Goal: Task Accomplishment & Management: Manage account settings

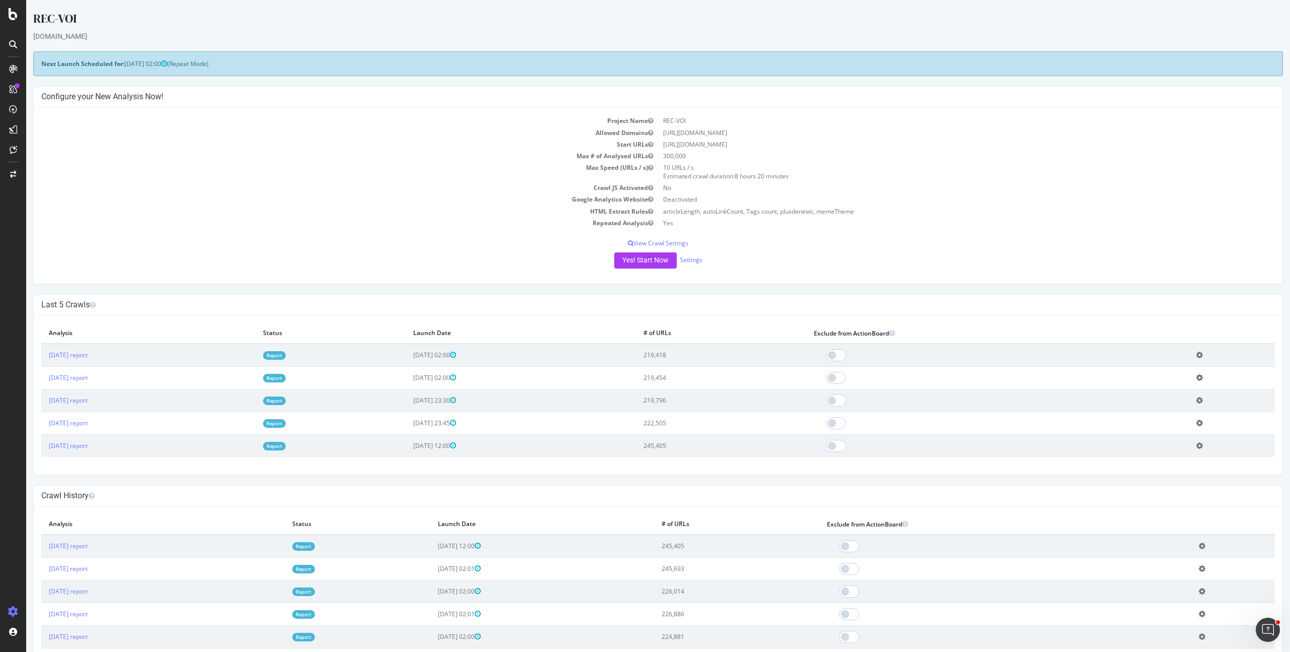
click at [673, 259] on div "Yes! Start Now Settings" at bounding box center [658, 261] width 1234 height 16
click at [684, 260] on link "Settings" at bounding box center [691, 260] width 23 height 9
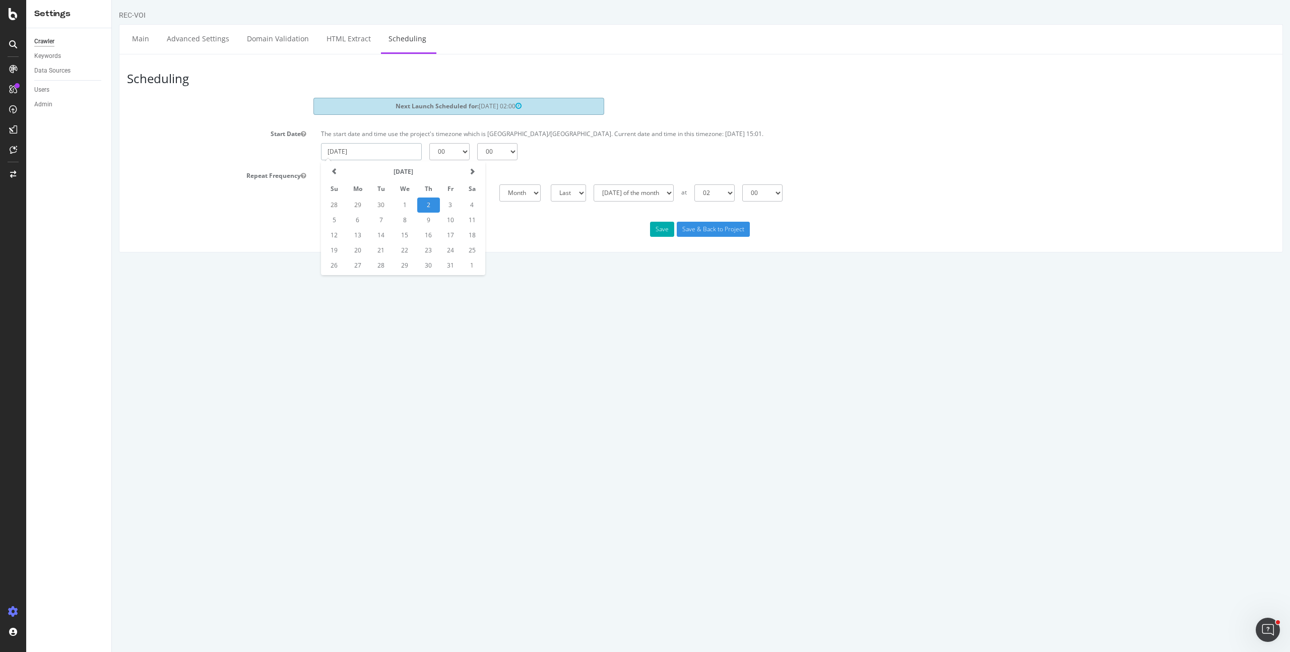
click at [386, 155] on input "2025-10-02" at bounding box center [371, 151] width 101 height 17
click at [453, 205] on td "3" at bounding box center [450, 205] width 21 height 15
type input "2025-10-03"
click at [446, 149] on select "00 01 02 03 04 05 06 07 08 09 10 11 12 13 14 15 16 17 18 19 20 21 22 23" at bounding box center [449, 151] width 40 height 17
select select "1"
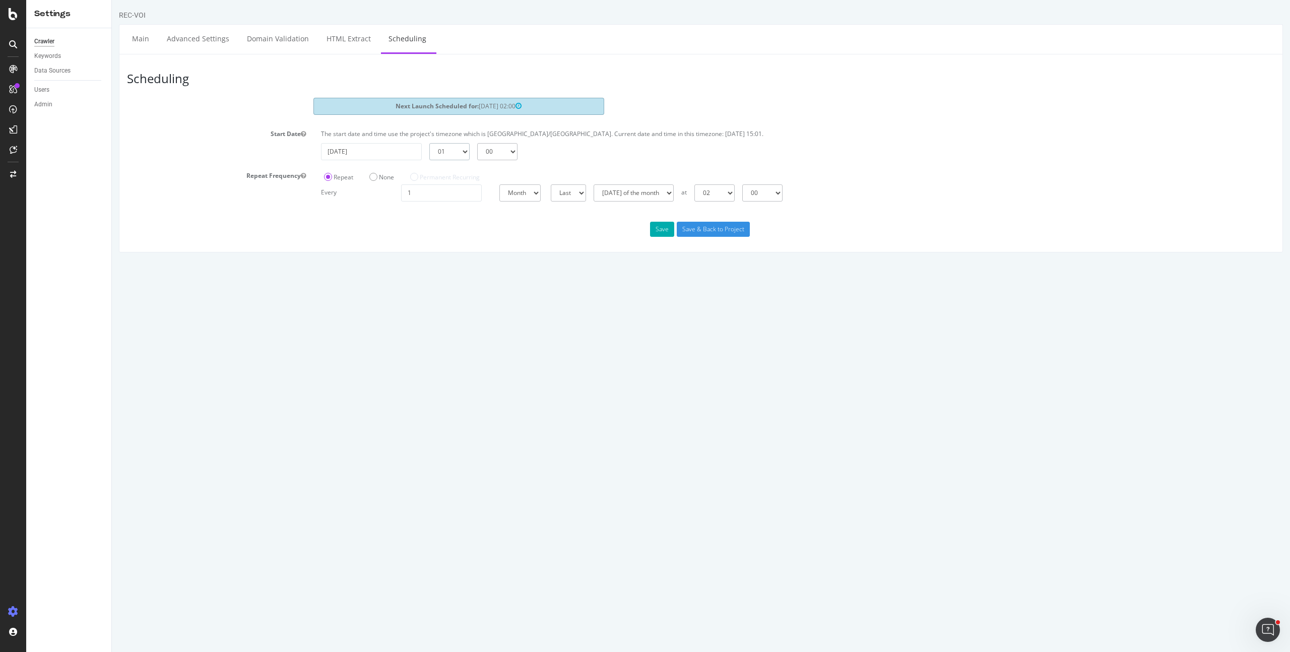
click at [429, 143] on select "00 01 02 03 04 05 06 07 08 09 10 11 12 13 14 15 16 17 18 19 20 21 22 23" at bounding box center [449, 151] width 40 height 17
click at [492, 155] on select "00 15 30 45" at bounding box center [497, 151] width 40 height 17
select select "15"
click at [477, 143] on select "00 15 30 45" at bounding box center [497, 151] width 40 height 17
click at [705, 227] on input "Save & Back to Project" at bounding box center [713, 229] width 73 height 15
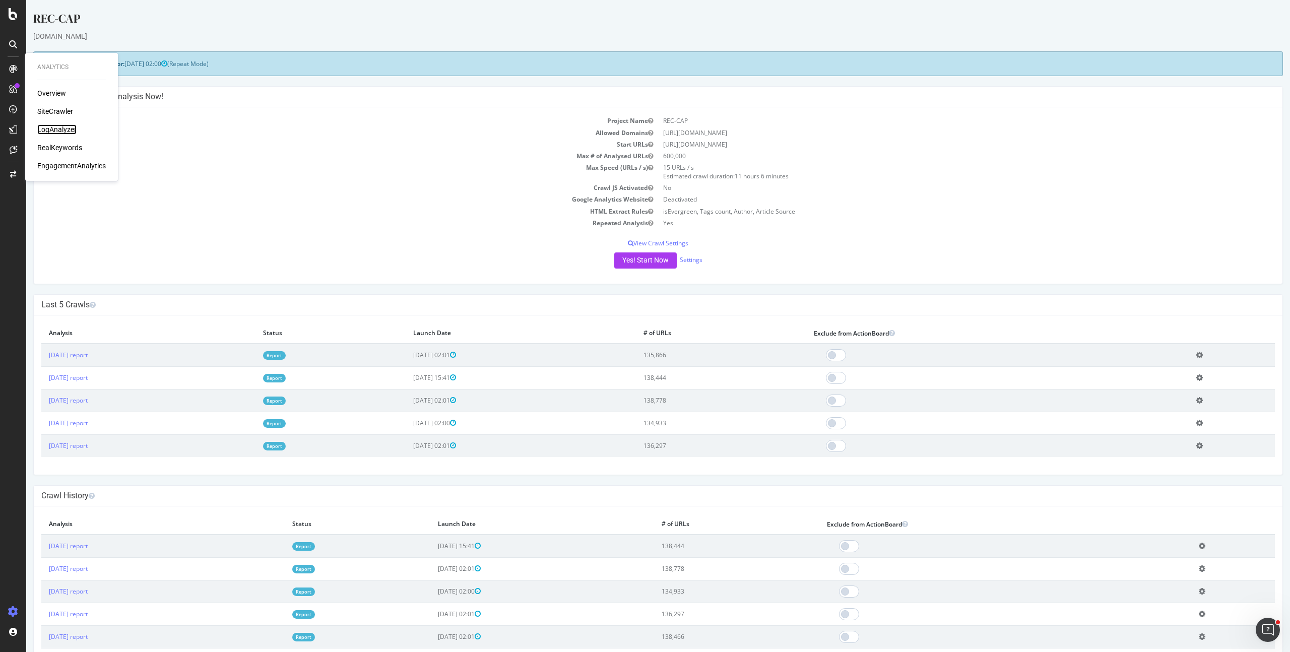
click at [60, 129] on div "LogAnalyzer" at bounding box center [56, 129] width 39 height 10
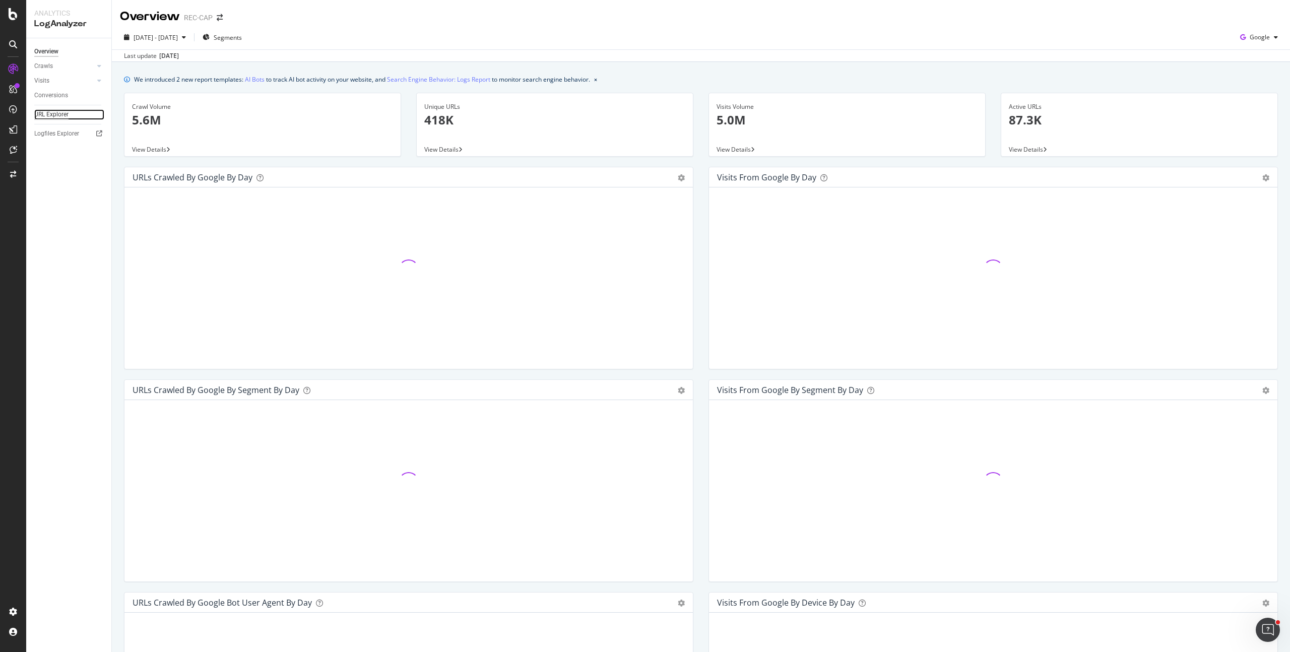
click at [57, 114] on div "URL Explorer" at bounding box center [51, 114] width 34 height 11
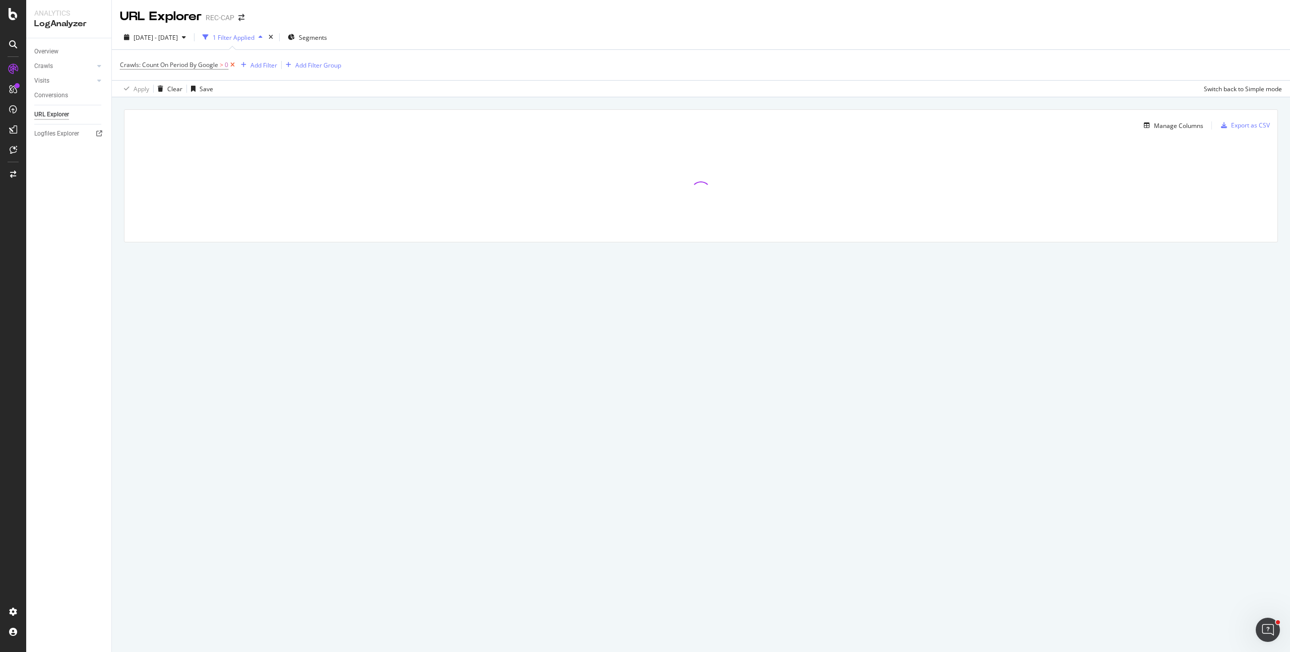
click at [230, 64] on icon at bounding box center [232, 65] width 9 height 10
click at [160, 66] on div "Add Filter Add Filter Group" at bounding box center [172, 64] width 104 height 12
click at [121, 68] on div "Add Filter" at bounding box center [140, 64] width 40 height 11
click at [165, 70] on input "text" at bounding box center [216, 66] width 156 height 15
type input "https://www.capital.fr/economie-politique/top-10-des-meilleurs-podcasts-busines…"
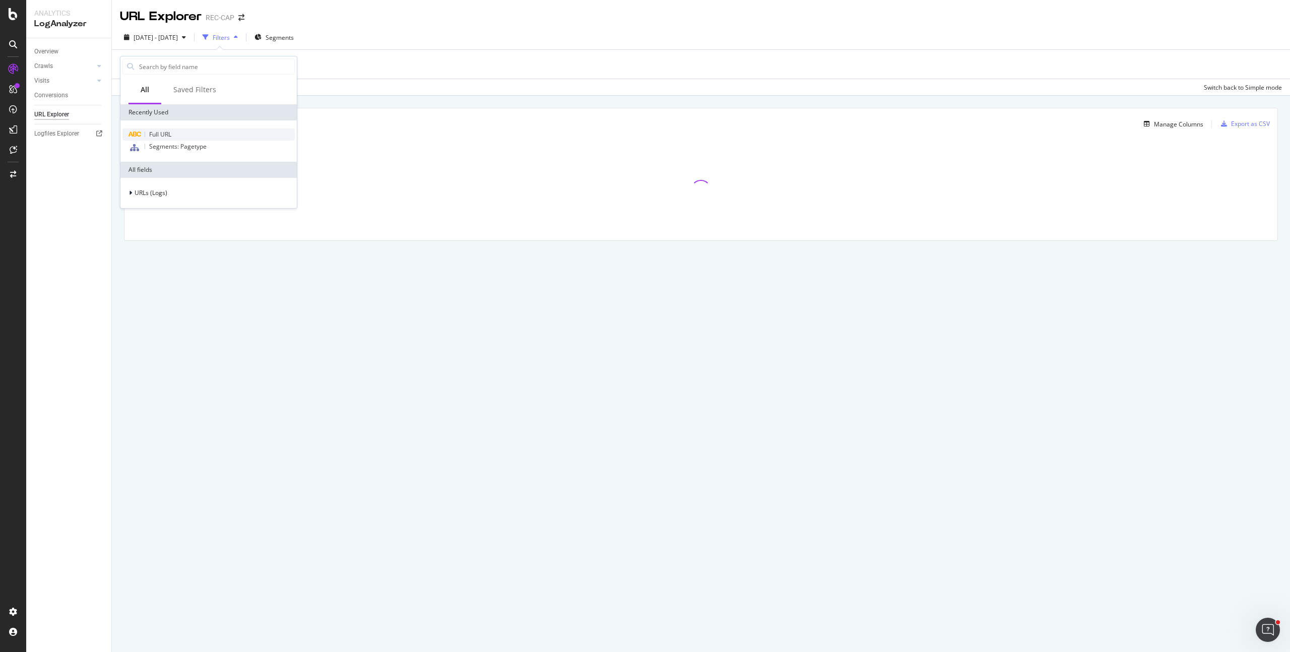
click at [174, 134] on div "Full URL" at bounding box center [208, 135] width 172 height 12
click at [172, 105] on input "https://www.capital.fr/immobilier/prix-de-l-immobilier-a-" at bounding box center [176, 108] width 95 height 16
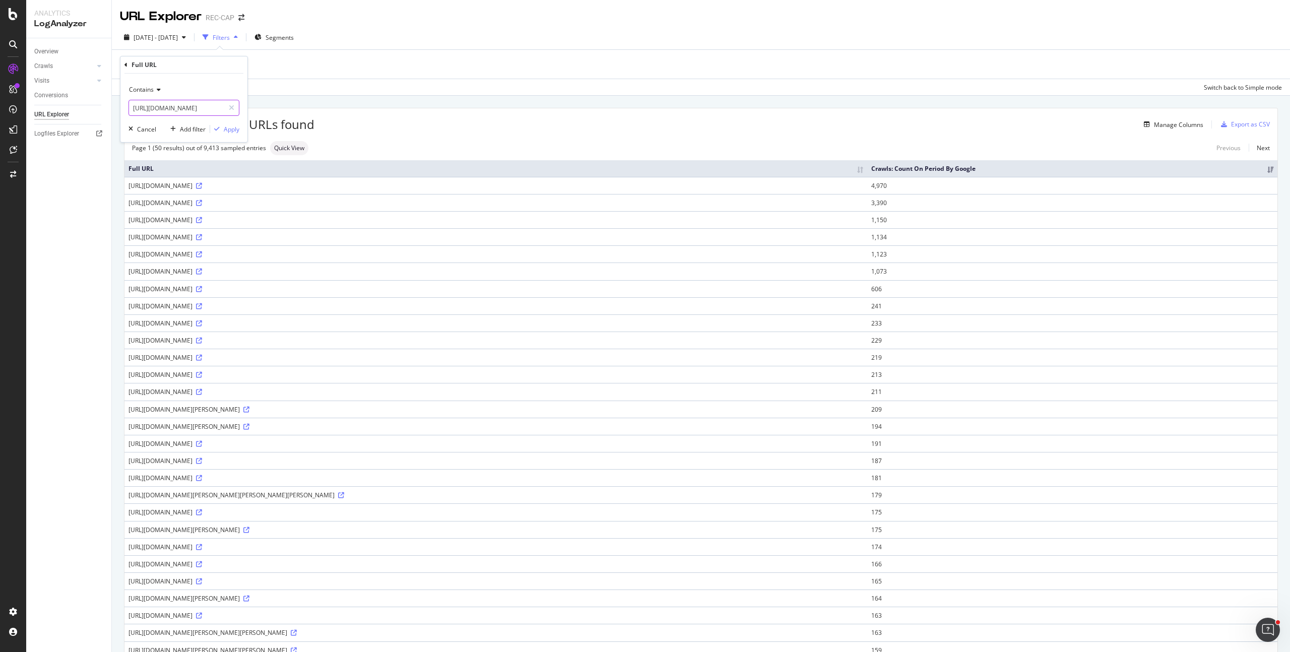
click at [172, 105] on input "https://www.capital.fr/immobilier/prix-de-l-immobilier-a-" at bounding box center [176, 108] width 95 height 16
paste input "economie-politique/top-10-des-meilleurs-podcasts-business-en-france-1507656"
type input "https://www.capital.fr/economie-politique/top-10-des-meilleurs-podcasts-busines…"
click at [228, 128] on div "Apply" at bounding box center [232, 129] width 16 height 9
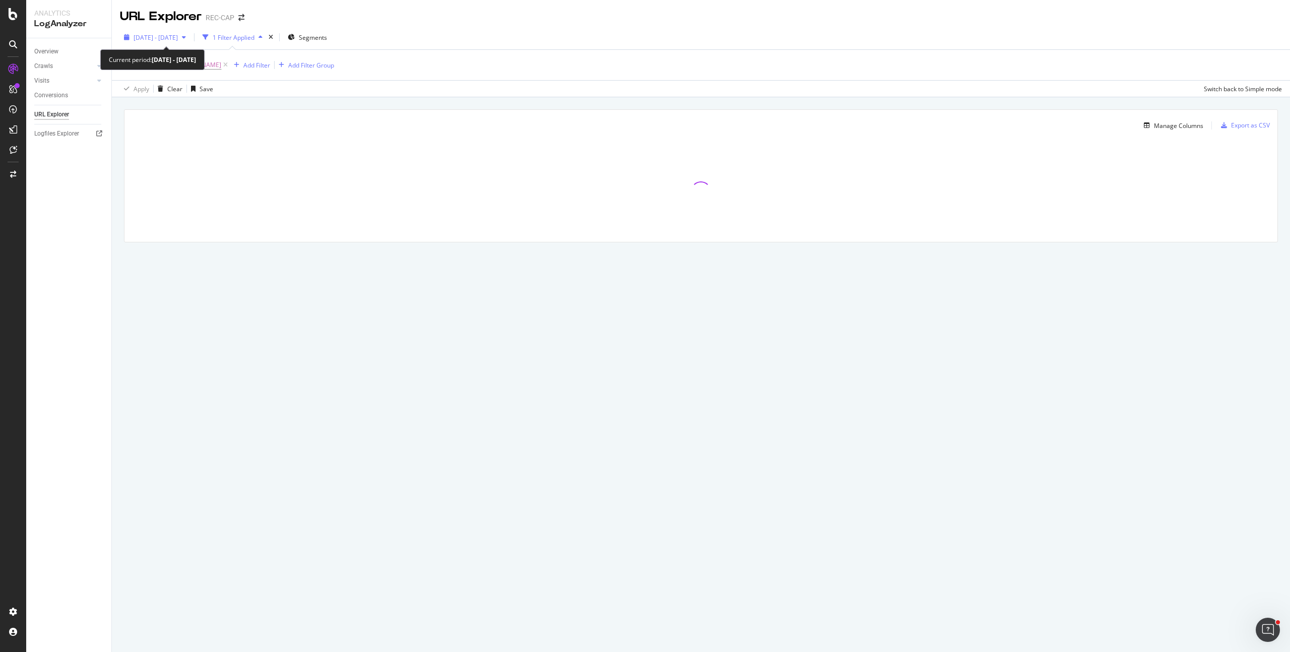
click at [154, 36] on span "2025 Sep. 3rd - Oct. 2nd" at bounding box center [156, 37] width 44 height 9
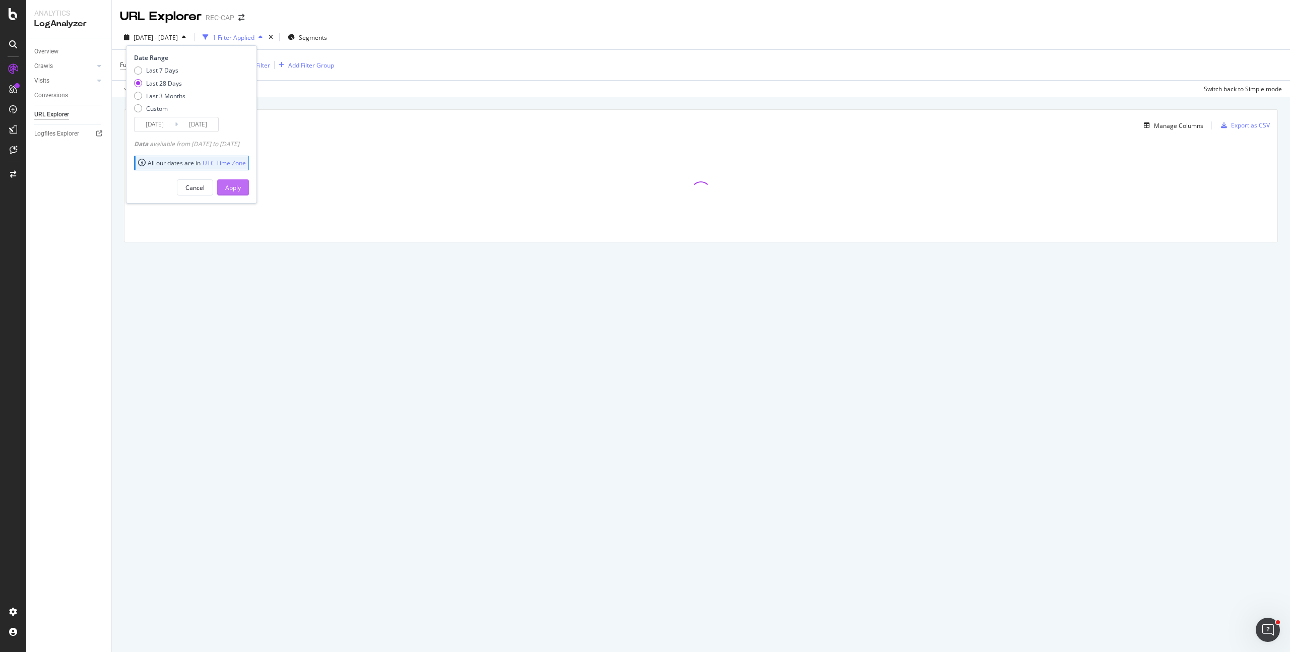
click at [241, 183] on div "Apply" at bounding box center [233, 187] width 16 height 9
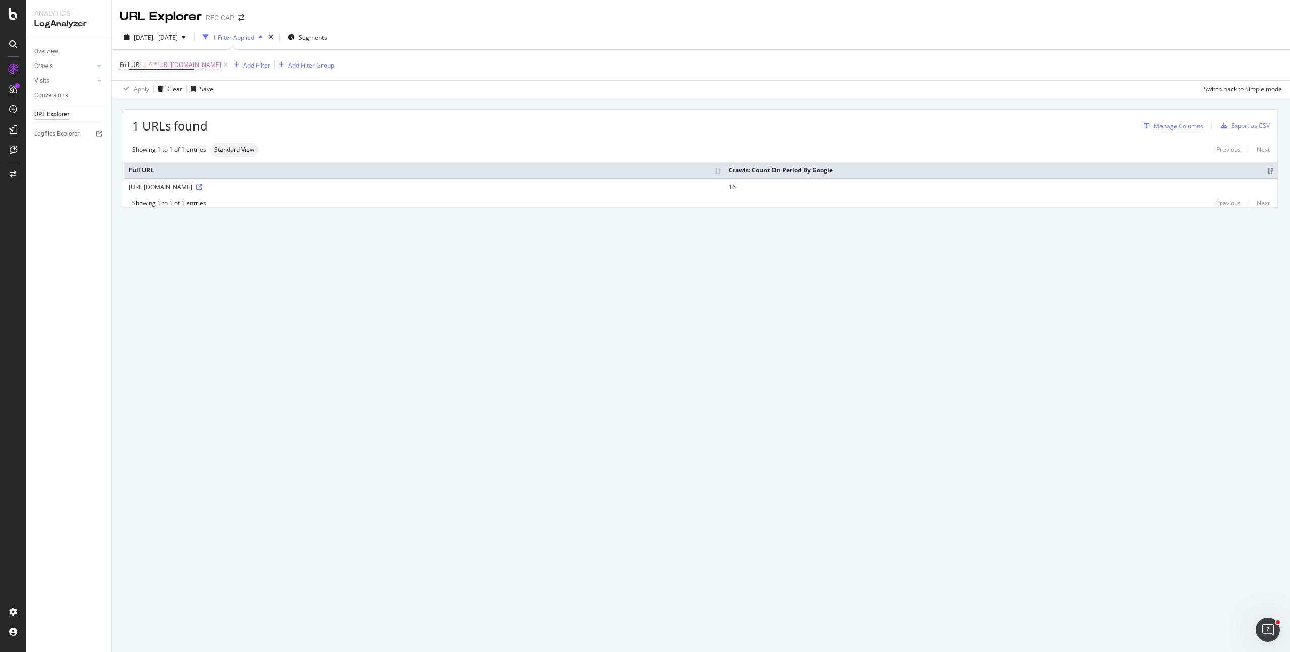
click at [1184, 129] on div "Manage Columns" at bounding box center [1178, 126] width 49 height 9
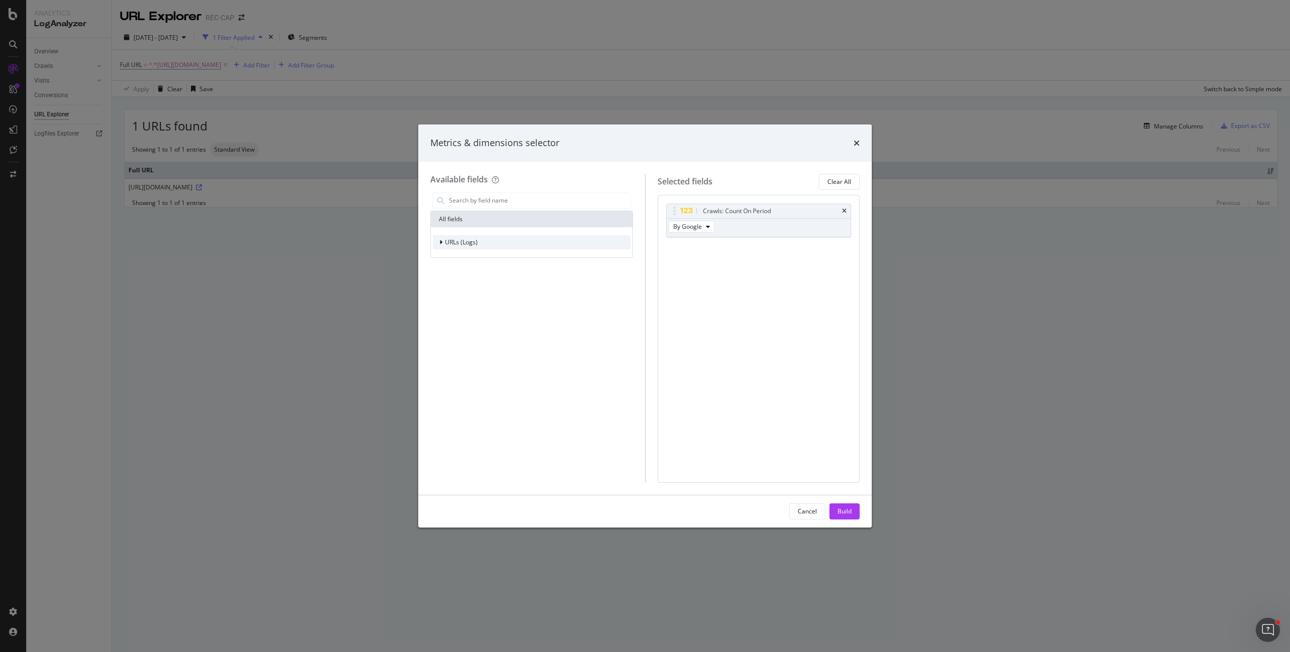
click at [481, 240] on div "URLs (Logs)" at bounding box center [532, 242] width 198 height 14
click at [472, 291] on div "Crawls" at bounding box center [532, 289] width 198 height 14
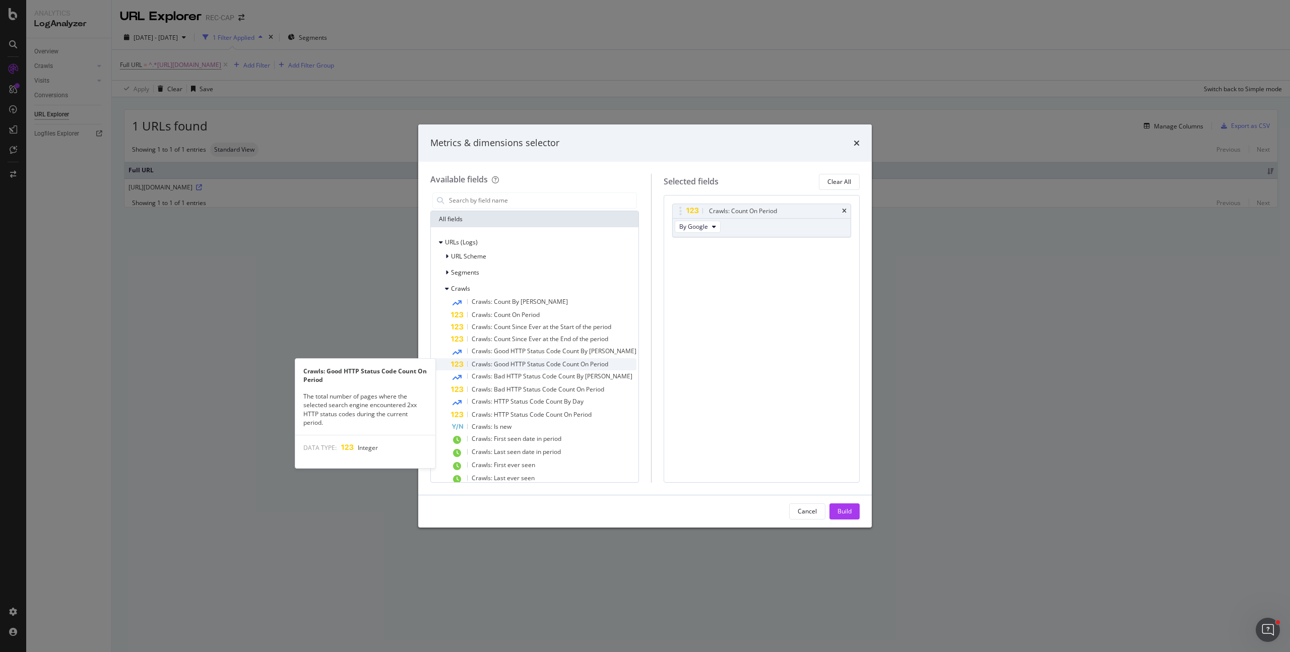
scroll to position [27, 0]
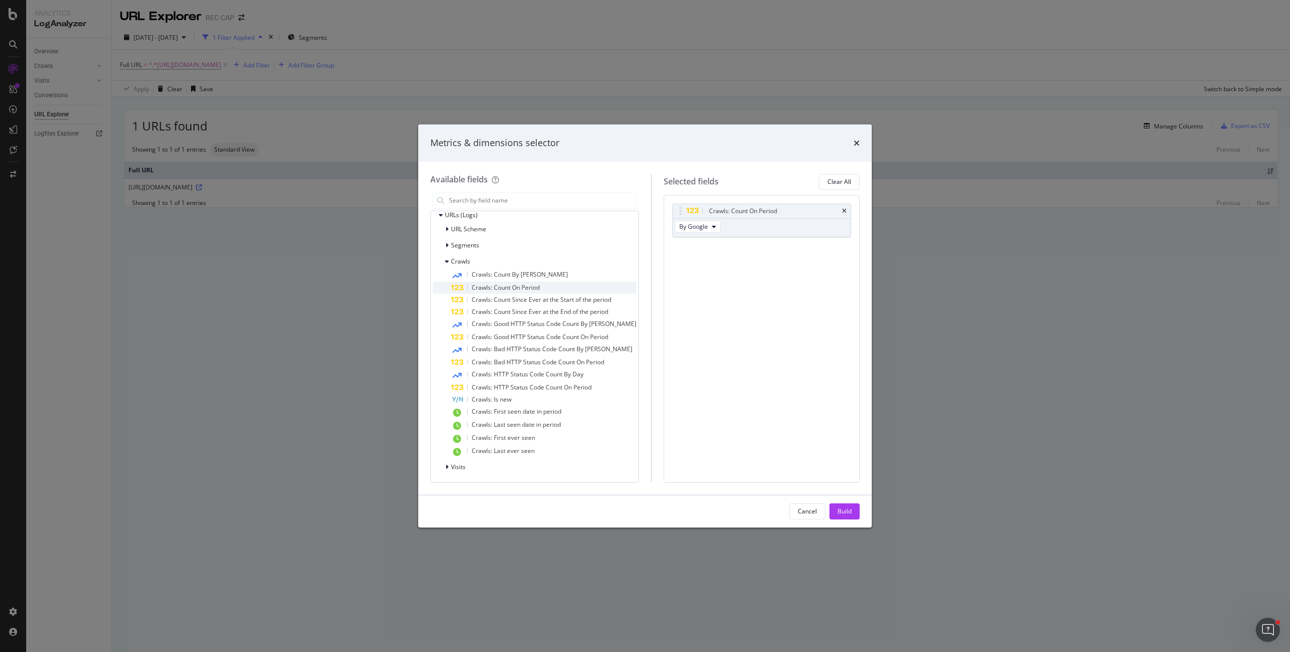
click at [539, 289] on span "Crawls: Count On Period" at bounding box center [506, 287] width 68 height 9
click at [713, 264] on span "By Google Desktop" at bounding box center [705, 264] width 53 height 9
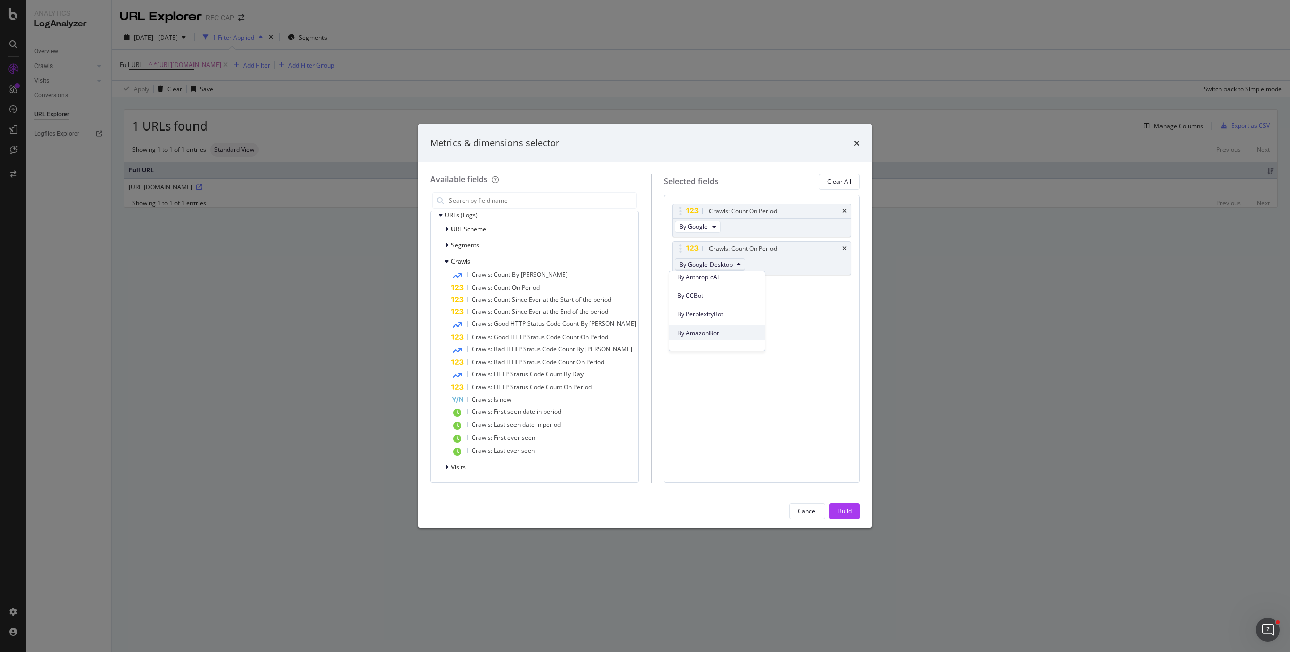
scroll to position [428, 0]
click at [725, 304] on span "By PerplexityBot" at bounding box center [717, 301] width 80 height 9
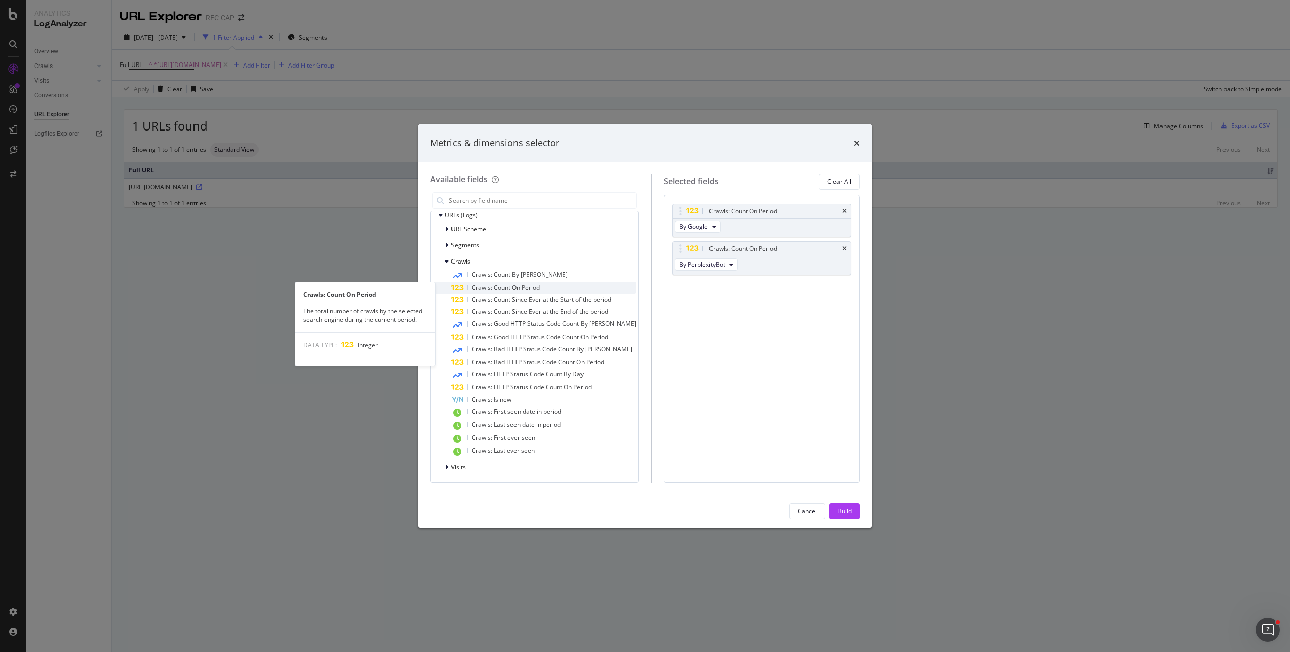
click at [549, 282] on div "Crawls: Count On Period" at bounding box center [543, 288] width 185 height 12
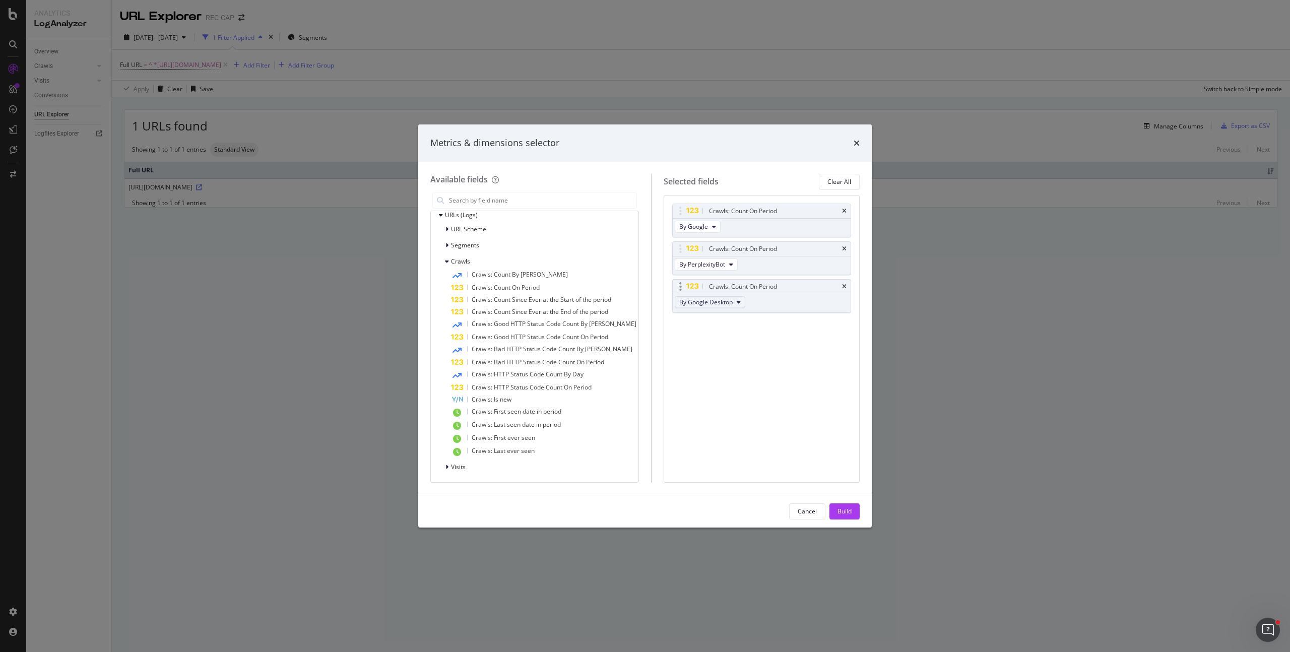
click at [718, 301] on span "By Google Desktop" at bounding box center [705, 302] width 53 height 9
click at [731, 363] on span "By Perplexity-User" at bounding box center [717, 363] width 80 height 9
click at [521, 276] on span "Crawls: Count By Day" at bounding box center [520, 274] width 96 height 9
click at [710, 342] on button "By Google" at bounding box center [698, 340] width 46 height 12
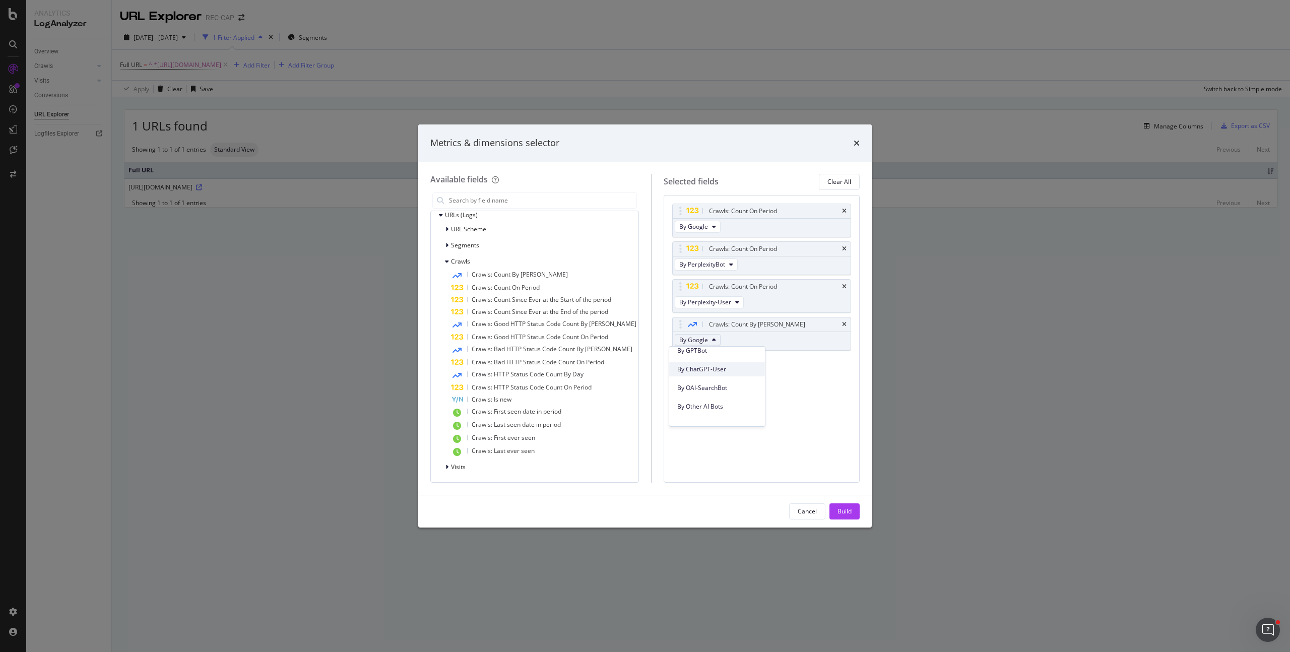
scroll to position [281, 0]
click at [721, 375] on span "By ChatGPT-User" at bounding box center [717, 375] width 80 height 9
click at [785, 409] on div "Crawls: Count On Period By Google Crawls: Count On Period By PerplexityBot Craw…" at bounding box center [762, 339] width 196 height 288
click at [846, 325] on icon "times" at bounding box center [844, 325] width 5 height 6
click at [531, 289] on span "Crawls: Count On Period" at bounding box center [506, 287] width 68 height 9
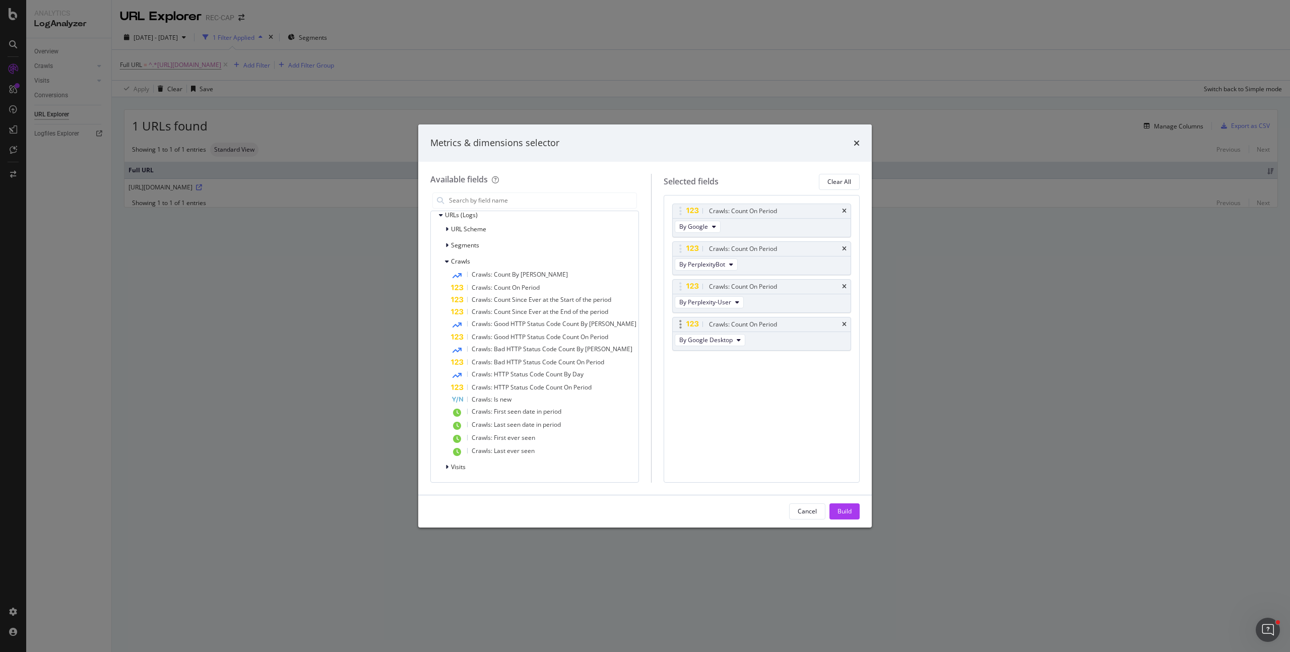
click at [709, 332] on div "By Google Desktop" at bounding box center [711, 341] width 77 height 18
click at [707, 338] on span "By Google Desktop" at bounding box center [705, 340] width 53 height 9
click at [722, 403] on div "By ChatGPT-User" at bounding box center [717, 410] width 96 height 15
click at [858, 513] on button "Build" at bounding box center [845, 512] width 30 height 16
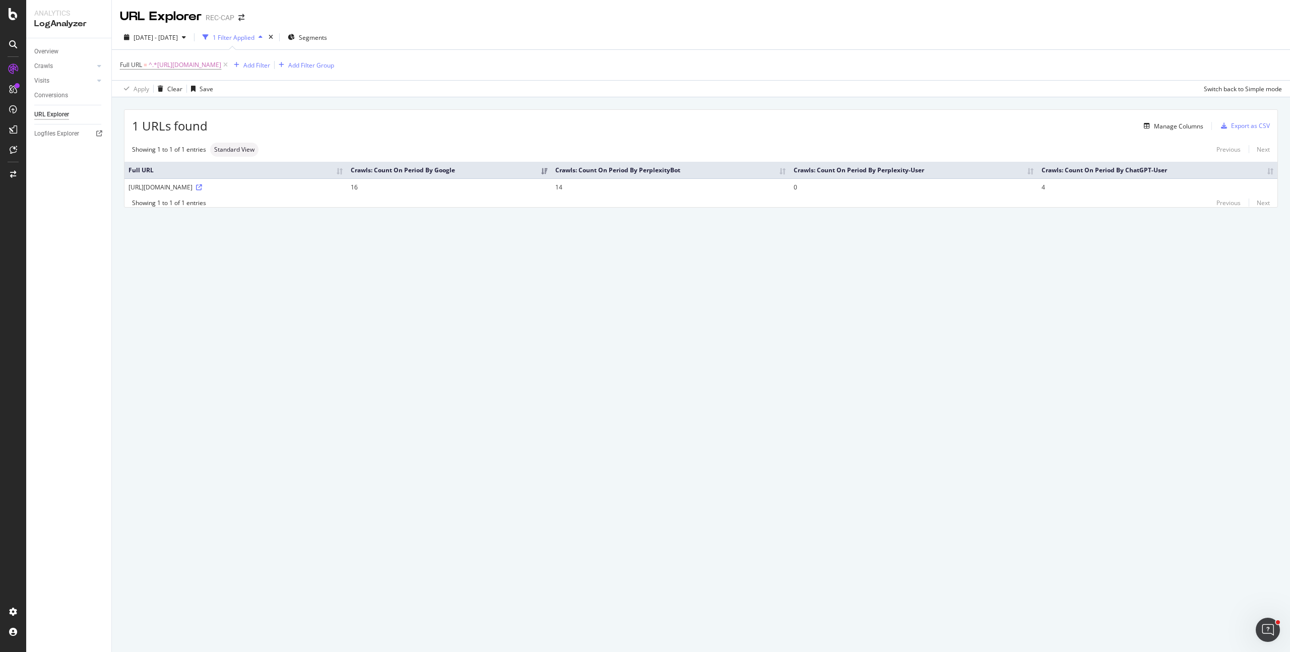
click at [762, 273] on div "URL Explorer REC-CAP 2025 Sep. 5th - Oct. 2nd 1 Filter Applied Segments Full UR…" at bounding box center [701, 326] width 1178 height 652
drag, startPoint x: 1100, startPoint y: 185, endPoint x: 846, endPoint y: 176, distance: 254.2
click at [1069, 184] on tr "https://www.capital.fr/economie-politique/top-10-des-meilleurs-podcasts-busines…" at bounding box center [700, 186] width 1153 height 17
click at [202, 189] on icon at bounding box center [199, 187] width 6 height 6
click at [164, 36] on span "2025 Sep. 5th - Oct. 2nd" at bounding box center [156, 37] width 44 height 9
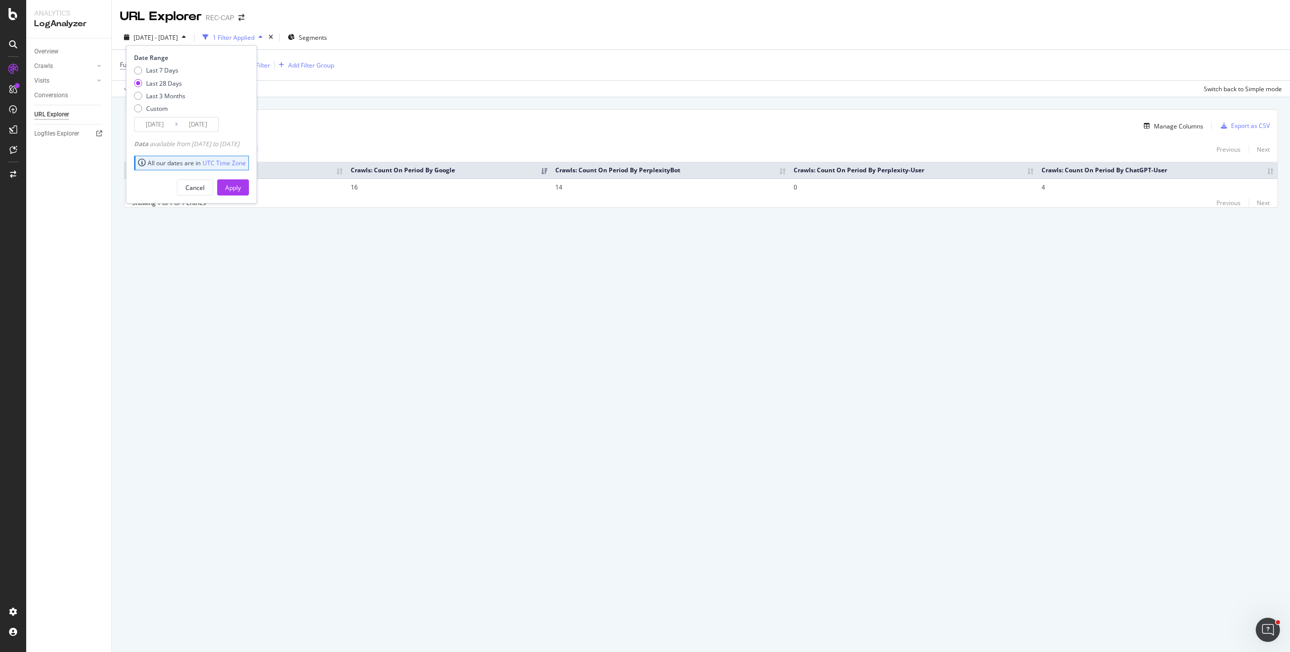
click at [192, 127] on input "2025/10/02" at bounding box center [198, 124] width 40 height 14
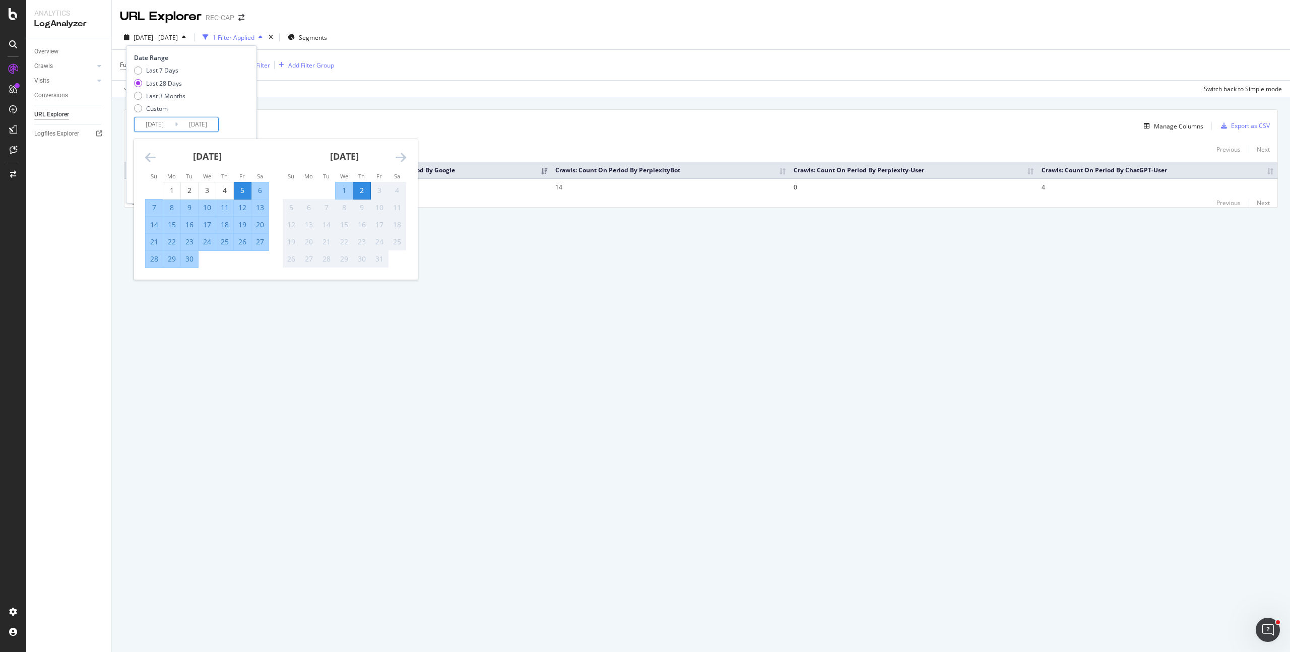
click at [191, 241] on div "23" at bounding box center [189, 242] width 17 height 10
type input "2025/09/23"
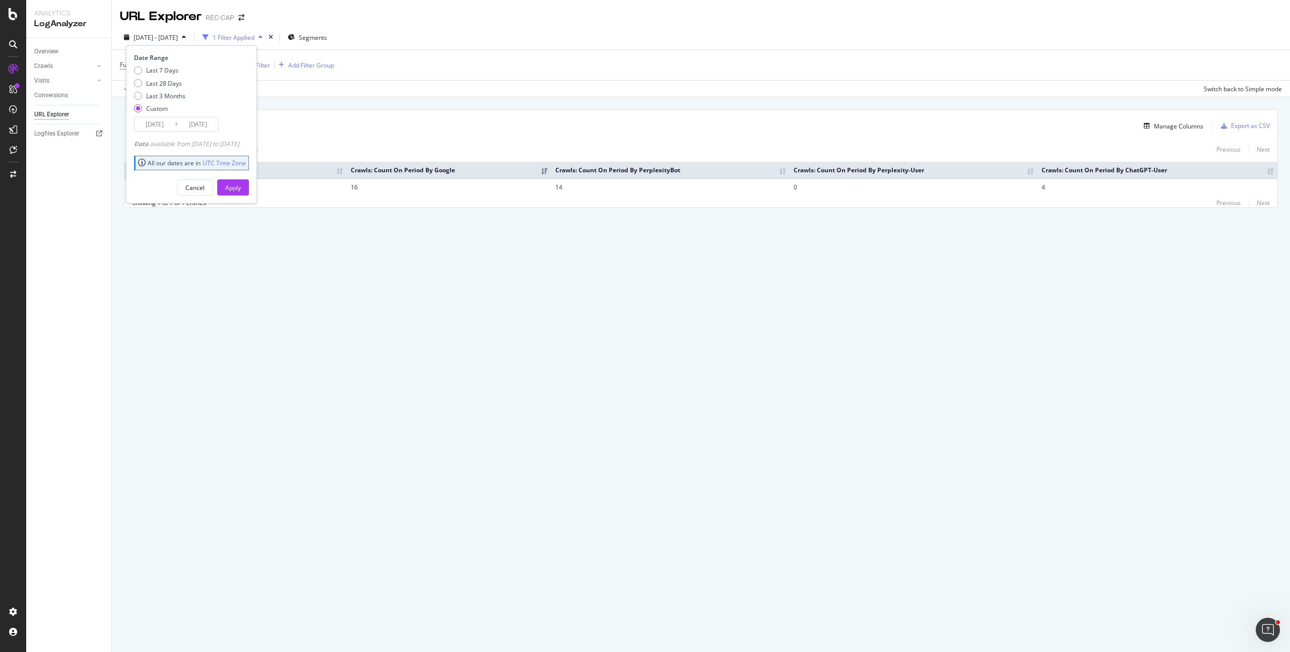
click at [158, 124] on input "2025/09/05" at bounding box center [155, 124] width 40 height 14
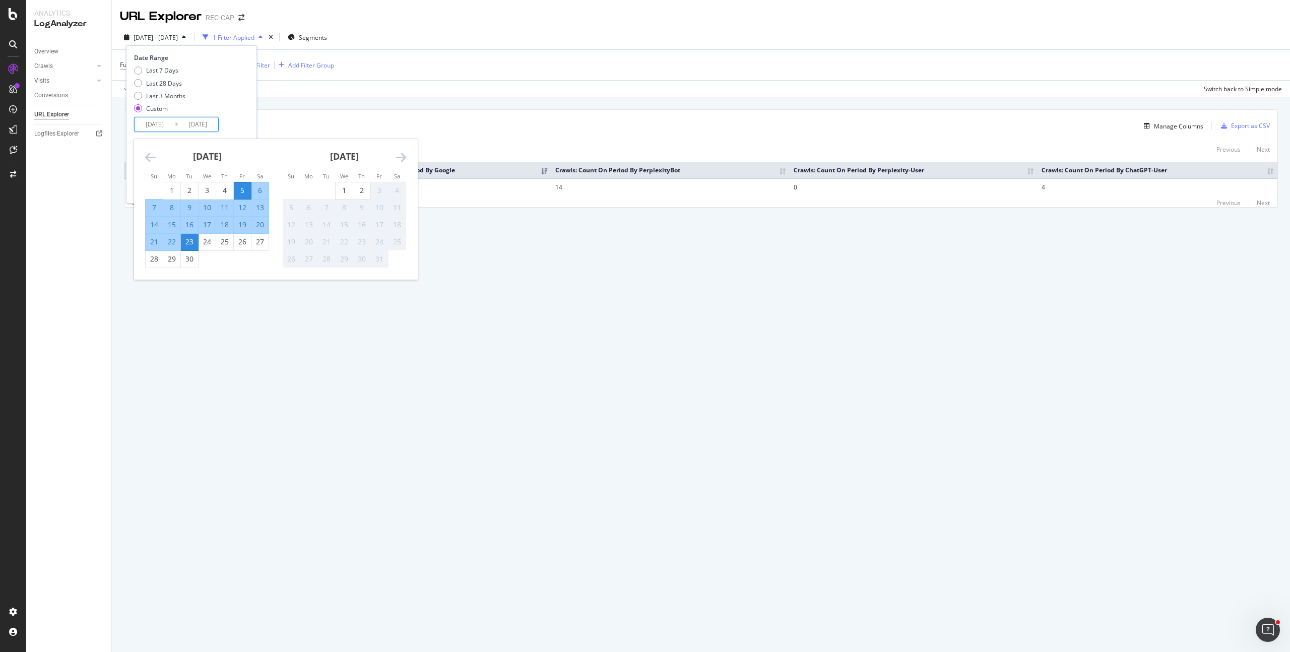
click at [194, 241] on div "23" at bounding box center [189, 242] width 17 height 10
type input "2025/09/23"
click at [357, 189] on div "2" at bounding box center [361, 190] width 17 height 10
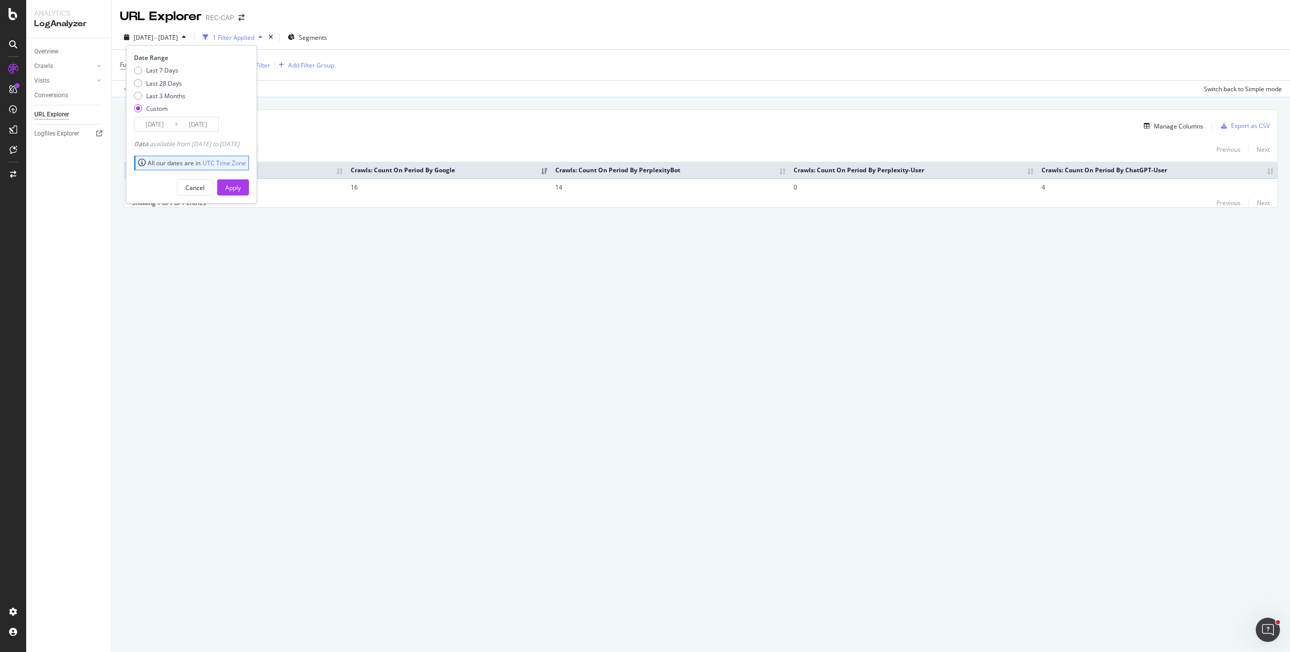
type input "2025/10/02"
click at [238, 181] on button "Apply" at bounding box center [233, 187] width 32 height 16
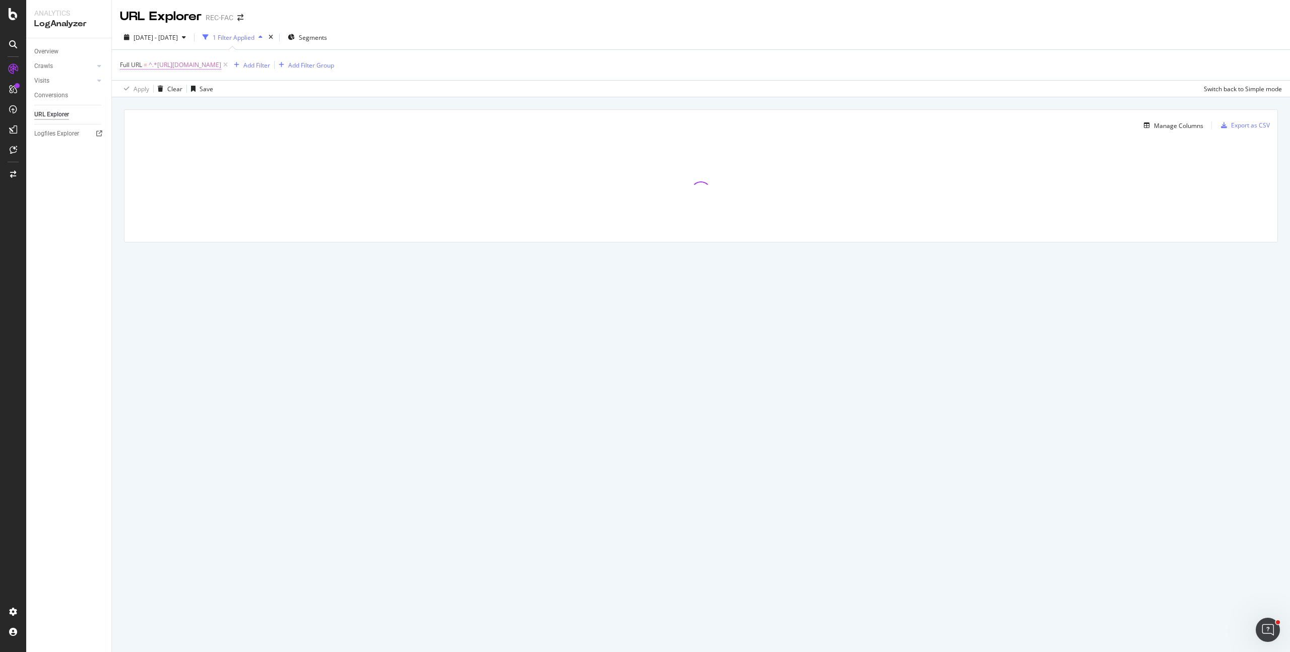
click at [221, 64] on span "^.*https://www.capital.fr/economie-politique/top-10-des-meilleurs-podcasts-busi…" at bounding box center [185, 65] width 73 height 14
click at [157, 104] on input "https://www.capital.fr/economie-politique/top-10-des-meilleurs-podcasts-busines…" at bounding box center [176, 107] width 95 height 16
paste input "femmeactuelle.fr/enfant/bebe/babyphone-cuboai-lia-au-service-du-sommeil-de-bebe…"
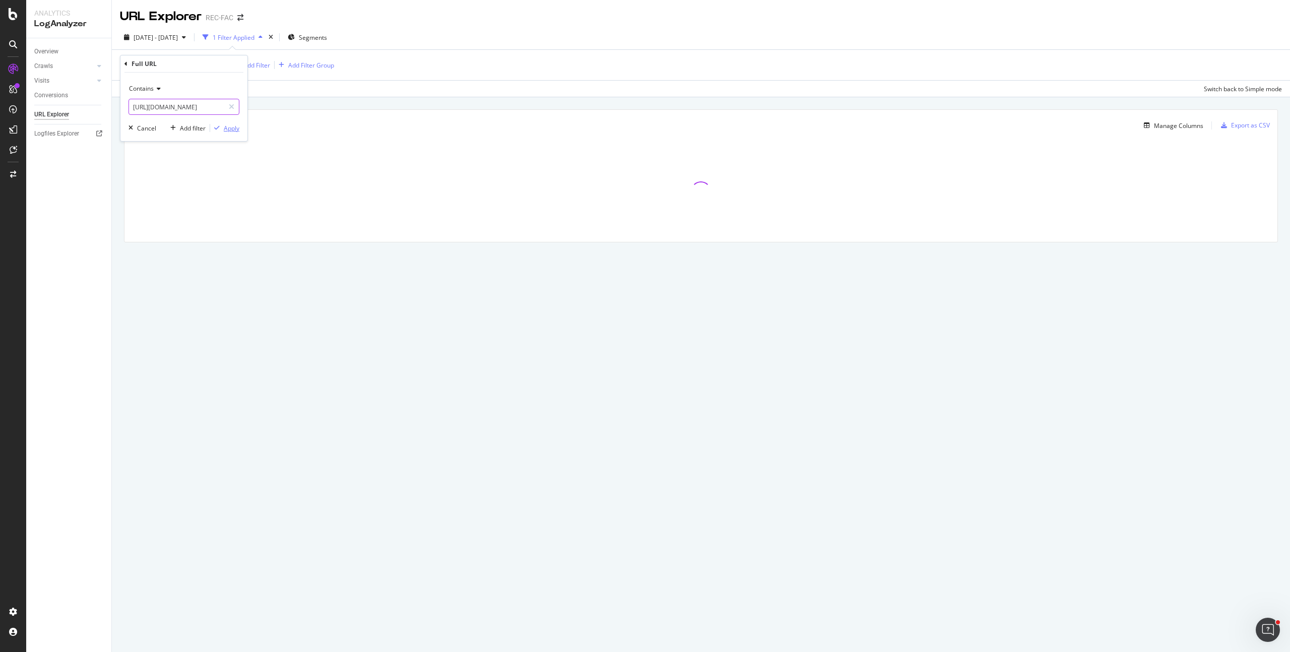
type input "https://www.femmeactuelle.fr/enfant/bebe/babyphone-cuboai-lia-au-service-du-som…"
click at [235, 128] on div "Apply" at bounding box center [232, 128] width 16 height 9
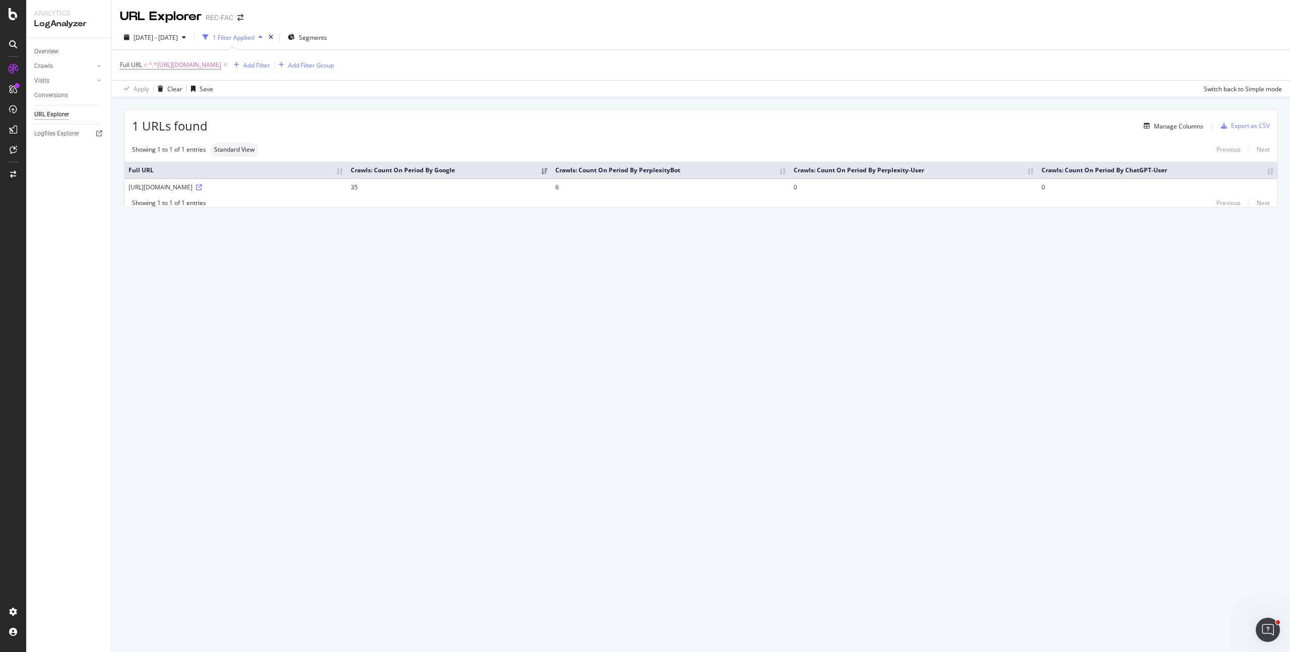
click at [615, 287] on div "URL Explorer REC-FAC 2025 Sep. 23rd - Oct. 2nd 1 Filter Applied Segments Full U…" at bounding box center [701, 326] width 1178 height 652
click at [474, 256] on div "URL Explorer REC-FAC 2025 Sep. 23rd - Oct. 2nd 1 Filter Applied Segments Full U…" at bounding box center [701, 326] width 1178 height 652
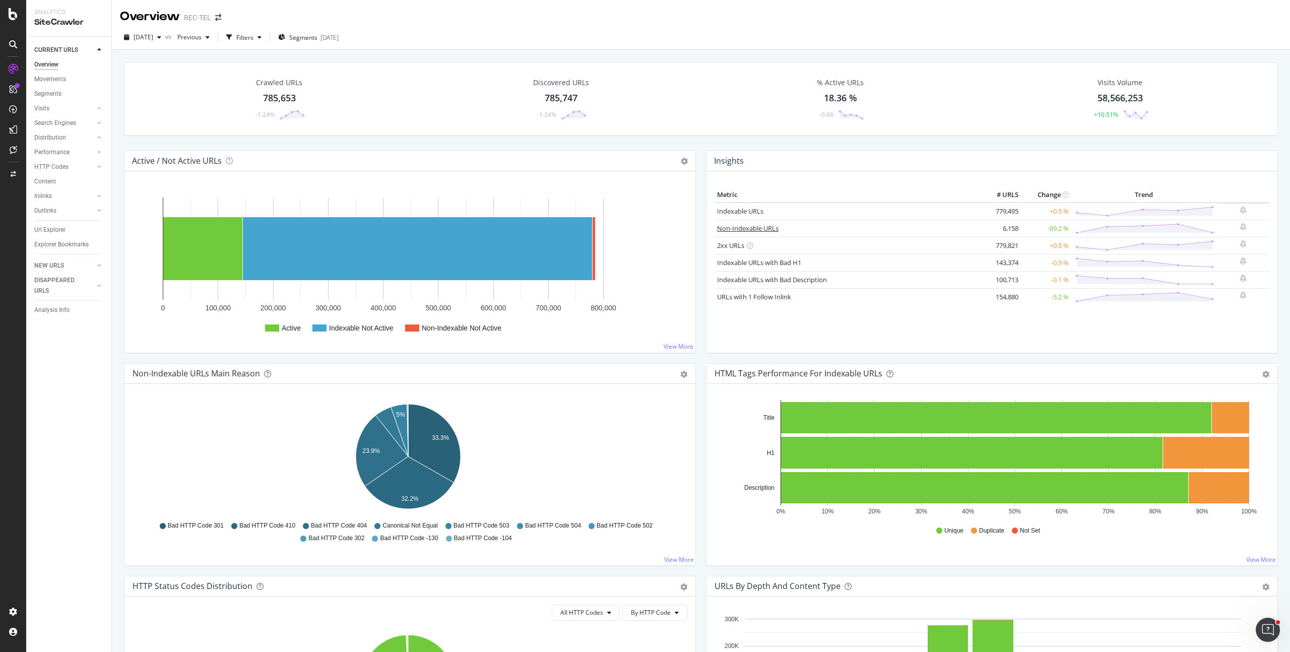
click at [751, 229] on link "Non-Indexable URLs" at bounding box center [747, 228] width 61 height 9
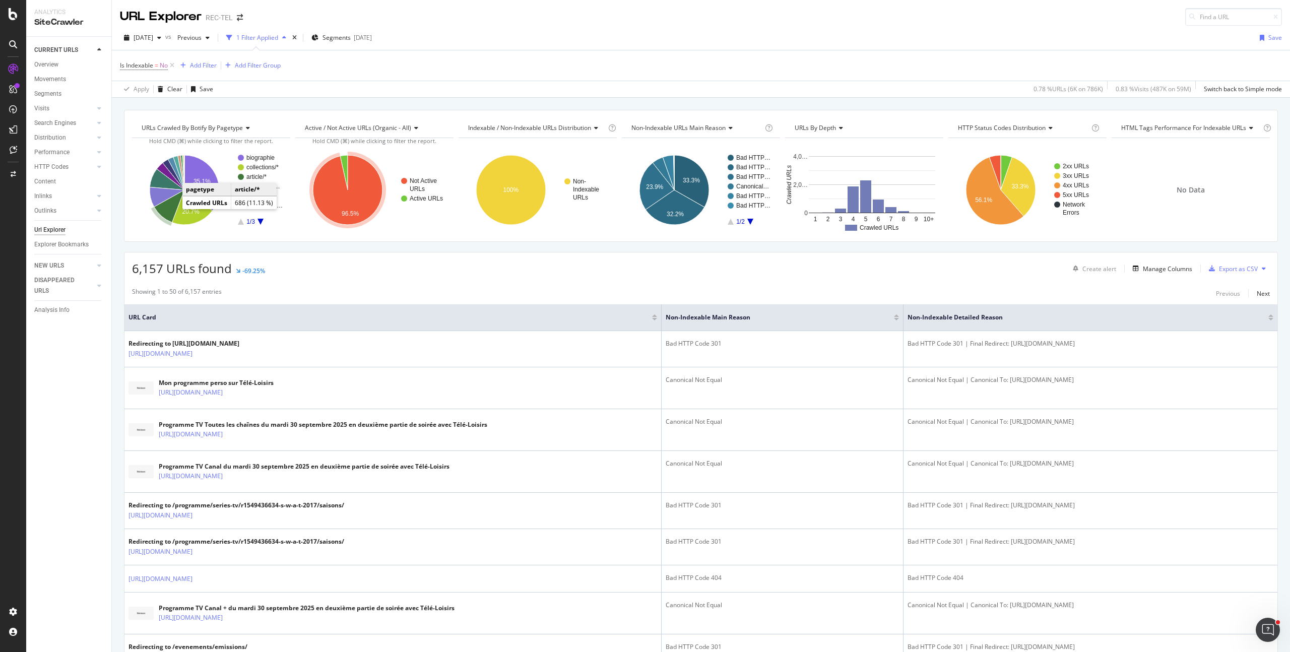
click at [168, 208] on icon "A chart." at bounding box center [169, 206] width 30 height 33
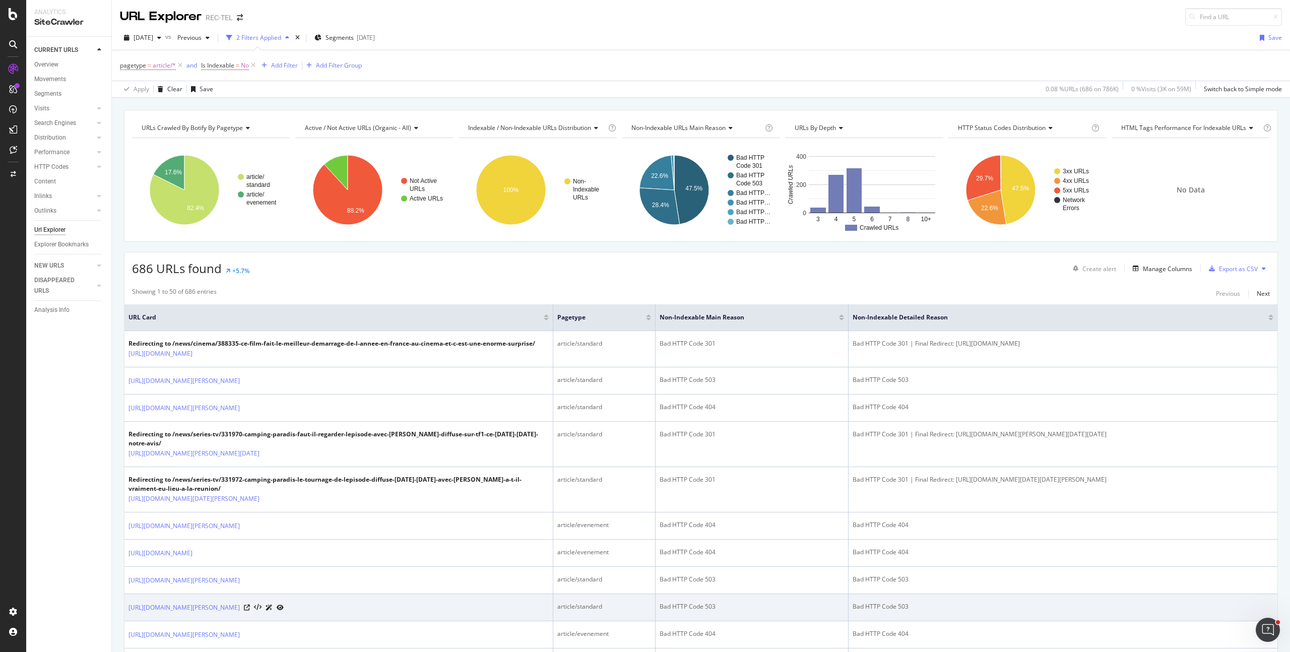
scroll to position [369, 0]
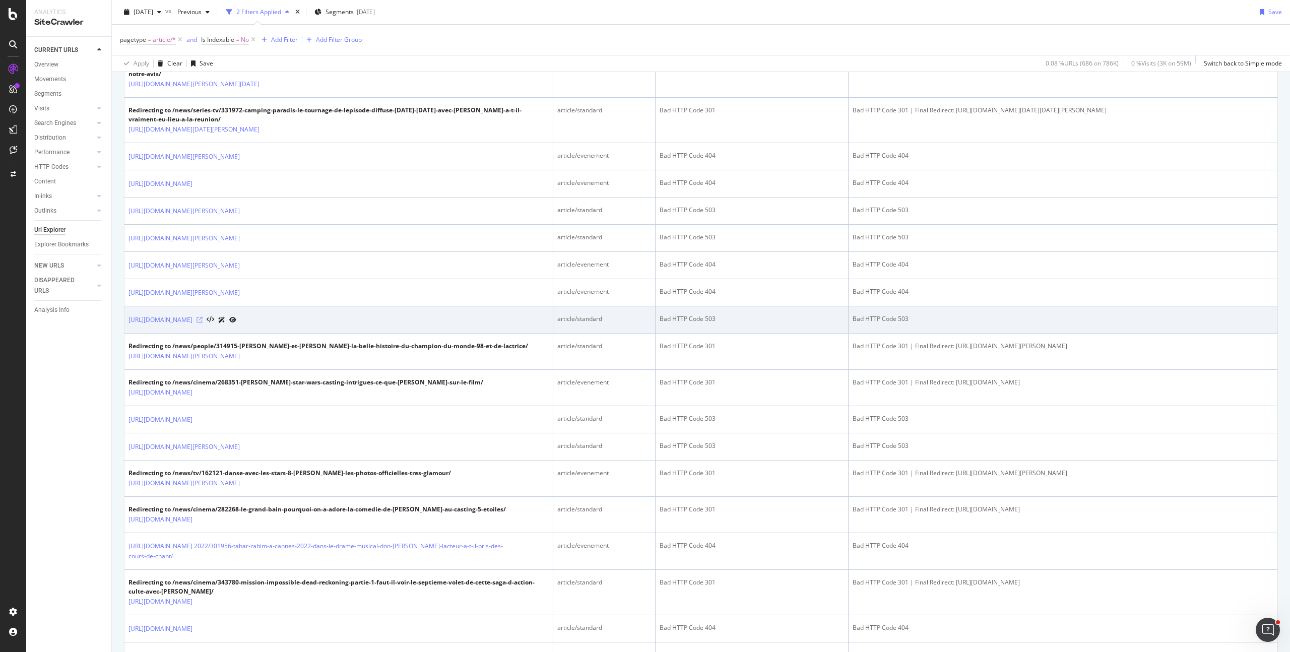
click at [203, 323] on icon at bounding box center [200, 320] width 6 height 6
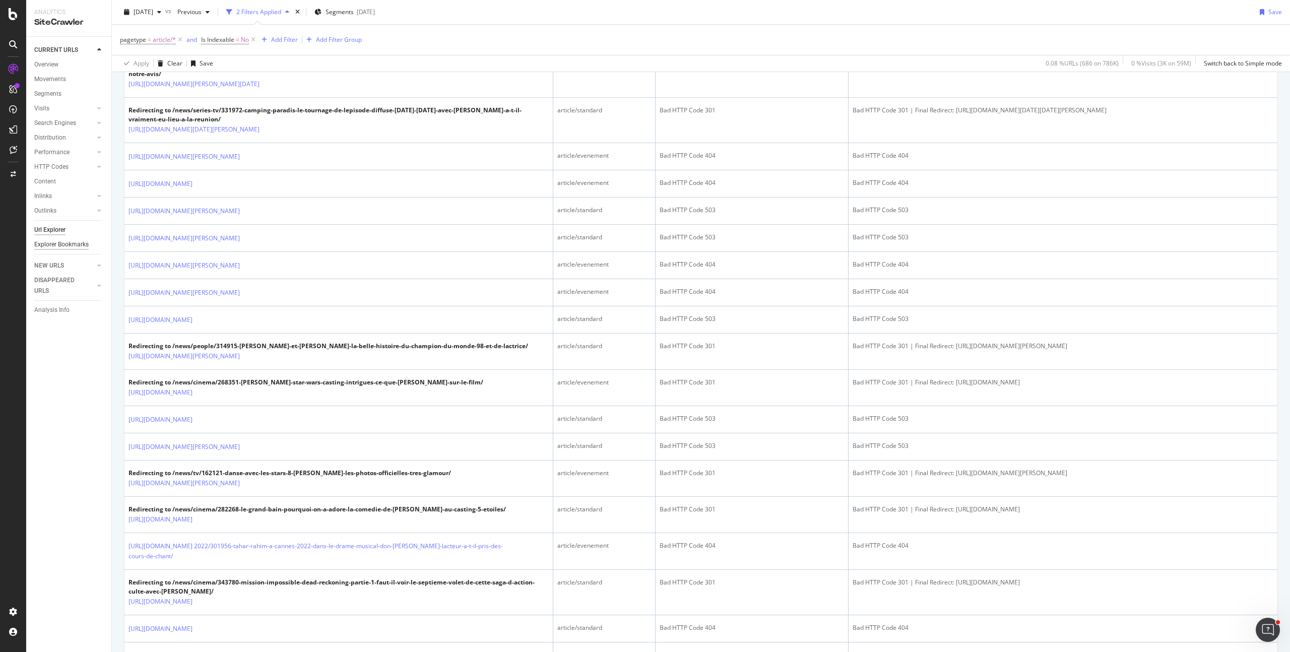
click at [64, 246] on div "Explorer Bookmarks" at bounding box center [61, 244] width 54 height 11
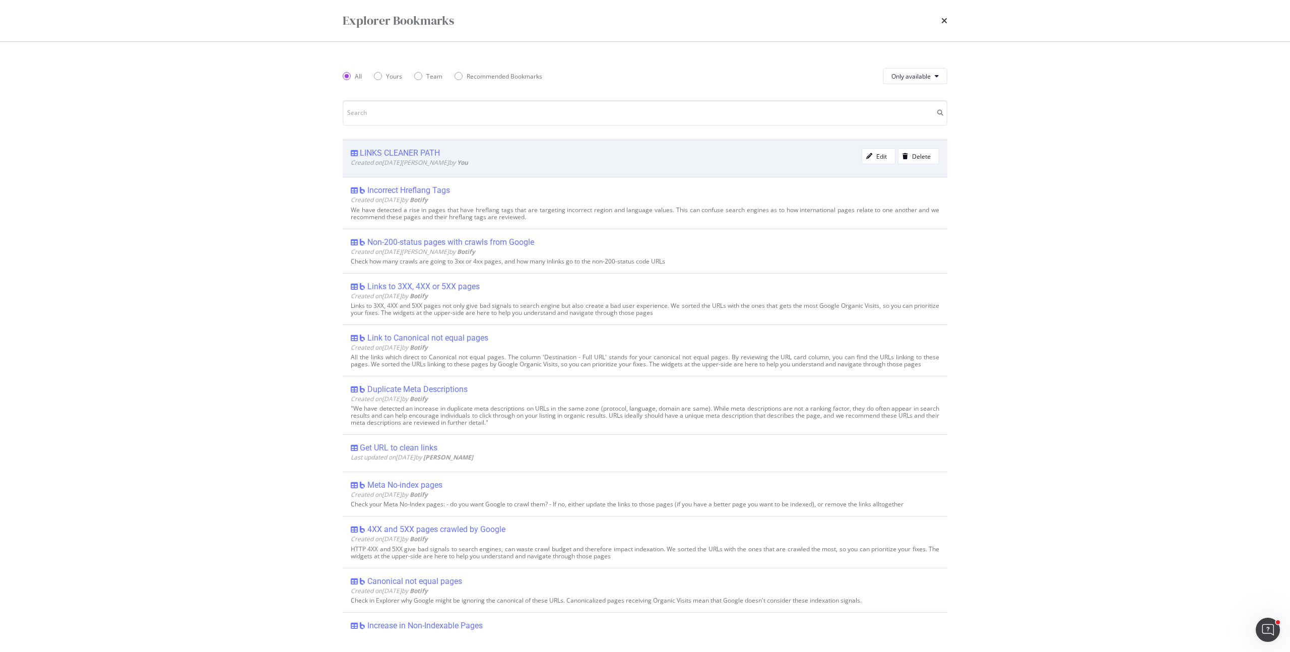
click at [439, 156] on div "LINKS CLEANER PATH" at bounding box center [400, 153] width 80 height 10
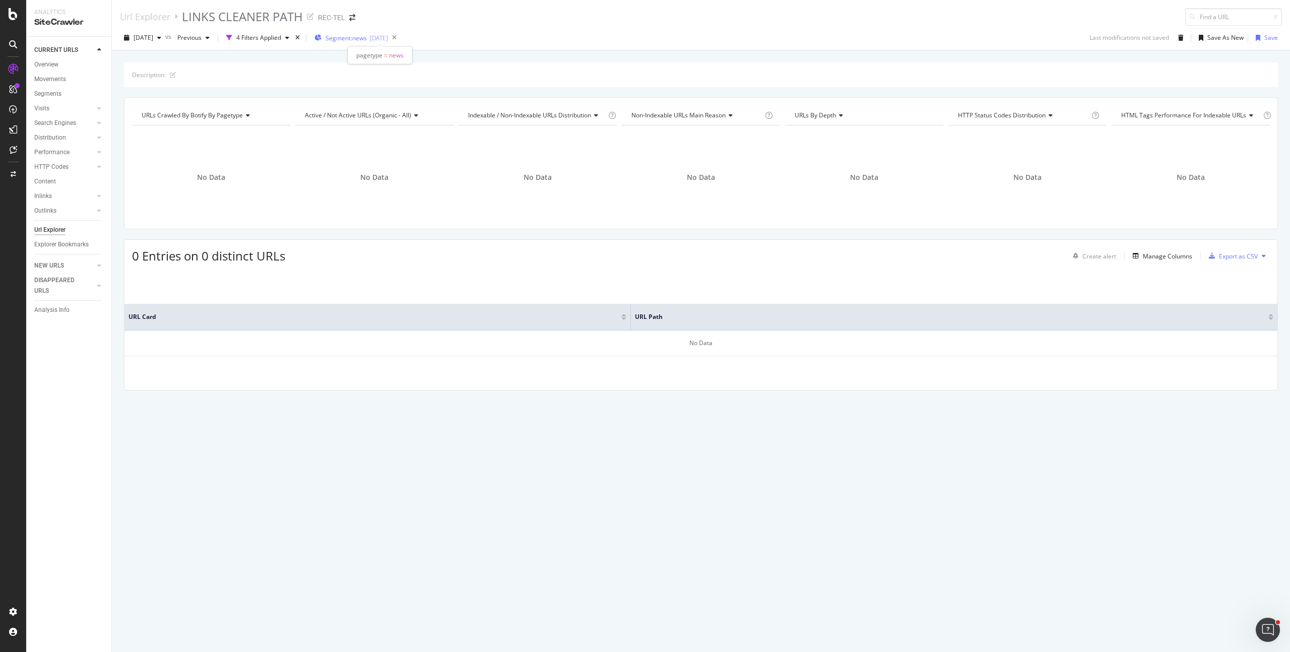
click at [367, 38] on span "Segment: news" at bounding box center [346, 38] width 41 height 9
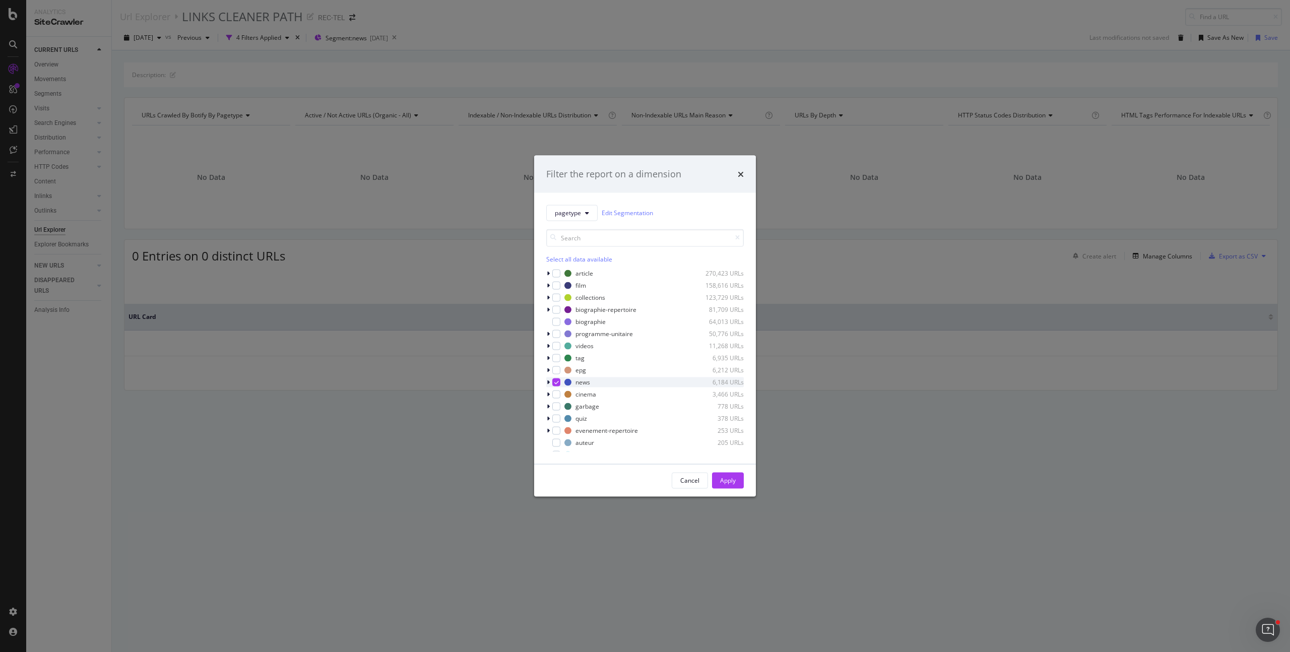
click at [554, 382] on icon "modal" at bounding box center [556, 382] width 5 height 5
click at [554, 383] on icon "modal" at bounding box center [556, 382] width 5 height 5
click at [556, 382] on icon "modal" at bounding box center [556, 382] width 5 height 5
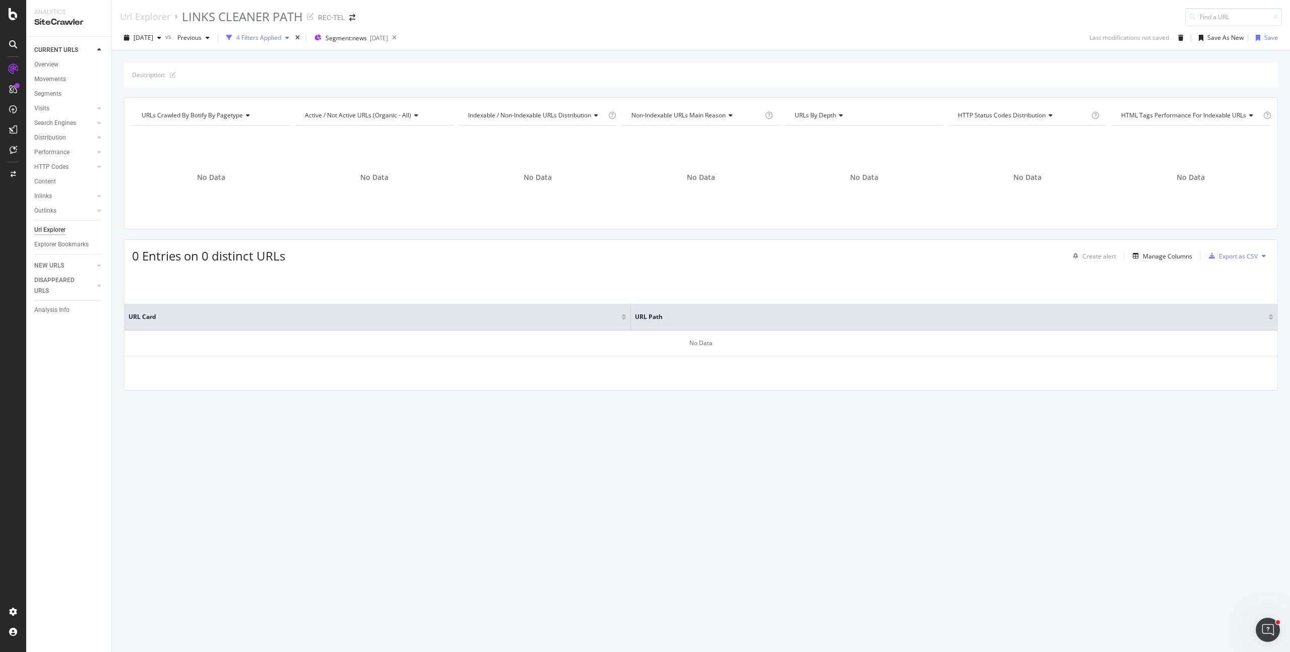
click at [289, 42] on div "4 Filters Applied" at bounding box center [257, 37] width 71 height 15
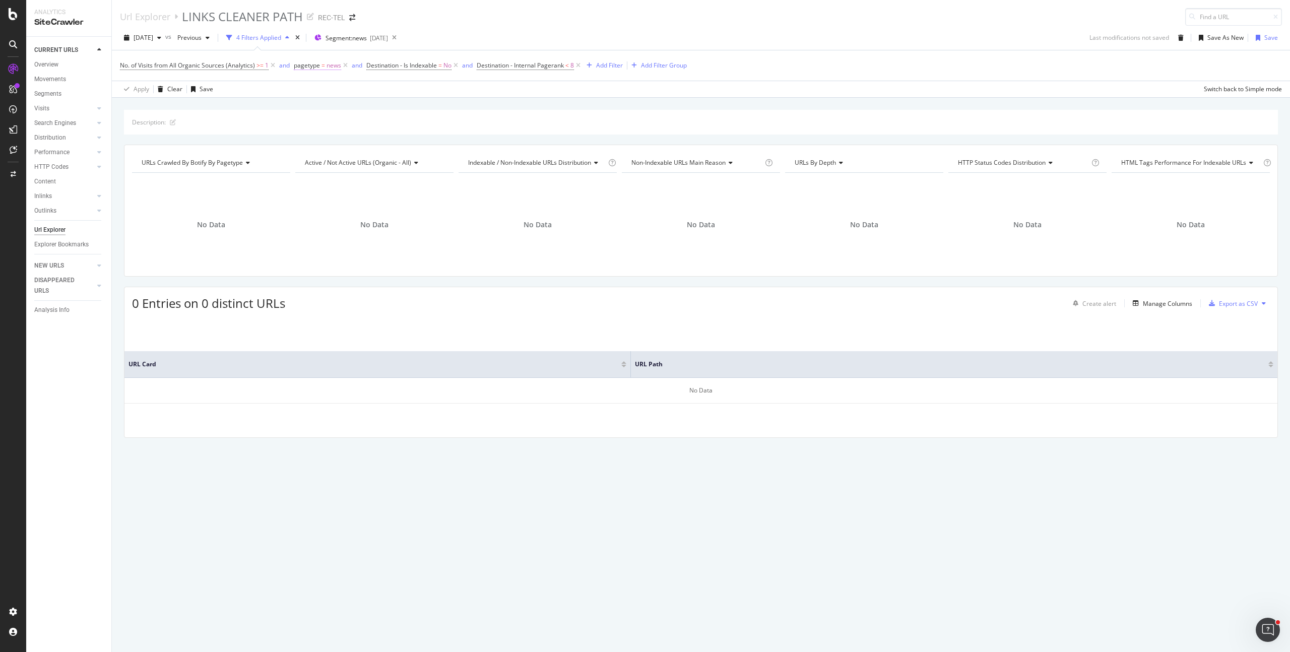
click at [322, 67] on span "=" at bounding box center [324, 65] width 4 height 9
click at [332, 125] on div at bounding box center [357, 124] width 110 height 16
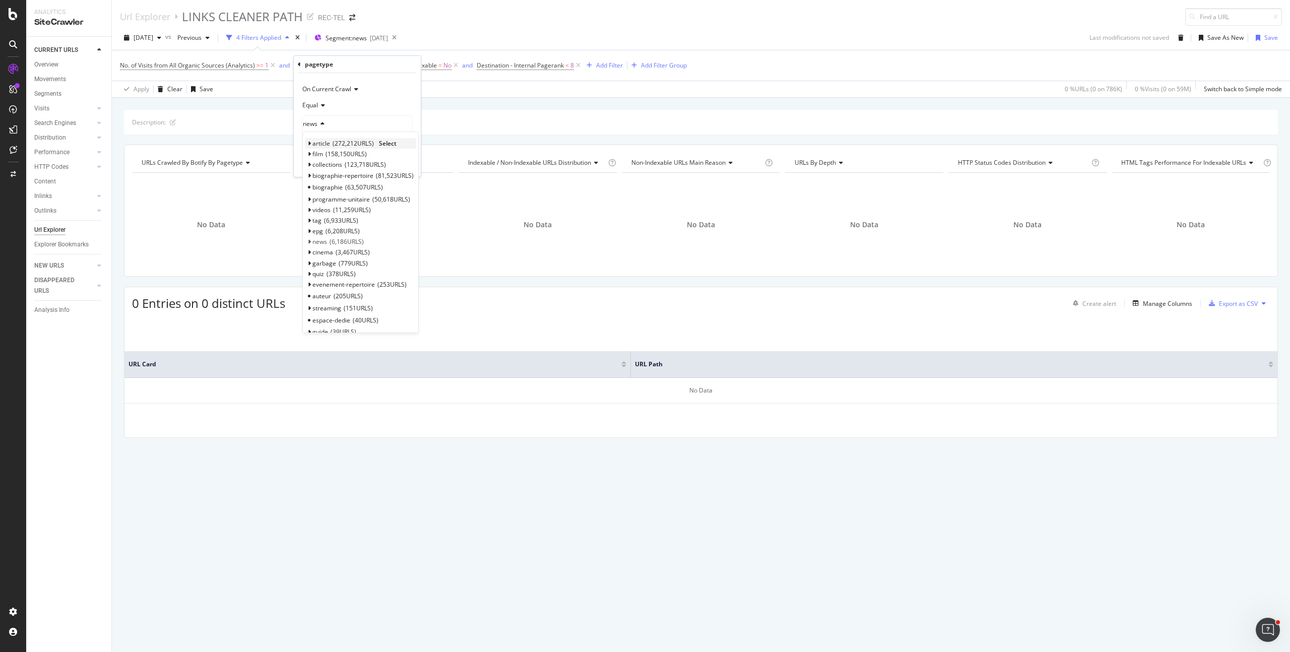
click at [340, 141] on span "272,212 URLS" at bounding box center [353, 143] width 41 height 9
click at [390, 142] on span "Select" at bounding box center [388, 143] width 18 height 9
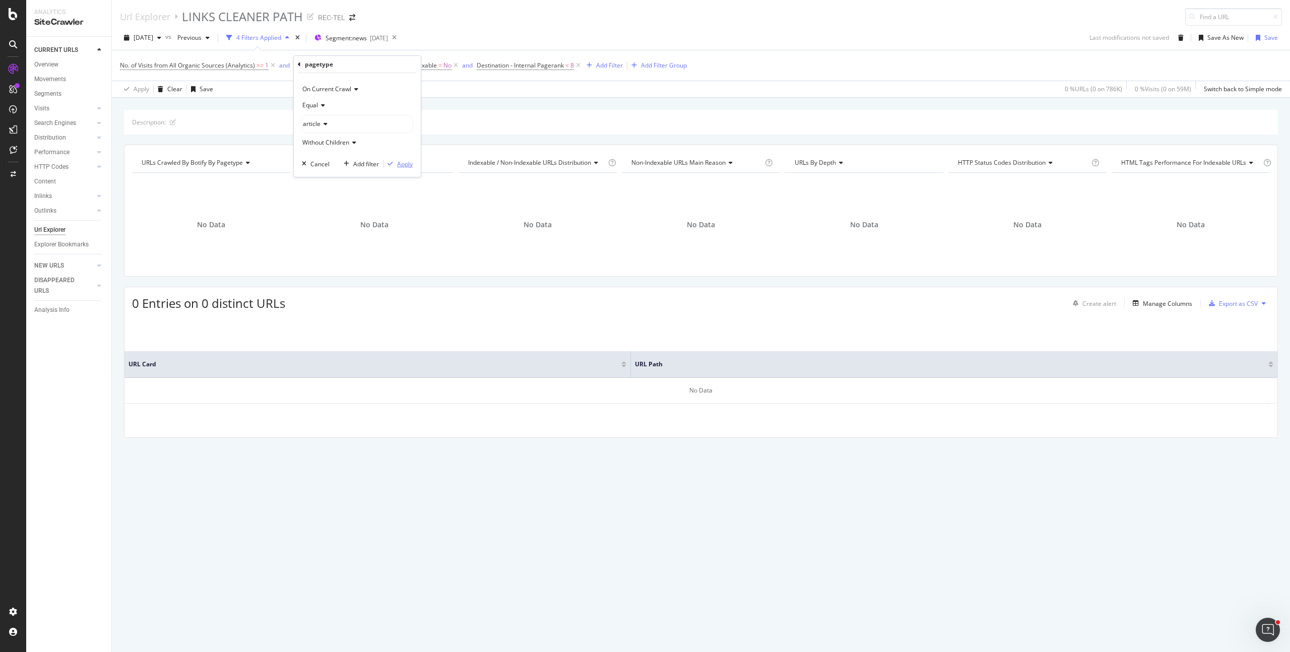
click at [403, 167] on div "Apply" at bounding box center [405, 164] width 16 height 9
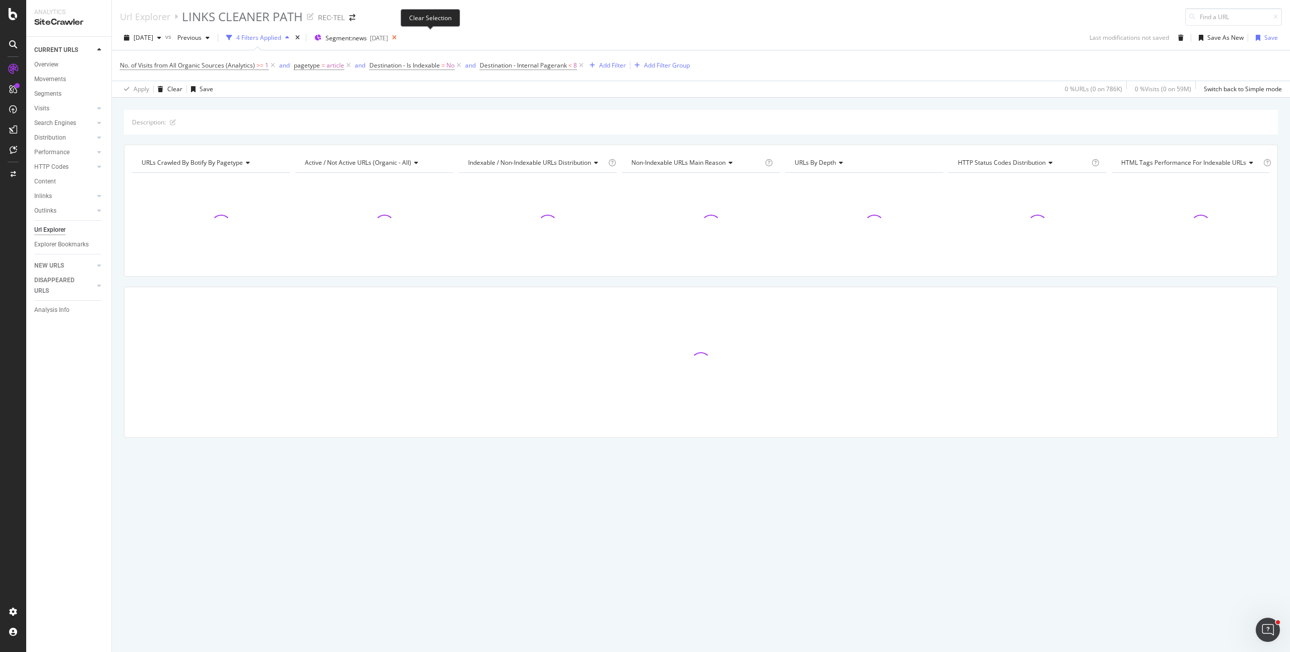
click at [401, 37] on icon at bounding box center [394, 38] width 13 height 14
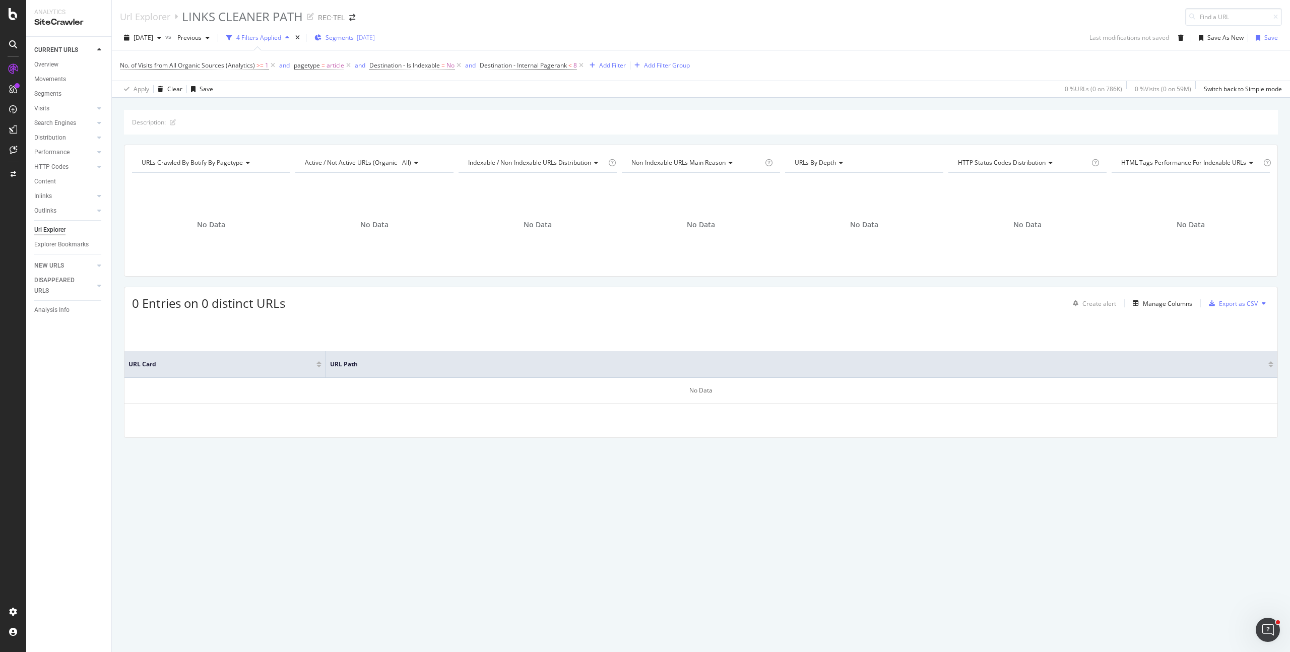
click at [354, 35] on span "Segments" at bounding box center [340, 37] width 28 height 9
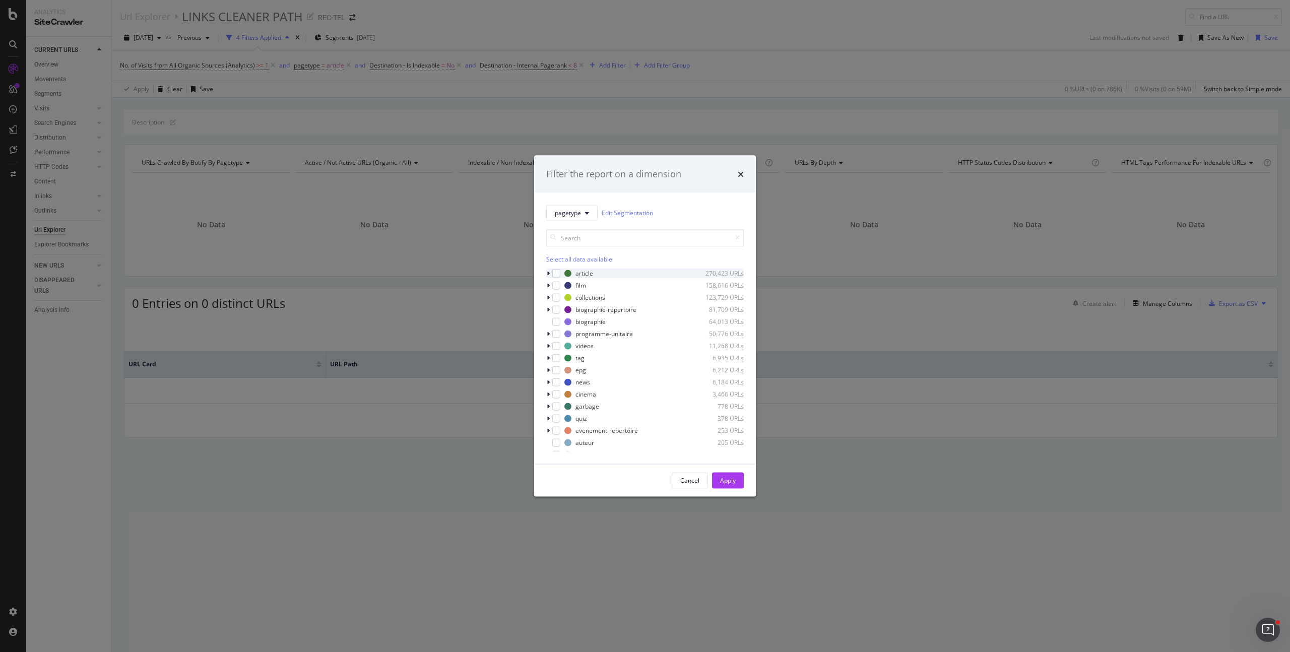
click at [547, 271] on icon "modal" at bounding box center [548, 273] width 3 height 6
click at [439, 129] on div "Filter the report on a dimension pagetype Edit Segmentation Select all data ava…" at bounding box center [645, 326] width 1290 height 652
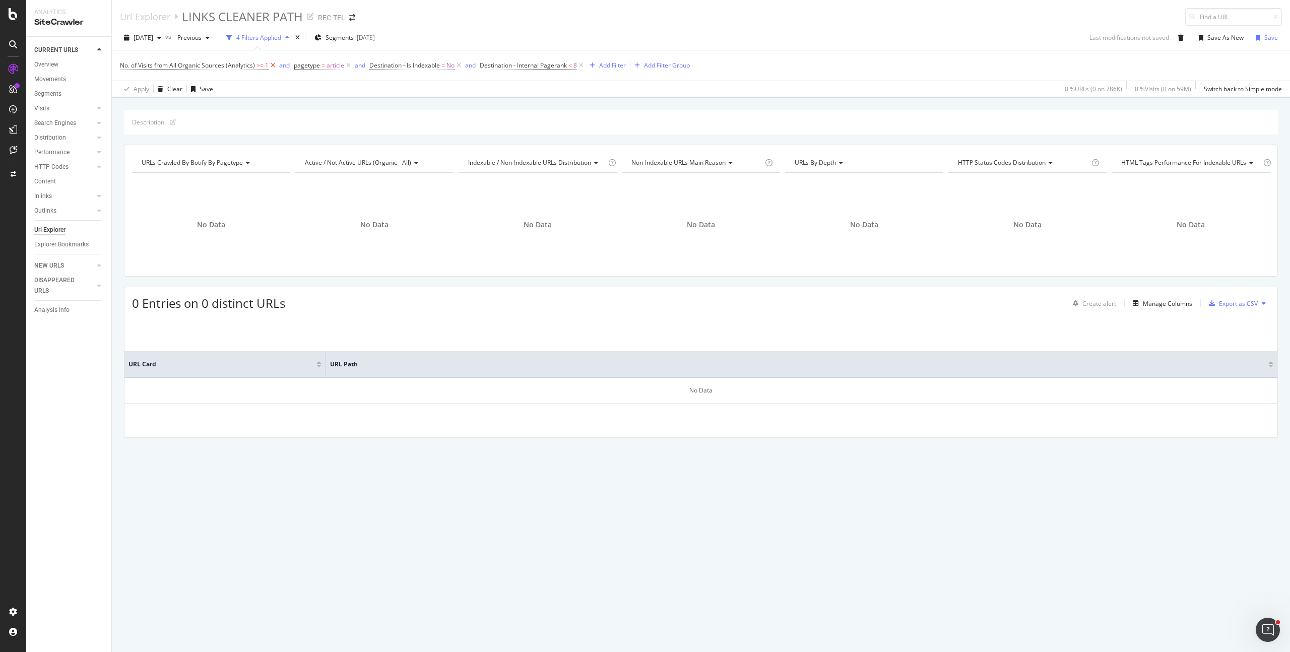
click at [273, 65] on icon at bounding box center [273, 65] width 9 height 10
click at [64, 228] on div "Url Explorer" at bounding box center [49, 230] width 31 height 11
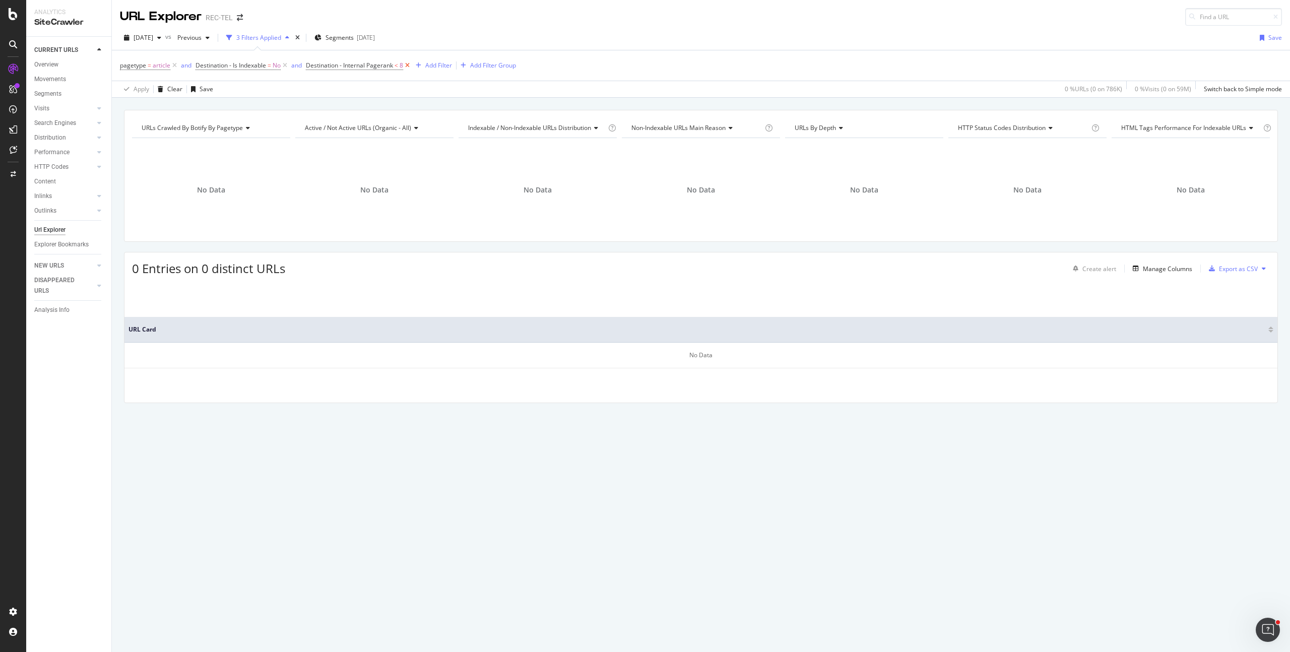
click at [409, 63] on icon at bounding box center [407, 65] width 9 height 10
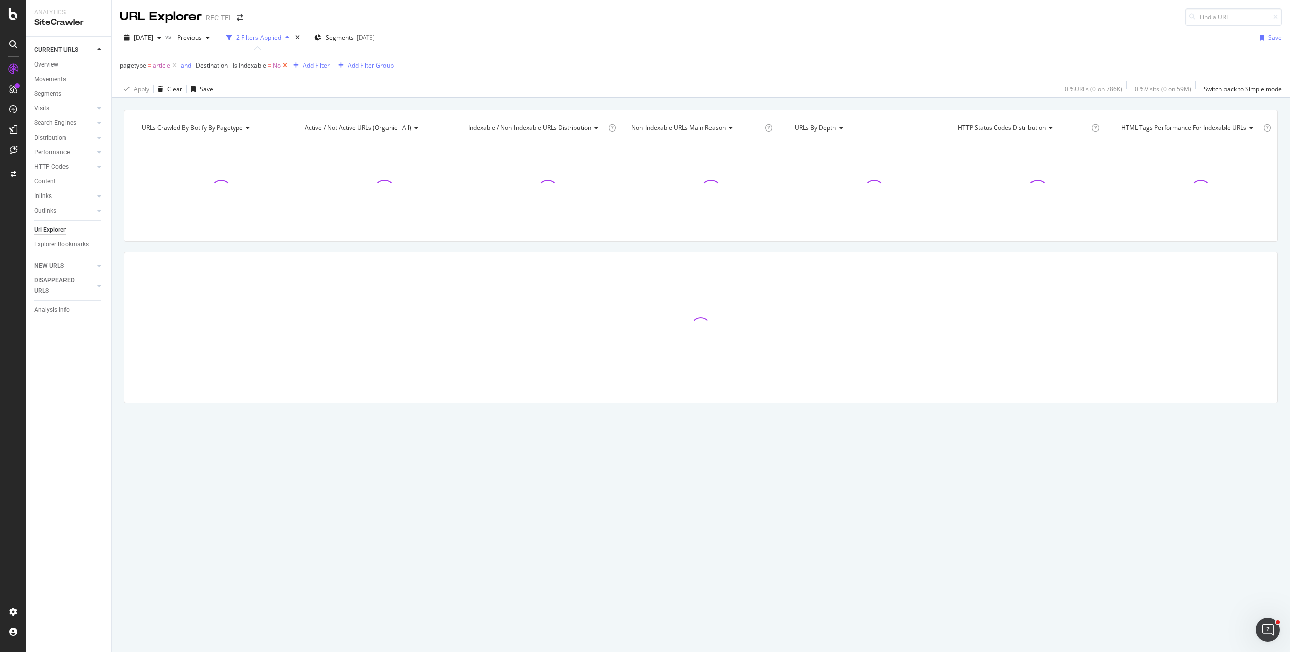
click at [286, 63] on icon at bounding box center [285, 65] width 9 height 10
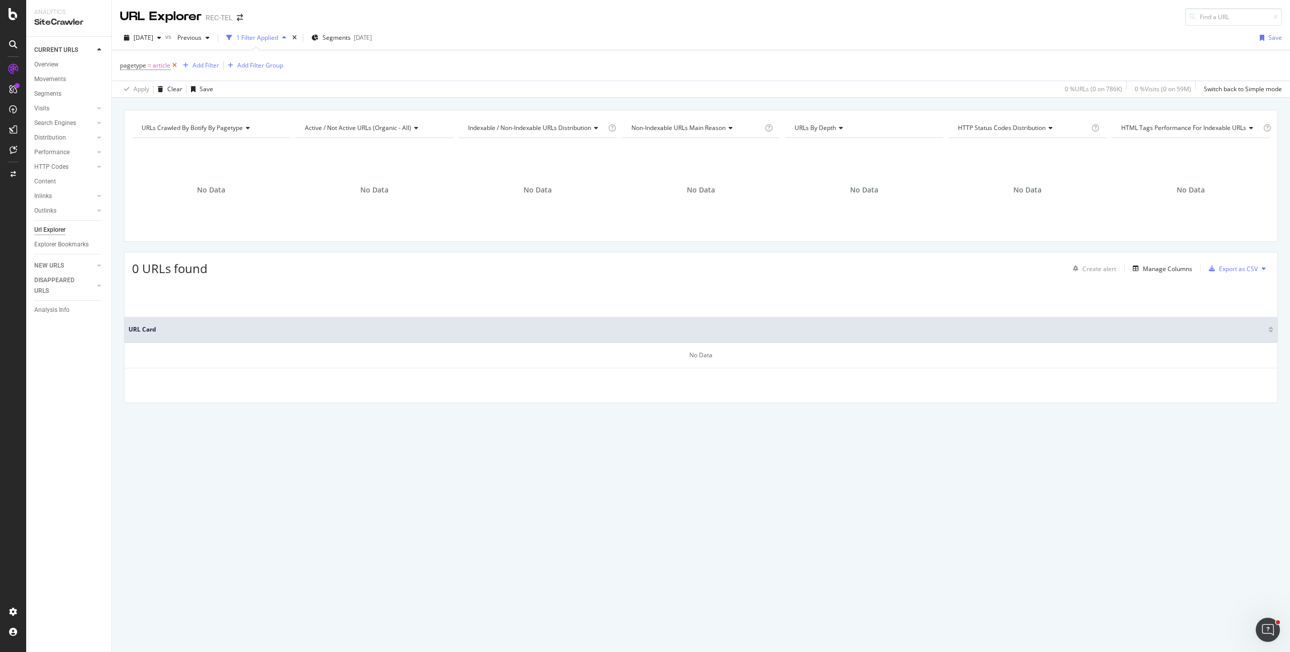
click at [174, 65] on icon at bounding box center [174, 65] width 9 height 10
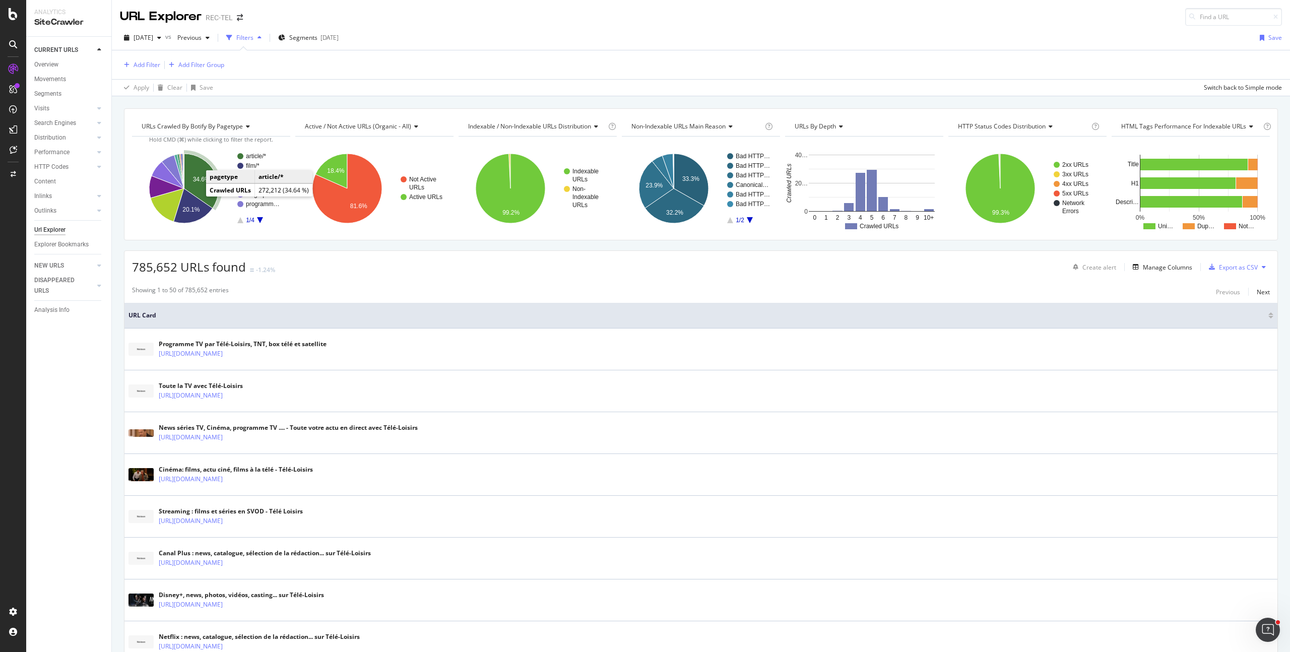
click at [200, 182] on text "34.6%" at bounding box center [201, 179] width 17 height 7
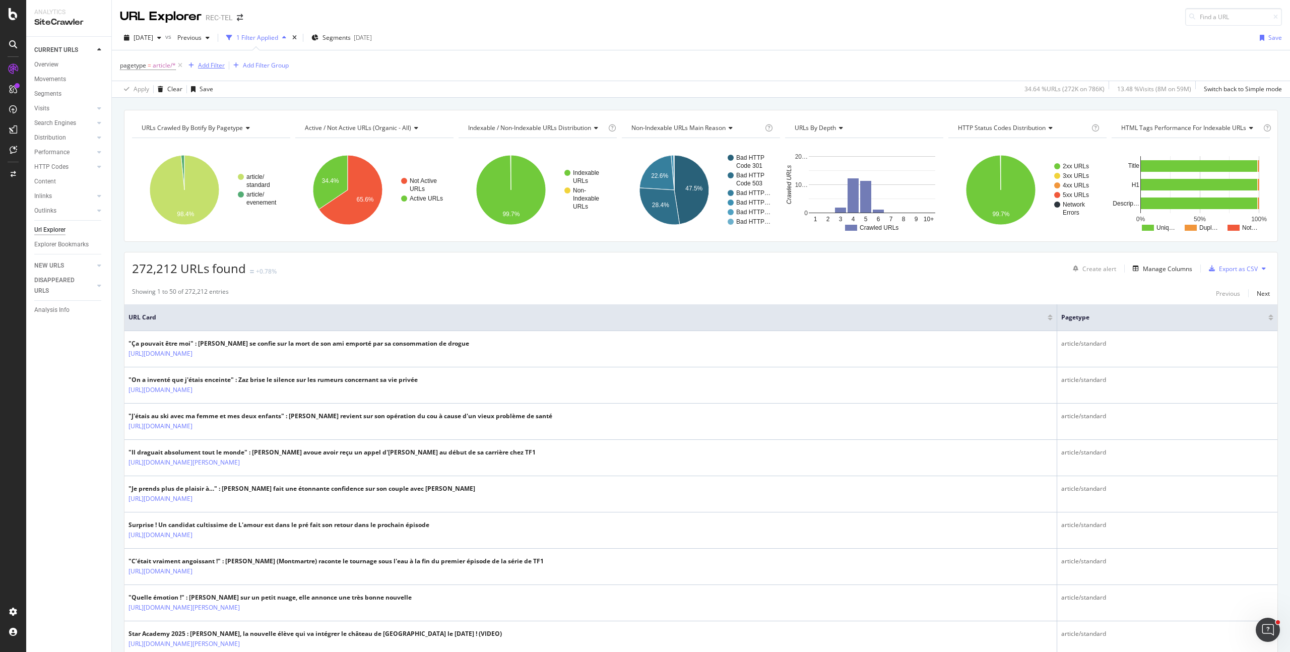
click at [202, 69] on div "Add Filter" at bounding box center [211, 65] width 27 height 9
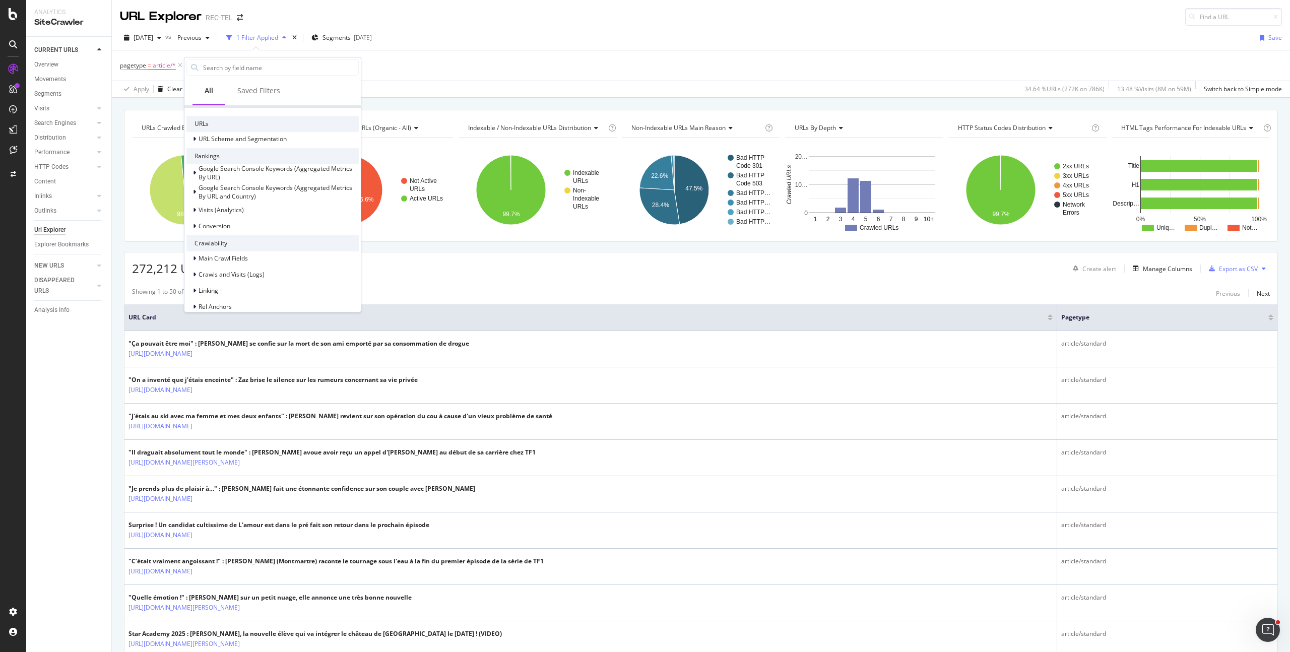
scroll to position [314, 0]
click at [237, 148] on div "Linking" at bounding box center [272, 152] width 172 height 14
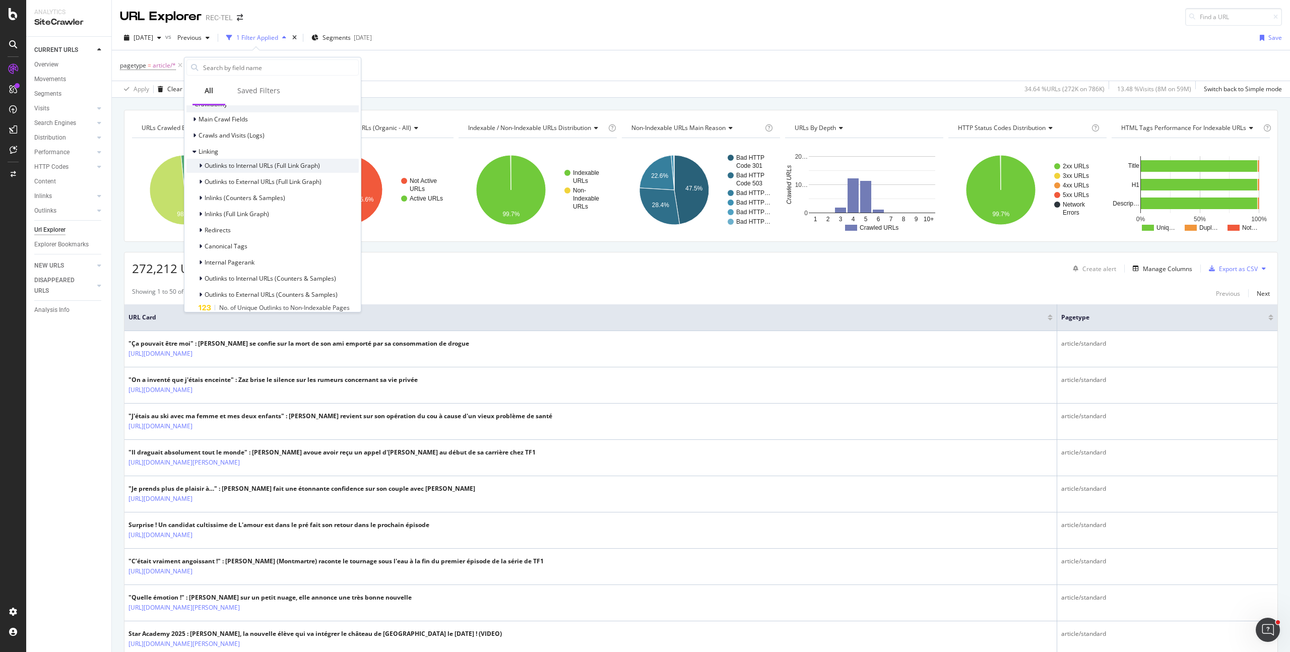
click at [277, 167] on span "Outlinks to Internal URLs (Full Link Graph)" at bounding box center [262, 165] width 115 height 9
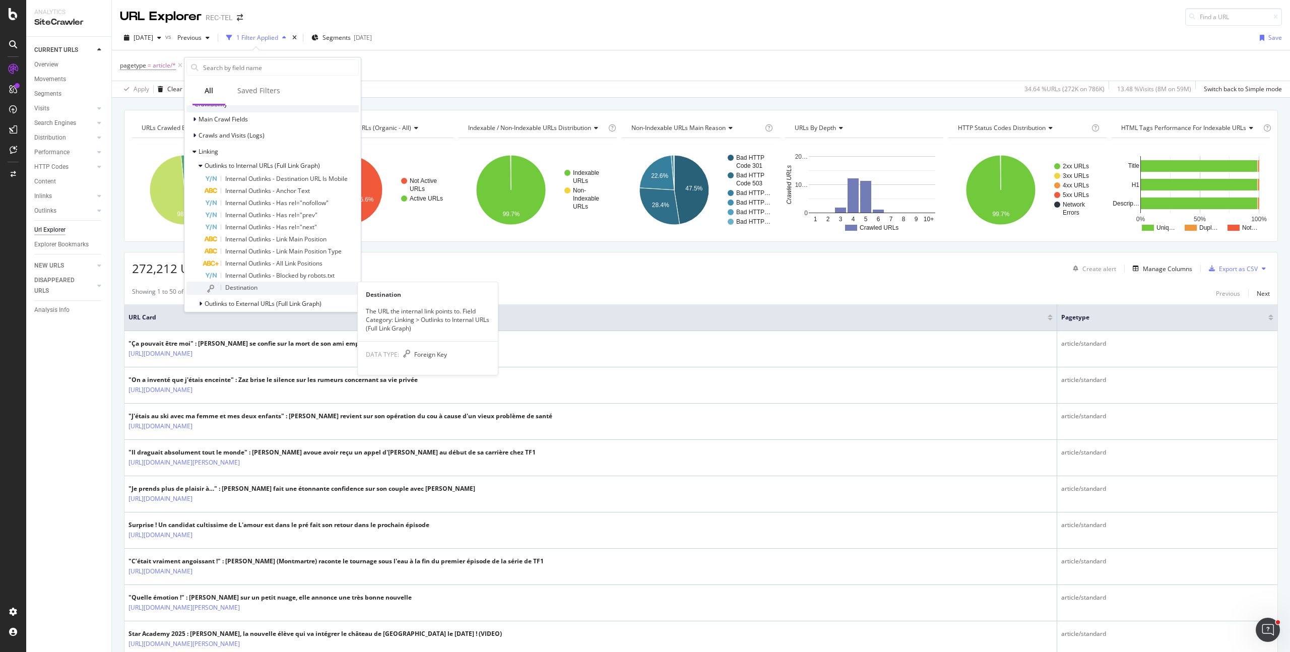
click at [275, 285] on div "Destination" at bounding box center [282, 288] width 154 height 13
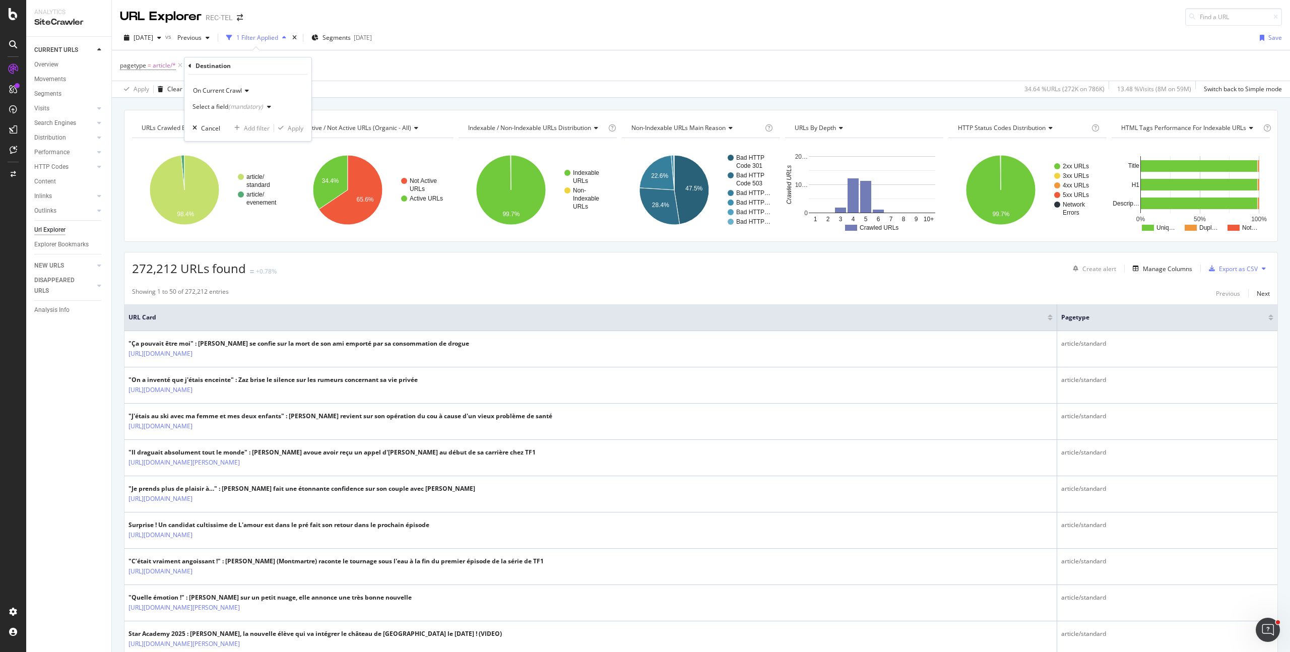
click at [230, 105] on div "(mandatory)" at bounding box center [245, 106] width 35 height 9
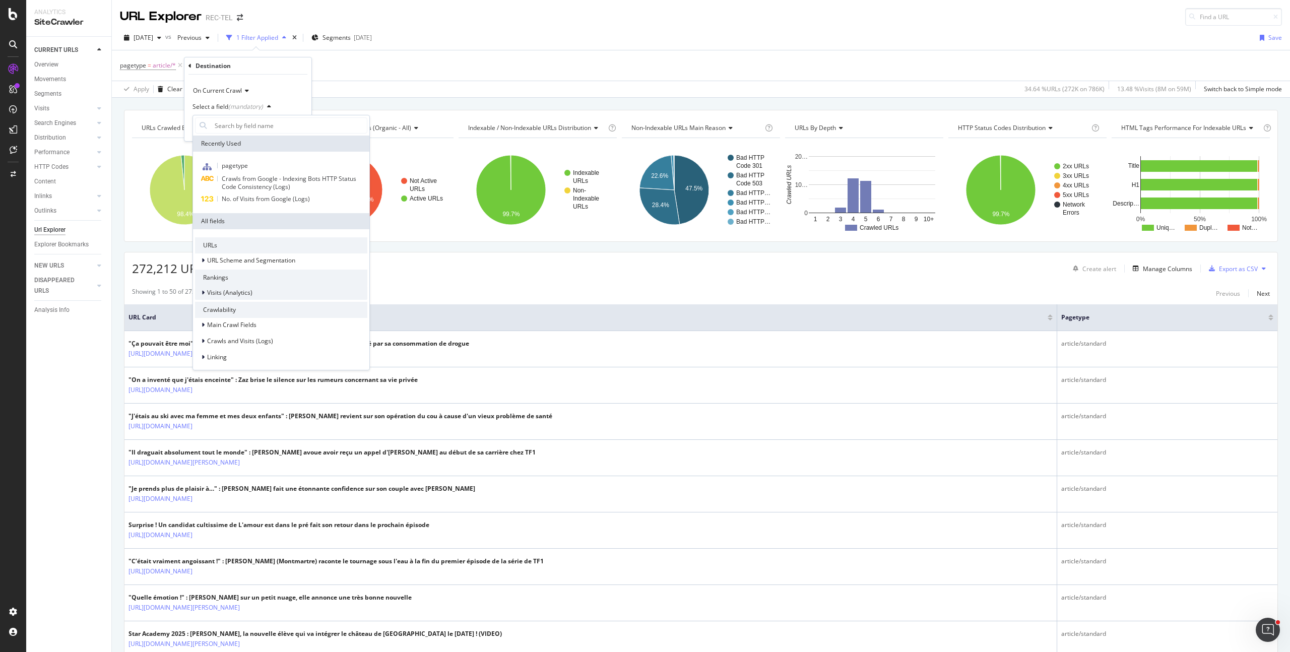
scroll to position [13, 0]
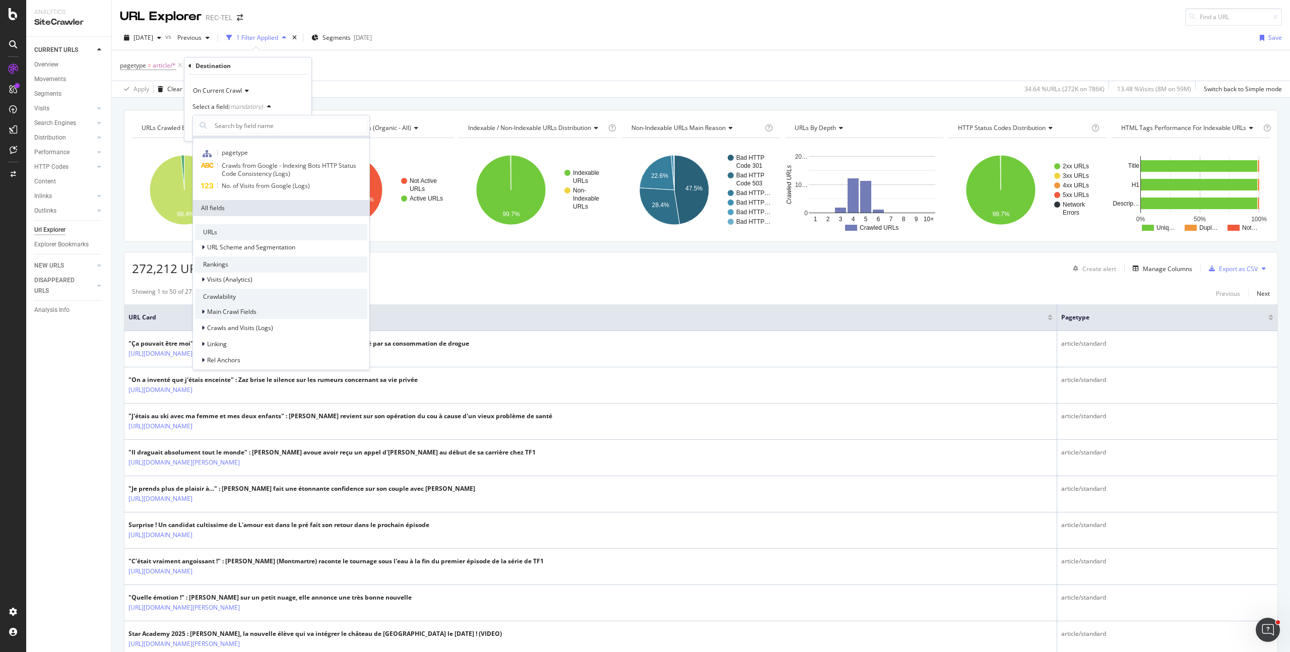
click at [257, 305] on div "Main Crawl Fields" at bounding box center [281, 312] width 172 height 14
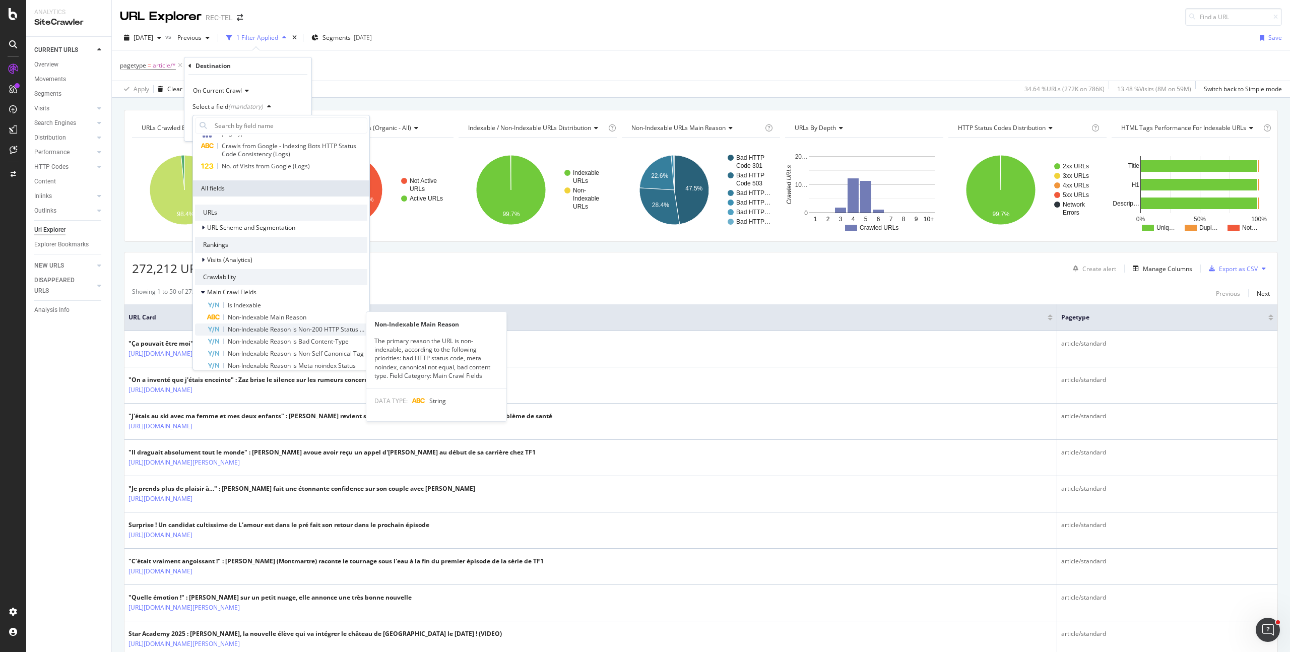
scroll to position [39, 0]
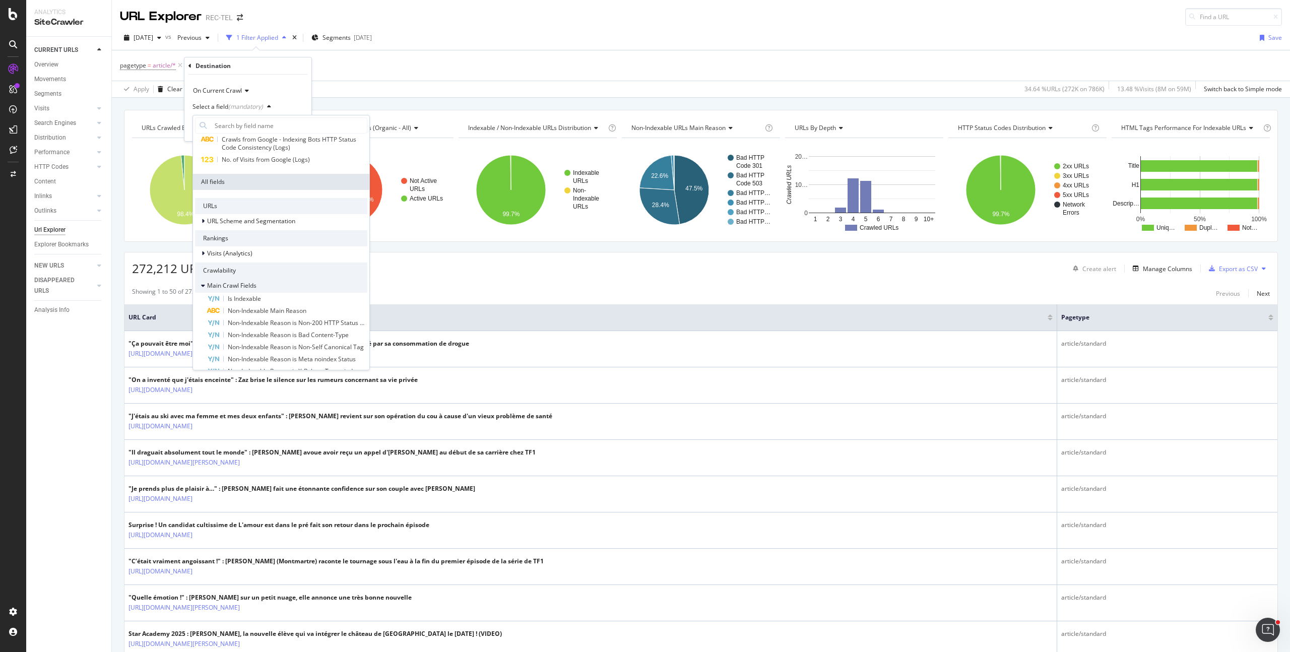
click at [265, 291] on div "Main Crawl Fields" at bounding box center [281, 286] width 172 height 14
click at [254, 287] on span "Main Crawl Fields" at bounding box center [231, 285] width 49 height 9
click at [253, 303] on div "Is Indexable" at bounding box center [287, 299] width 160 height 12
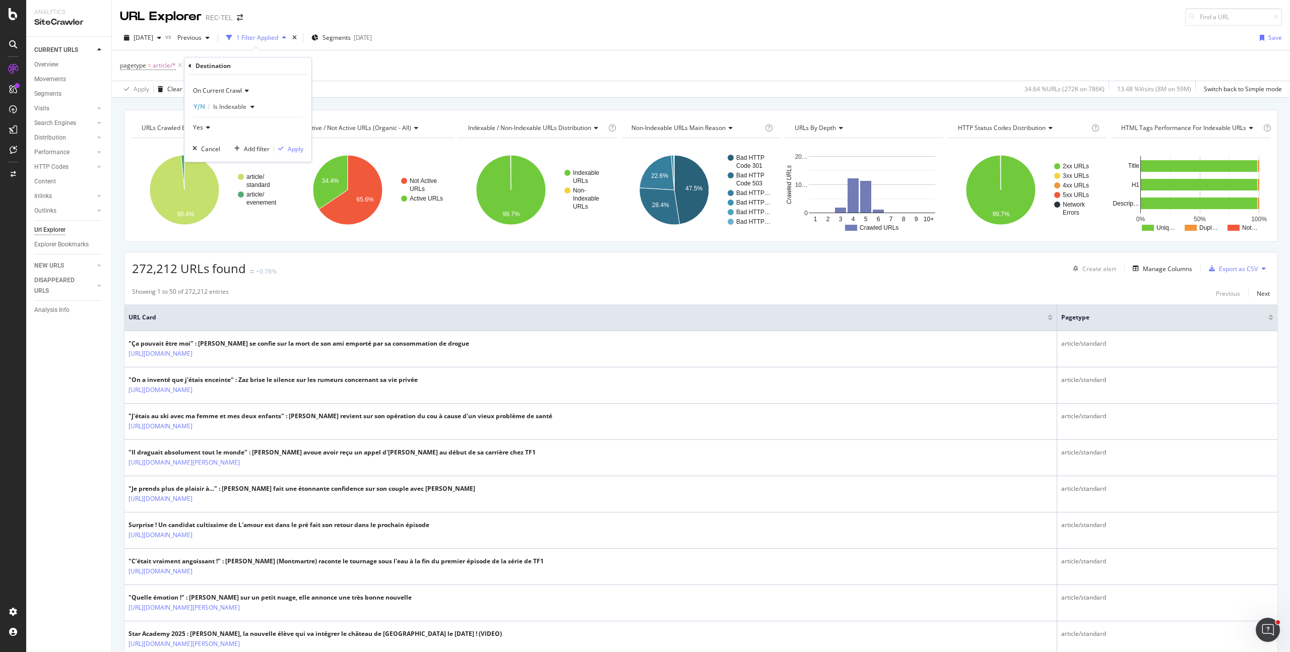
drag, startPoint x: 196, startPoint y: 124, endPoint x: 199, endPoint y: 132, distance: 8.1
click at [196, 124] on span "Yes" at bounding box center [198, 127] width 10 height 9
click at [207, 158] on div "No" at bounding box center [249, 161] width 108 height 13
click at [291, 150] on div "Apply" at bounding box center [296, 149] width 16 height 9
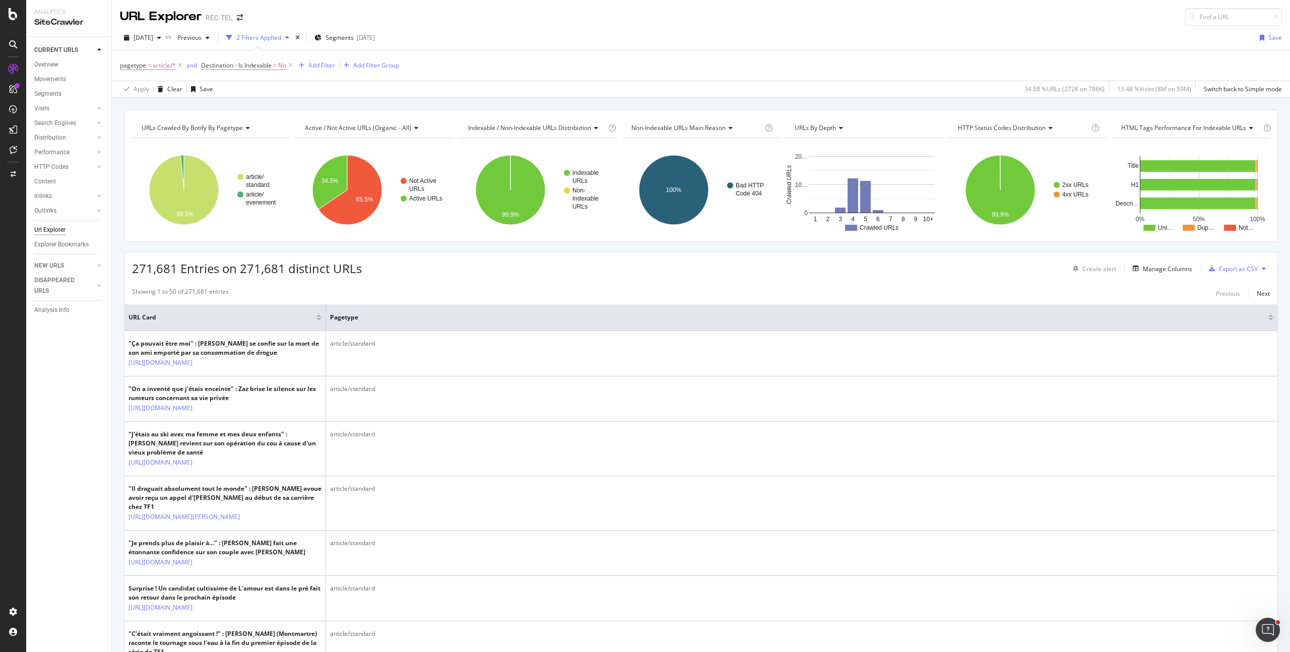
click at [458, 291] on div "Showing 1 to 50 of 271,681 entries Previous Next" at bounding box center [700, 293] width 1153 height 12
click at [315, 70] on div "Add Filter" at bounding box center [321, 65] width 27 height 9
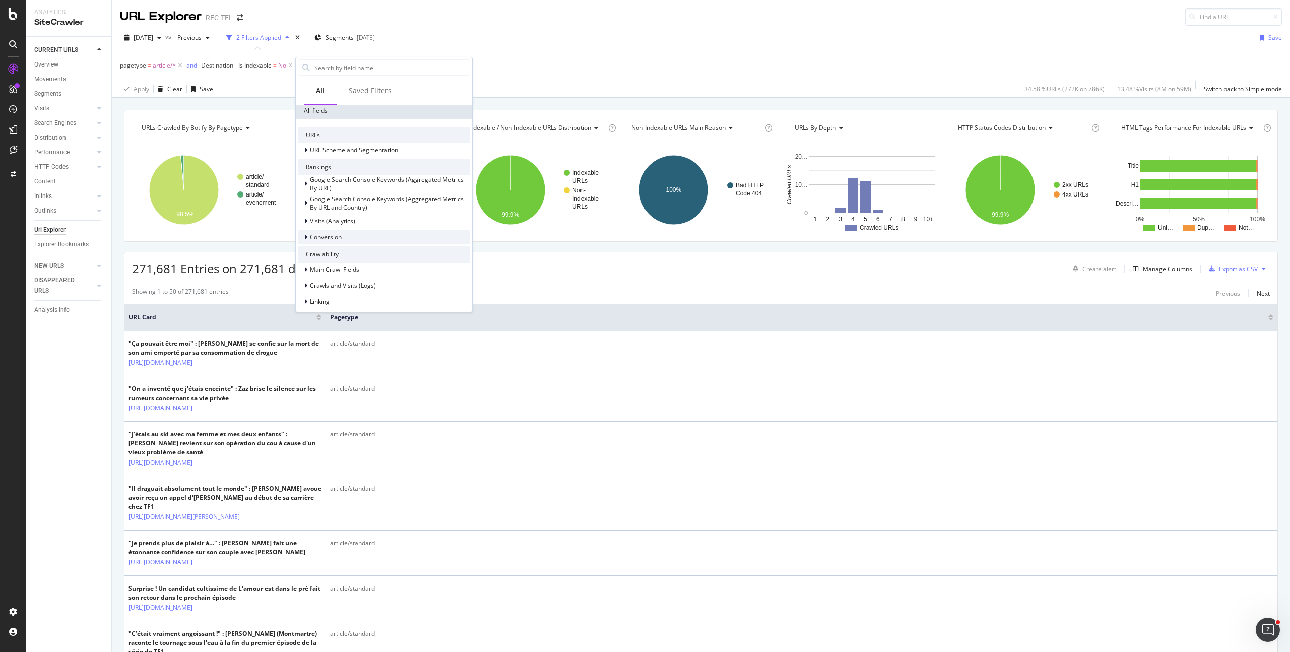
scroll to position [314, 0]
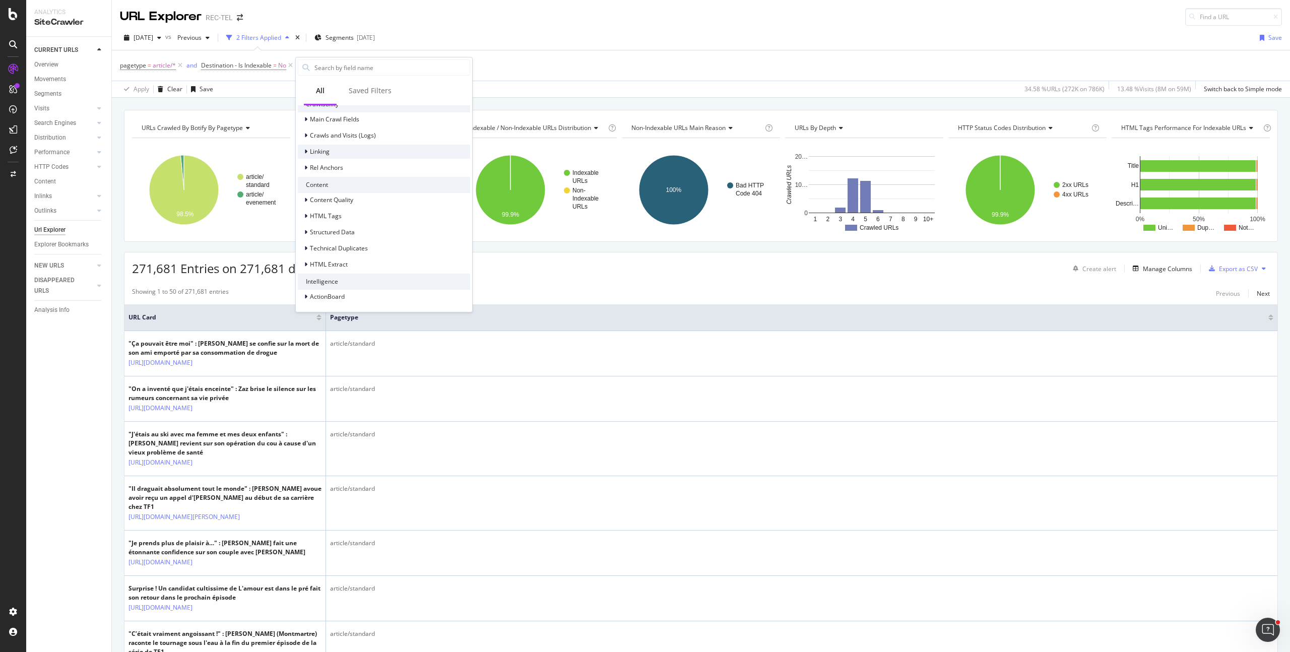
click at [358, 154] on div "Linking" at bounding box center [384, 152] width 172 height 14
click at [393, 170] on div "Outlinks to Internal URLs (Full Link Graph)" at bounding box center [384, 166] width 172 height 14
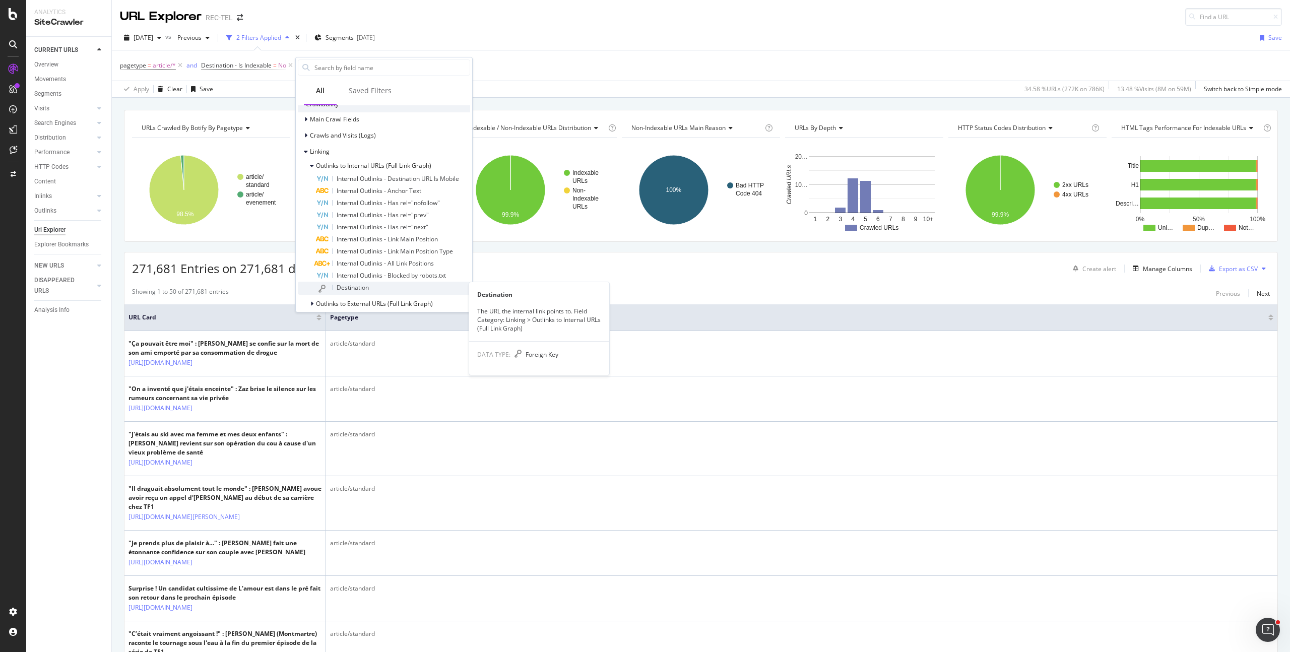
click at [368, 285] on span "Destination" at bounding box center [353, 287] width 32 height 9
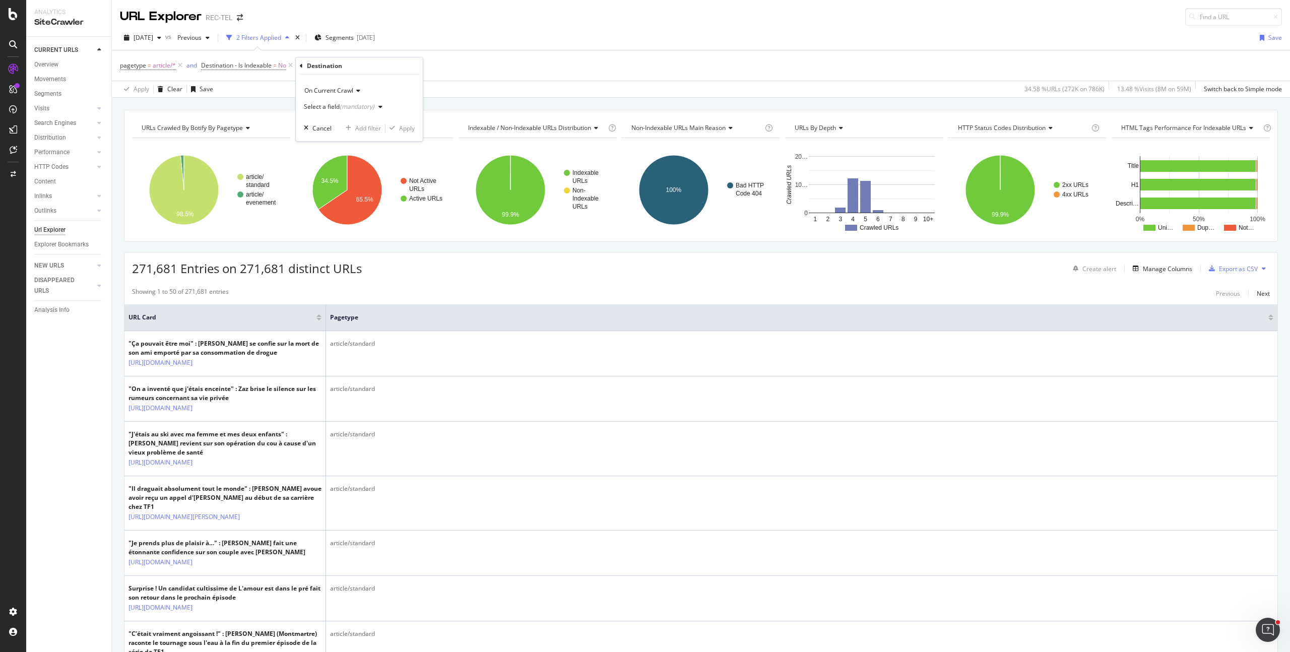
click at [343, 98] on div "On Current Crawl" at bounding box center [359, 91] width 111 height 16
click at [344, 94] on span "On Current Crawl" at bounding box center [328, 90] width 49 height 9
click at [346, 106] on div "(mandatory)" at bounding box center [357, 106] width 35 height 9
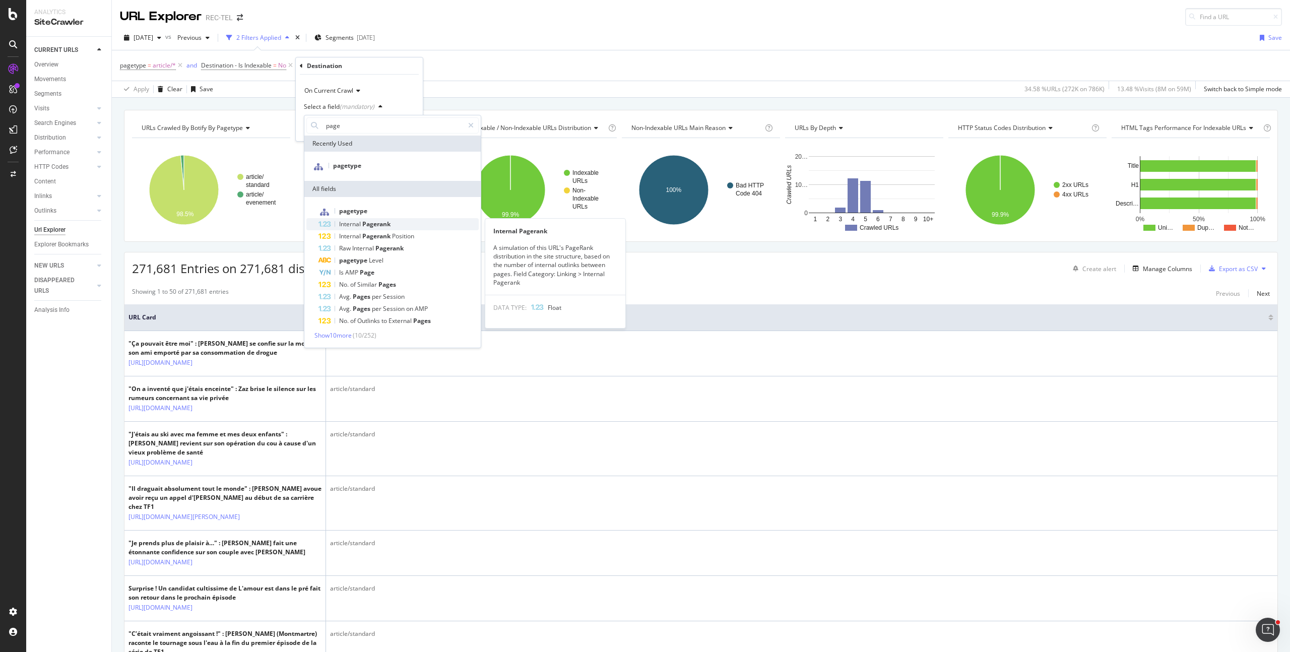
type input "page"
click at [402, 225] on div "Internal Pagerank" at bounding box center [399, 224] width 160 height 12
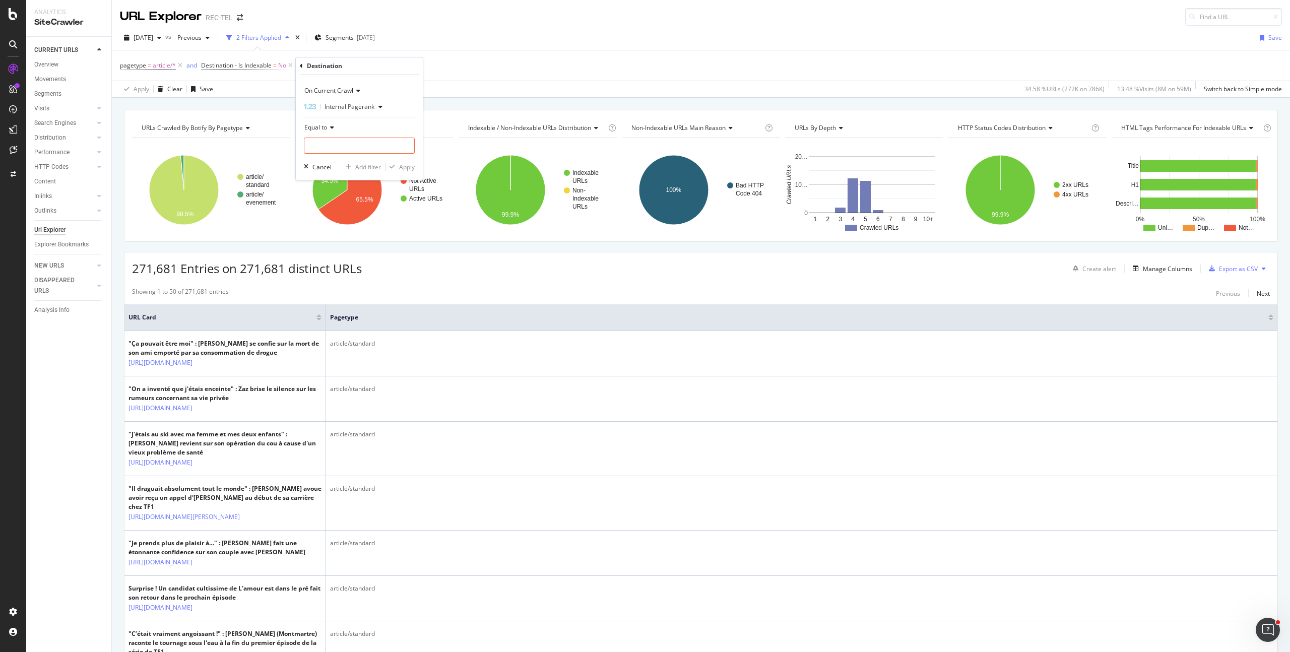
click at [330, 132] on div "Equal to" at bounding box center [359, 127] width 111 height 16
click at [336, 176] on div "Less than" at bounding box center [360, 174] width 108 height 13
click at [324, 146] on input "number" at bounding box center [359, 146] width 111 height 16
type input "8"
click at [396, 167] on div "button" at bounding box center [393, 167] width 14 height 6
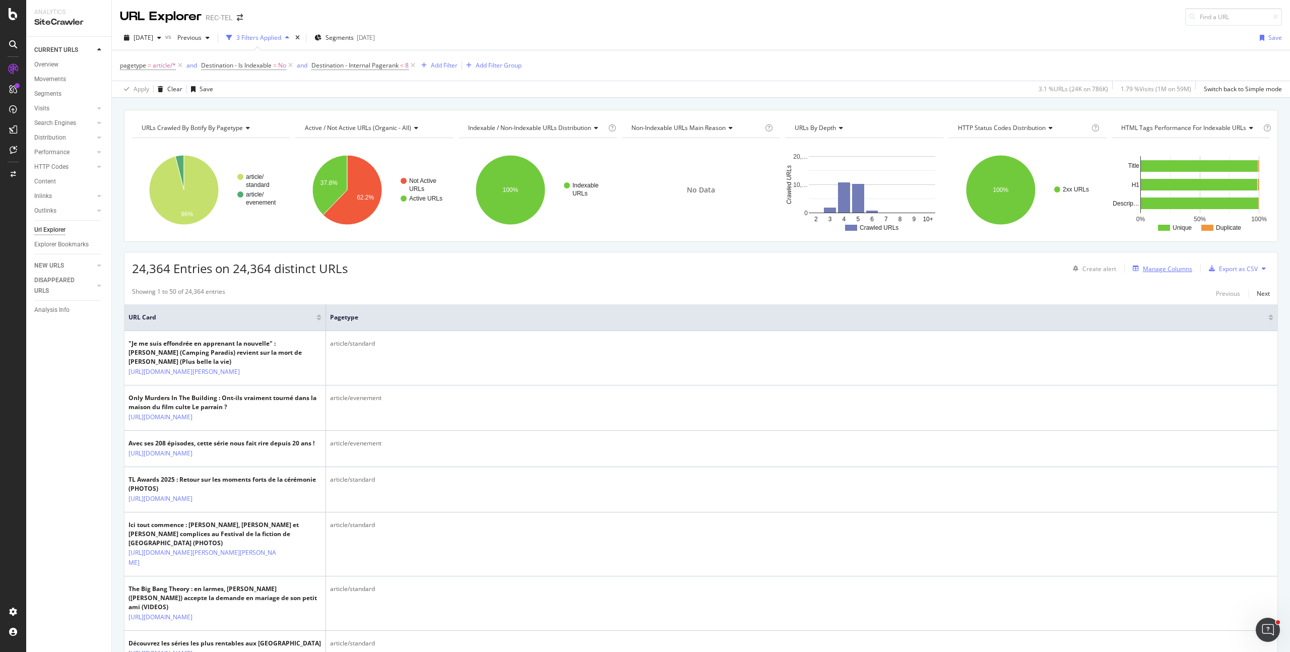
click at [1170, 265] on div "Manage Columns" at bounding box center [1167, 269] width 49 height 9
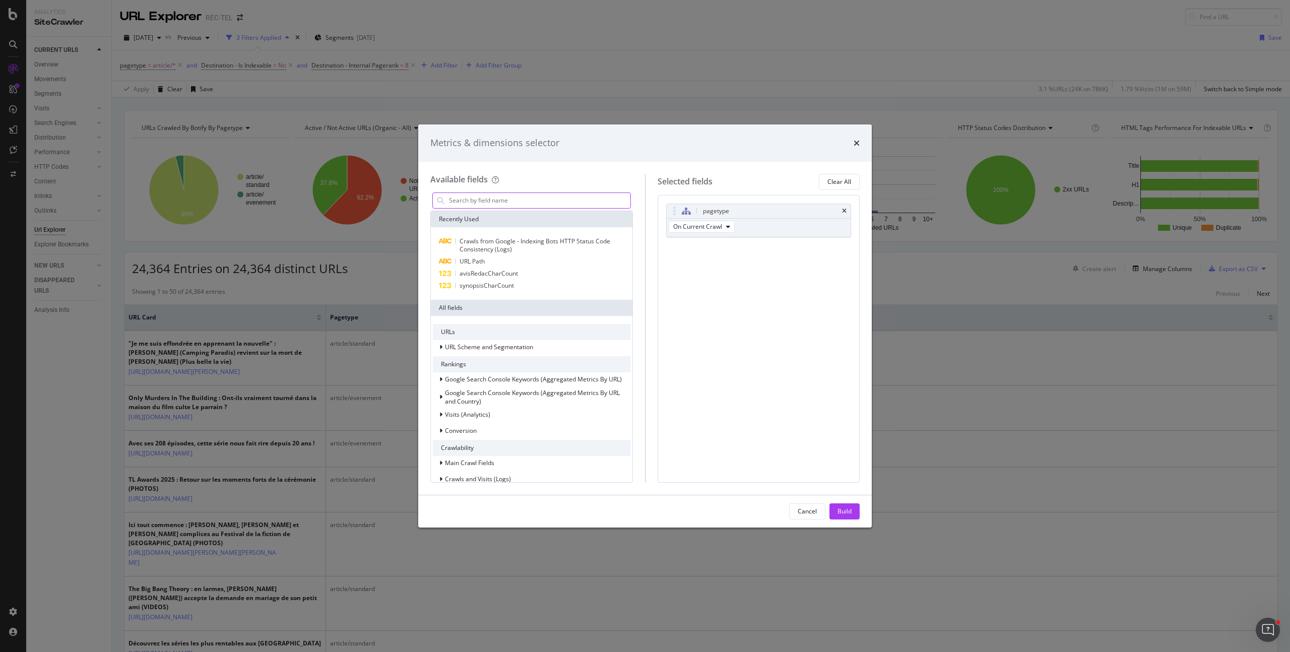
click at [481, 201] on input "modal" at bounding box center [539, 200] width 182 height 15
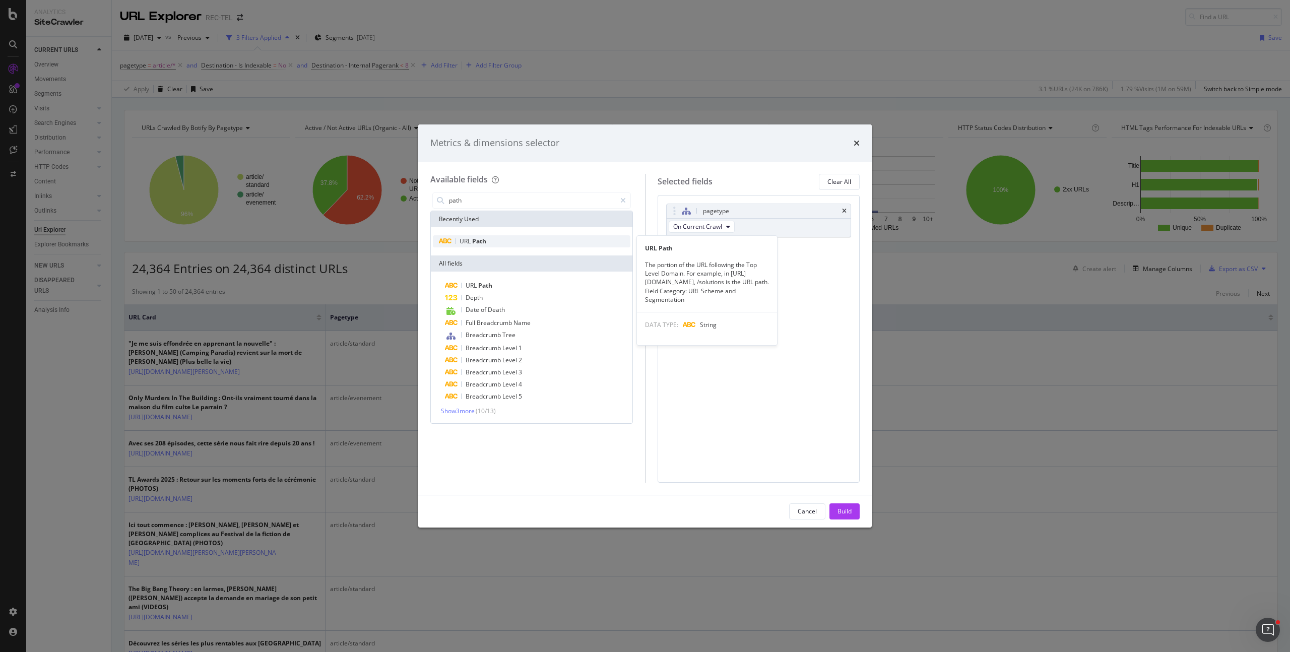
type input "path"
click at [481, 235] on div "URL Path" at bounding box center [532, 241] width 198 height 12
click at [845, 509] on div "Build" at bounding box center [845, 511] width 14 height 9
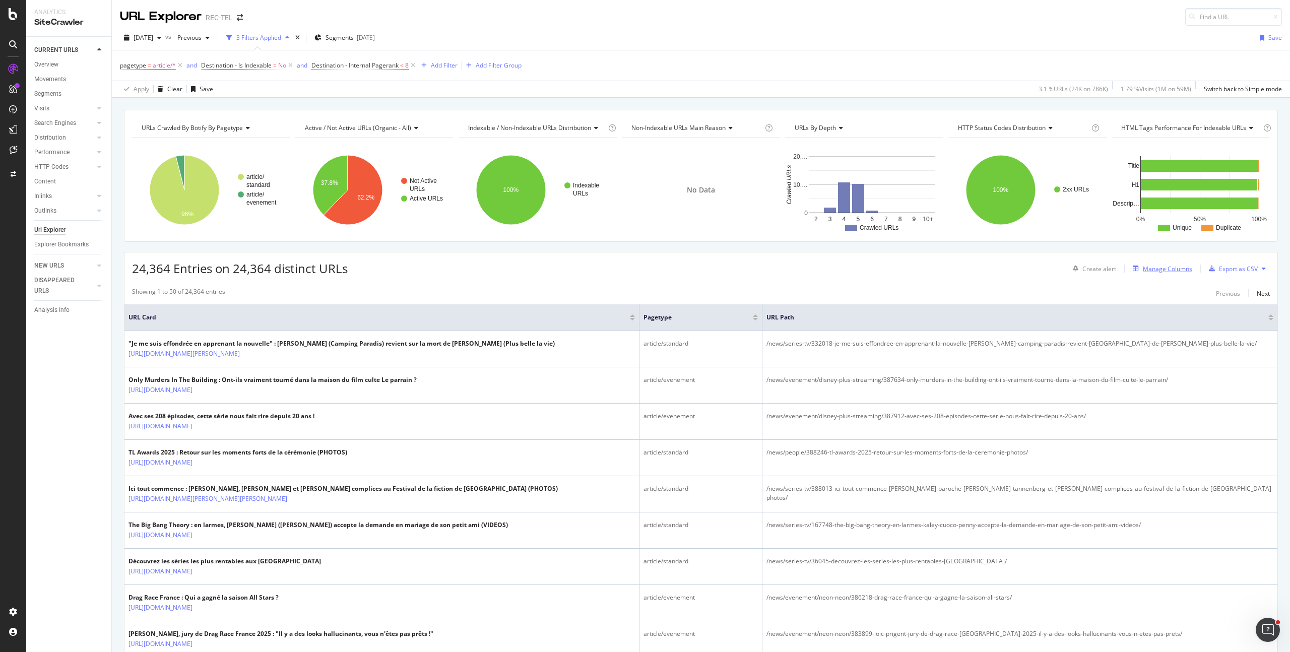
click at [1173, 270] on div "Manage Columns" at bounding box center [1167, 269] width 49 height 9
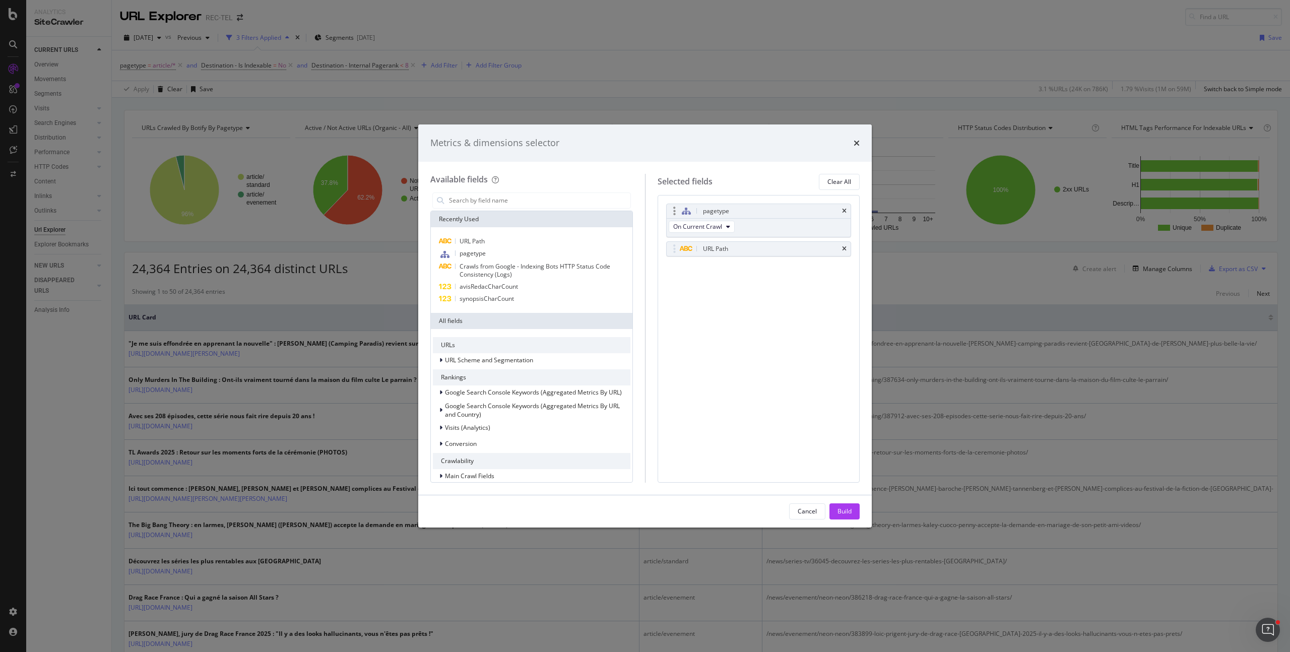
click at [848, 208] on div "pagetype" at bounding box center [759, 211] width 184 height 14
click at [844, 212] on icon "times" at bounding box center [844, 211] width 5 height 6
click at [836, 505] on button "Build" at bounding box center [845, 512] width 30 height 16
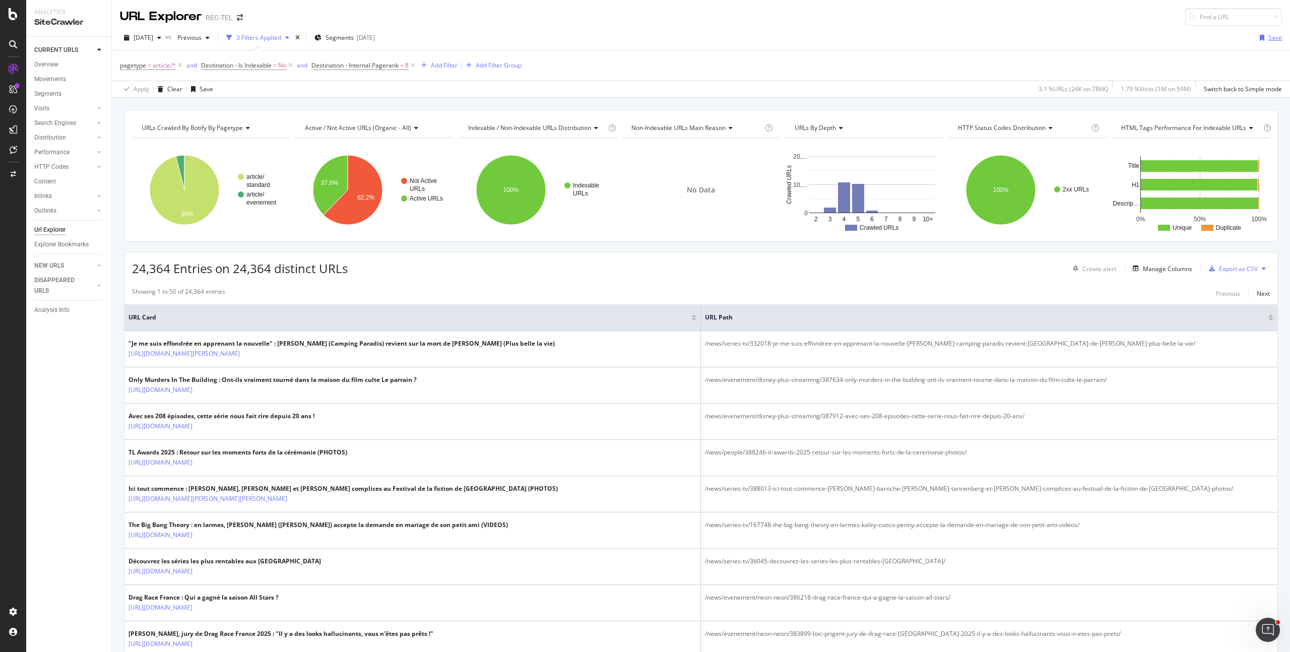
click at [1269, 37] on div "Save" at bounding box center [1276, 37] width 14 height 9
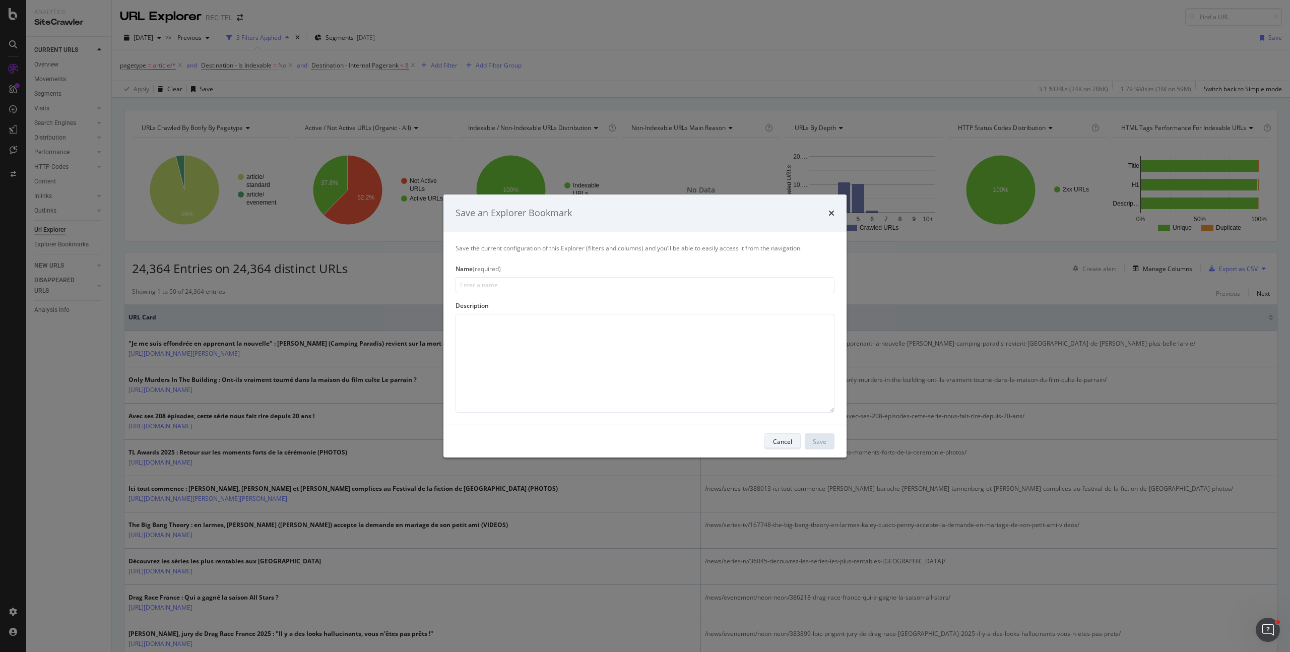
click at [788, 439] on div "Cancel" at bounding box center [782, 441] width 19 height 9
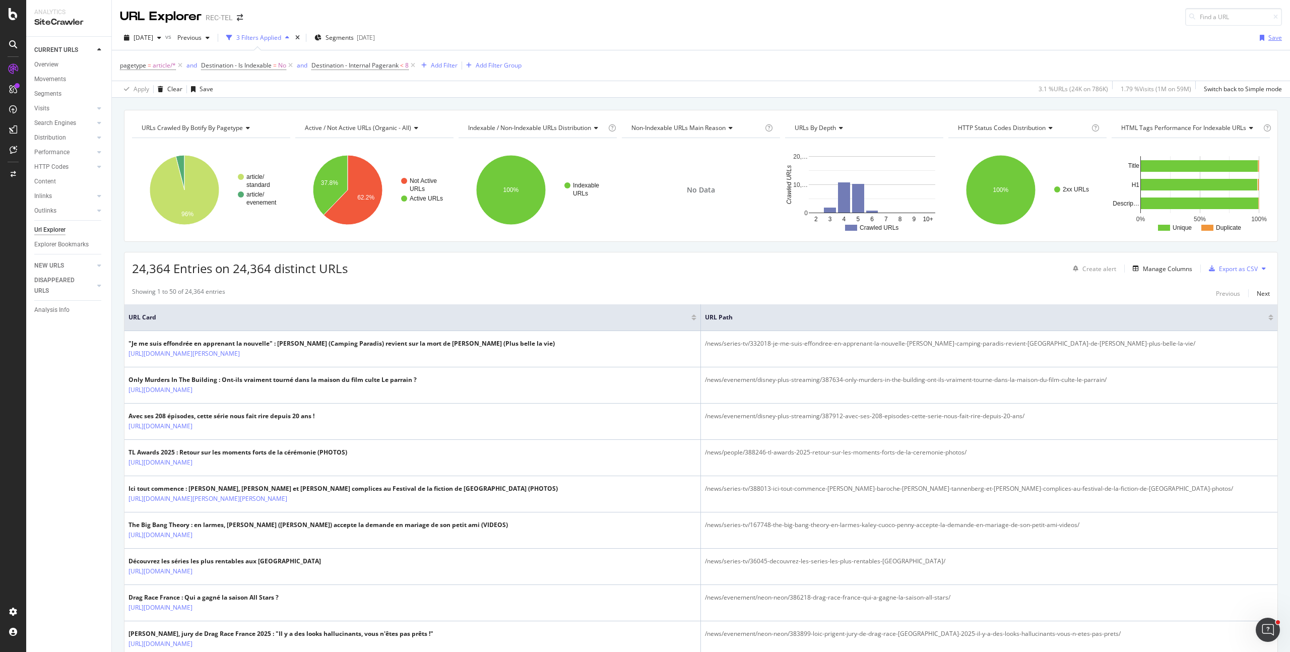
click at [1269, 41] on div "Save" at bounding box center [1276, 37] width 14 height 9
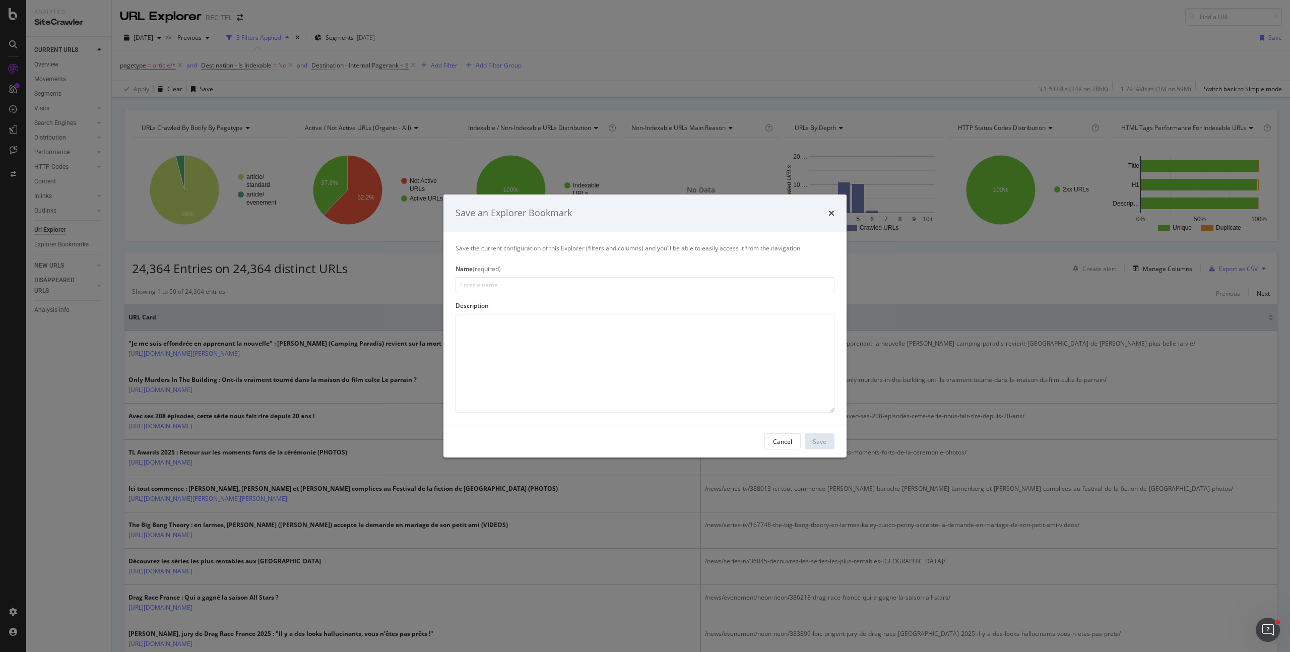
click at [542, 288] on input "modal" at bounding box center [645, 285] width 379 height 16
type input "ARTICLES TO CLEAN"
click at [834, 446] on button "Save" at bounding box center [820, 441] width 30 height 16
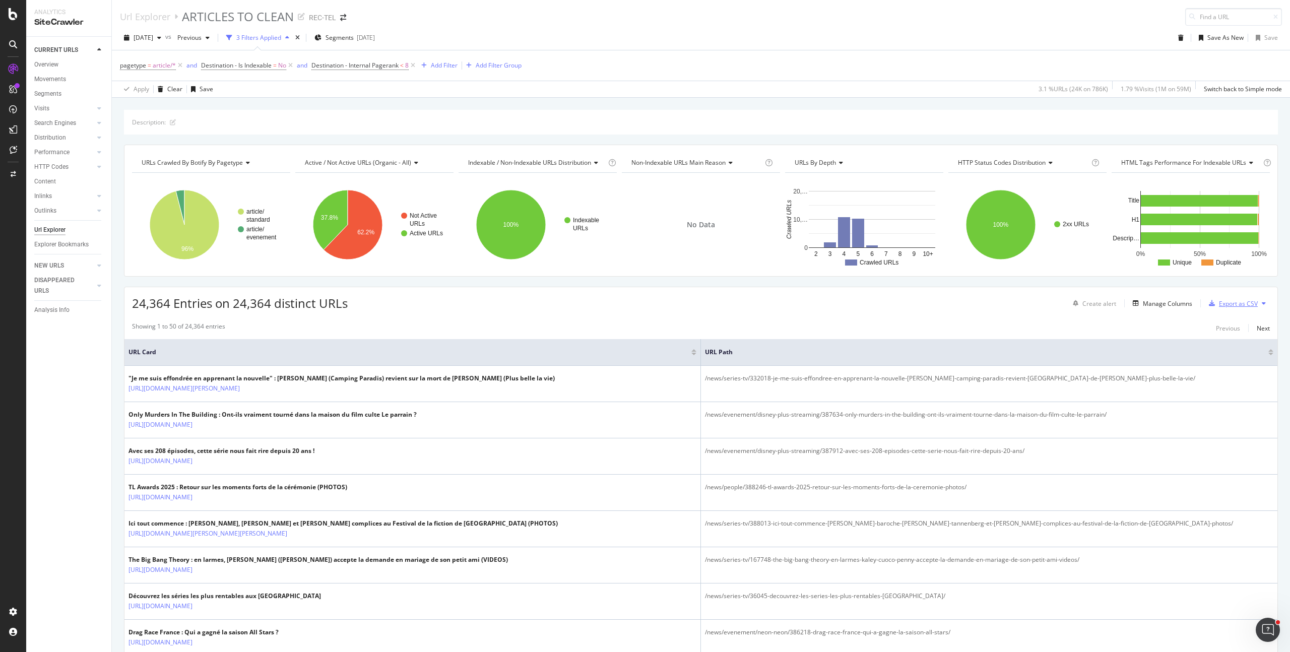
click at [1234, 305] on div "Export as CSV" at bounding box center [1238, 303] width 39 height 9
click at [1236, 307] on div "Export as CSV" at bounding box center [1238, 303] width 39 height 9
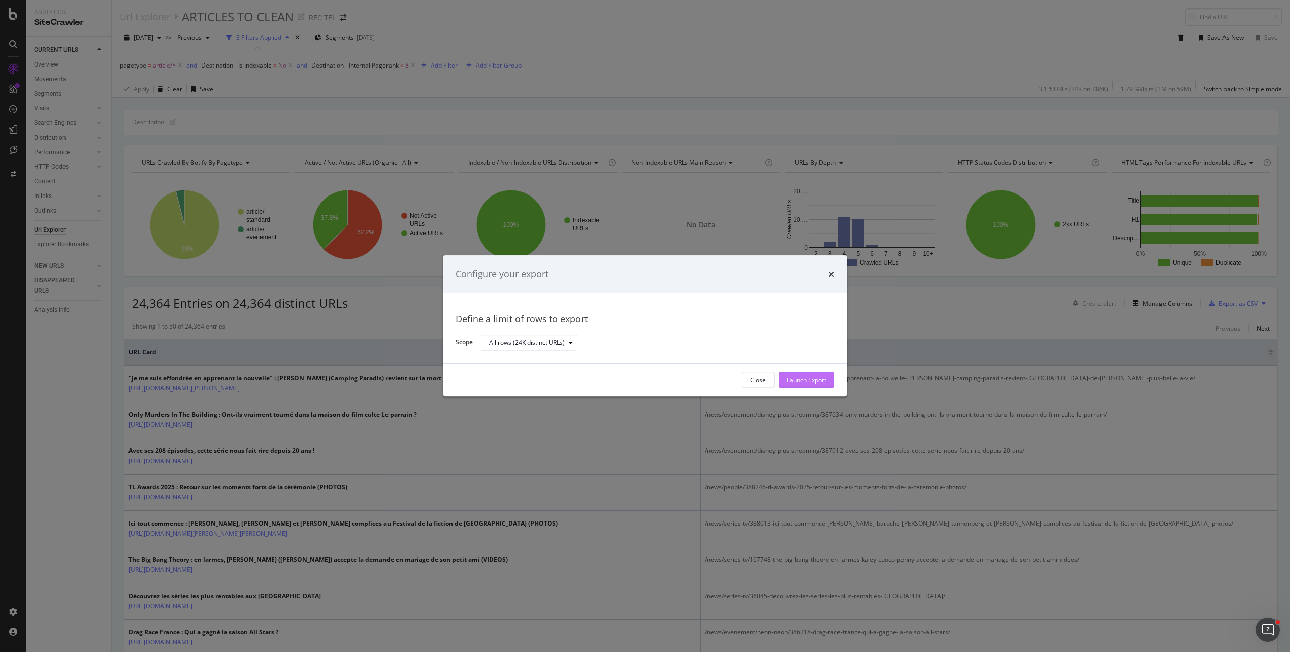
click at [804, 383] on div "Launch Export" at bounding box center [807, 380] width 40 height 9
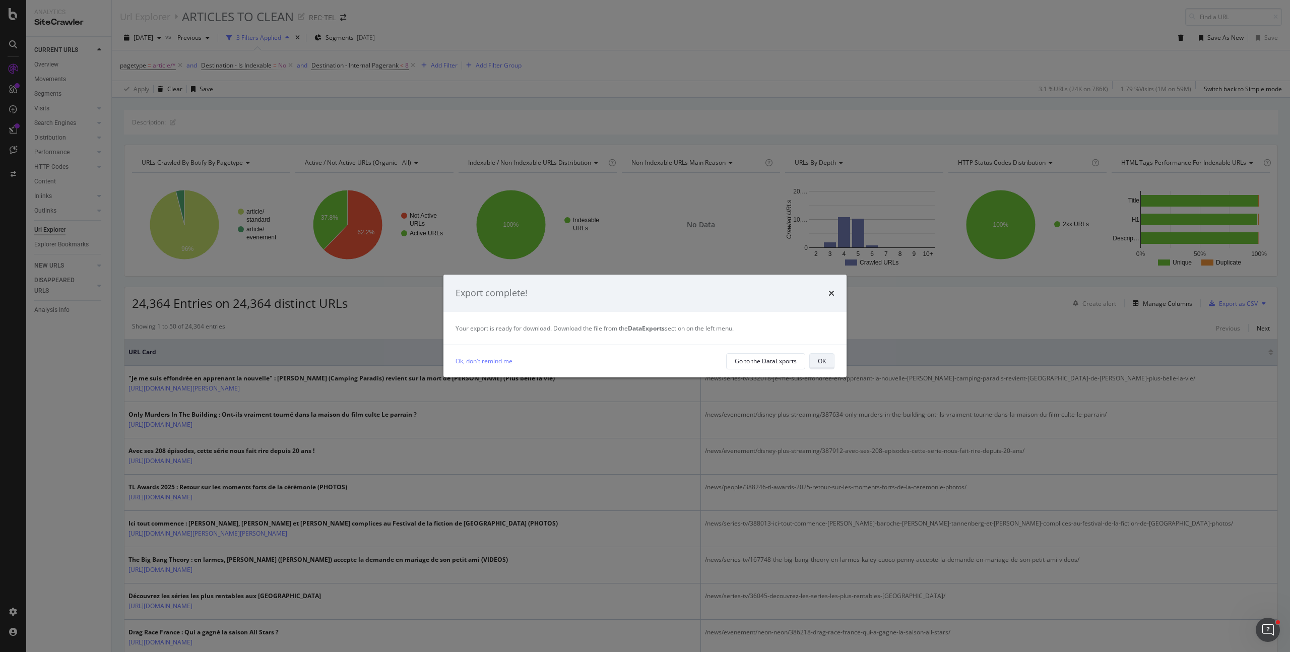
click at [814, 354] on button "OK" at bounding box center [821, 361] width 25 height 16
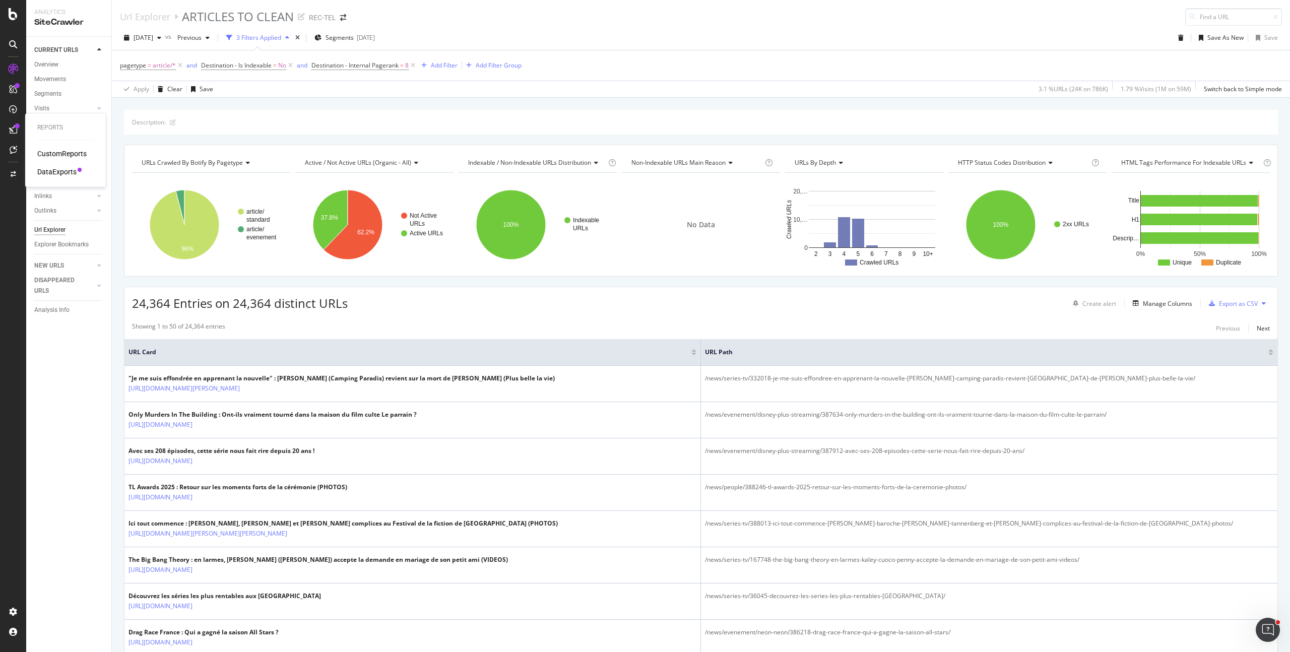
click at [67, 169] on div "DataExports" at bounding box center [56, 172] width 39 height 10
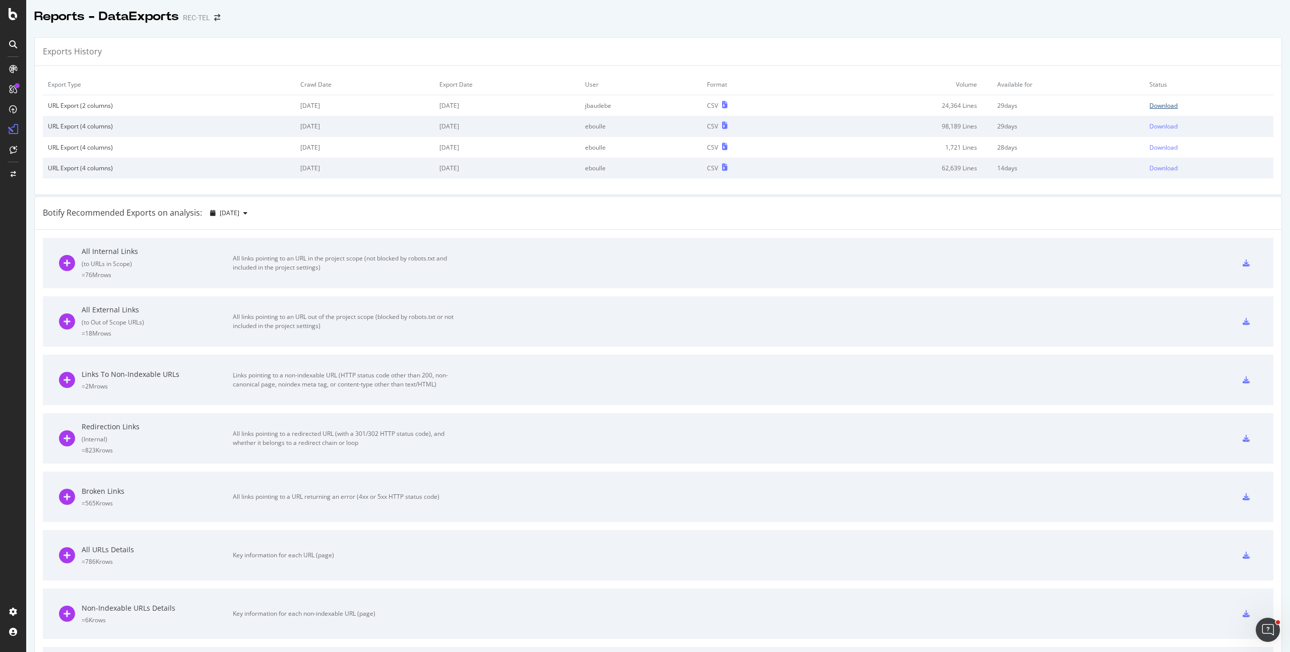
click at [1159, 106] on div "Download" at bounding box center [1164, 105] width 28 height 9
click at [54, 93] on div "Overview" at bounding box center [51, 93] width 29 height 10
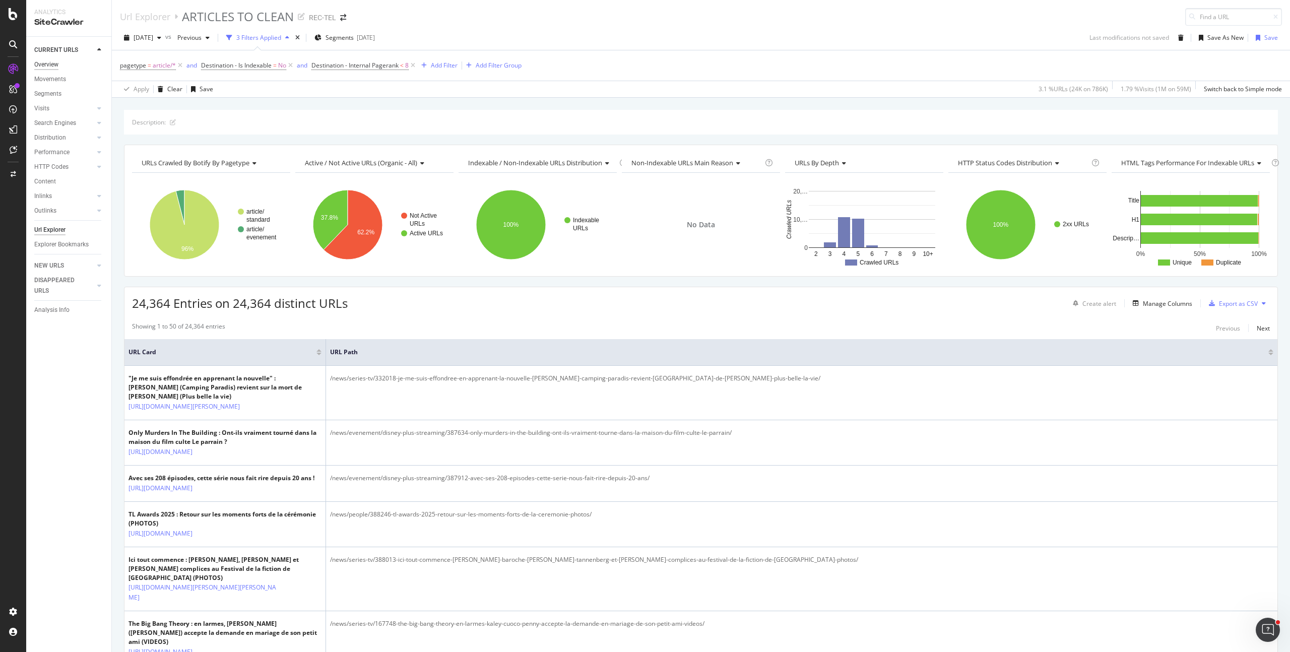
click at [48, 60] on div "Overview" at bounding box center [46, 64] width 24 height 11
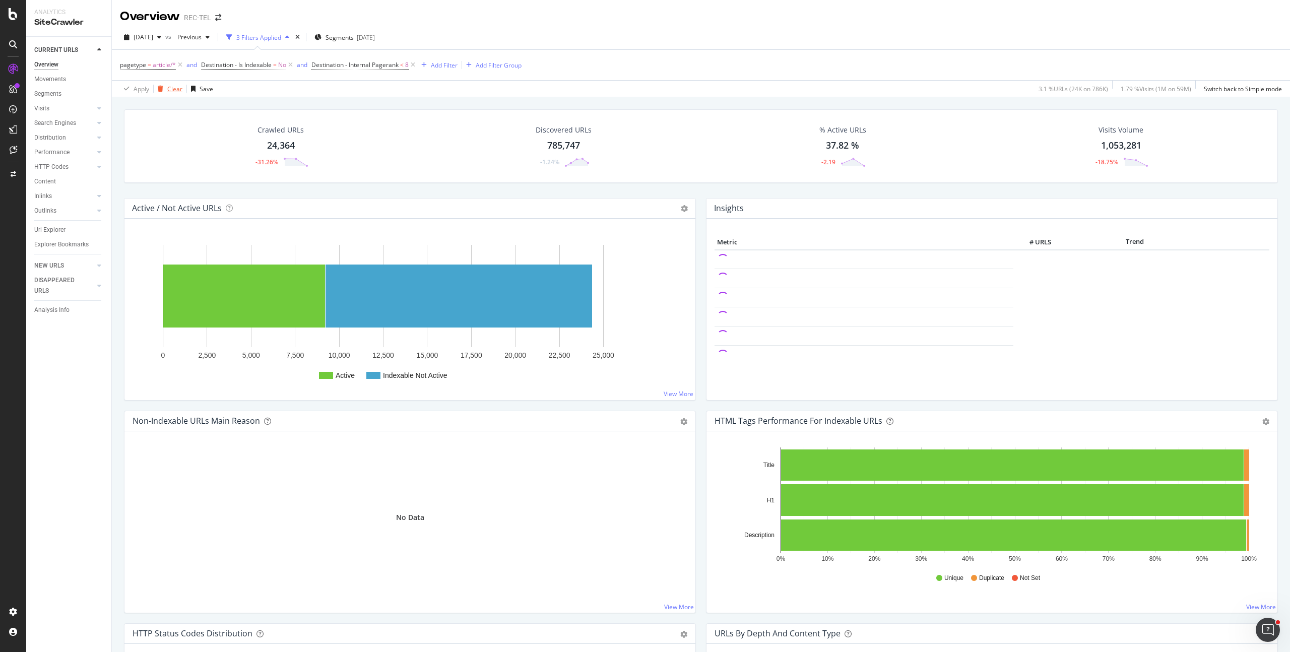
click at [179, 85] on div "Clear" at bounding box center [174, 89] width 15 height 9
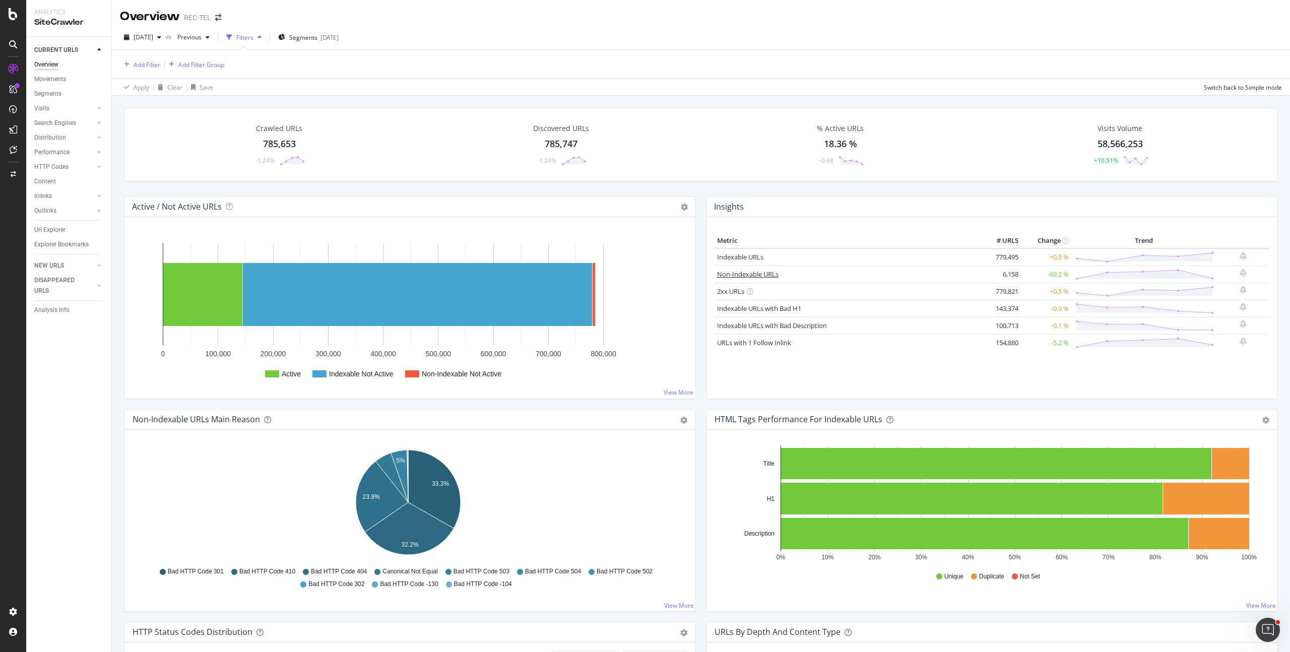
click at [745, 273] on link "Non-Indexable URLs" at bounding box center [747, 274] width 61 height 9
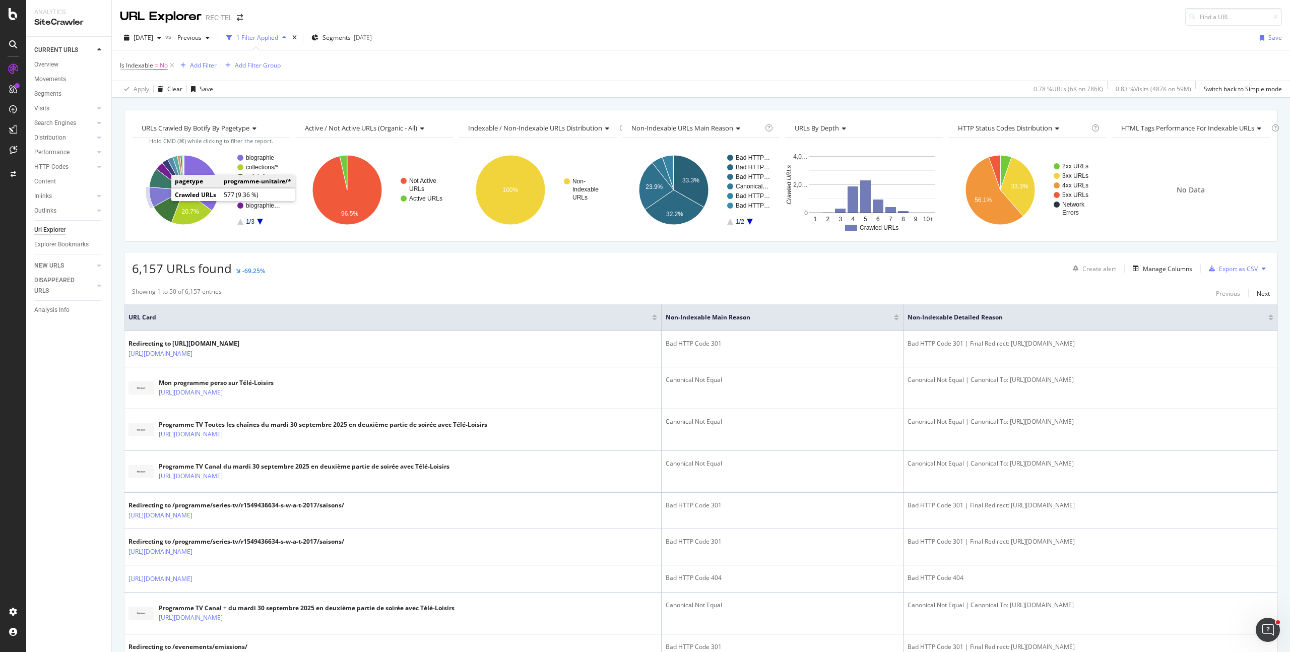
click at [155, 189] on icon "A chart." at bounding box center [166, 197] width 35 height 20
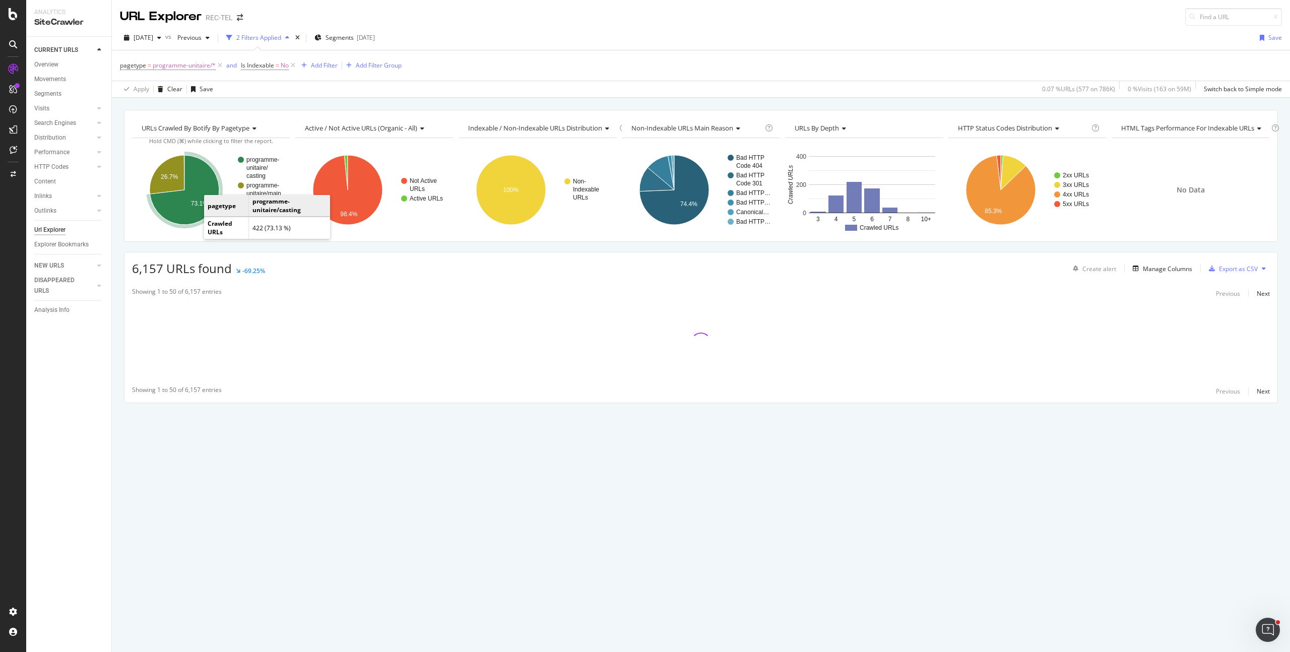
click at [196, 218] on icon "A chart." at bounding box center [185, 190] width 70 height 70
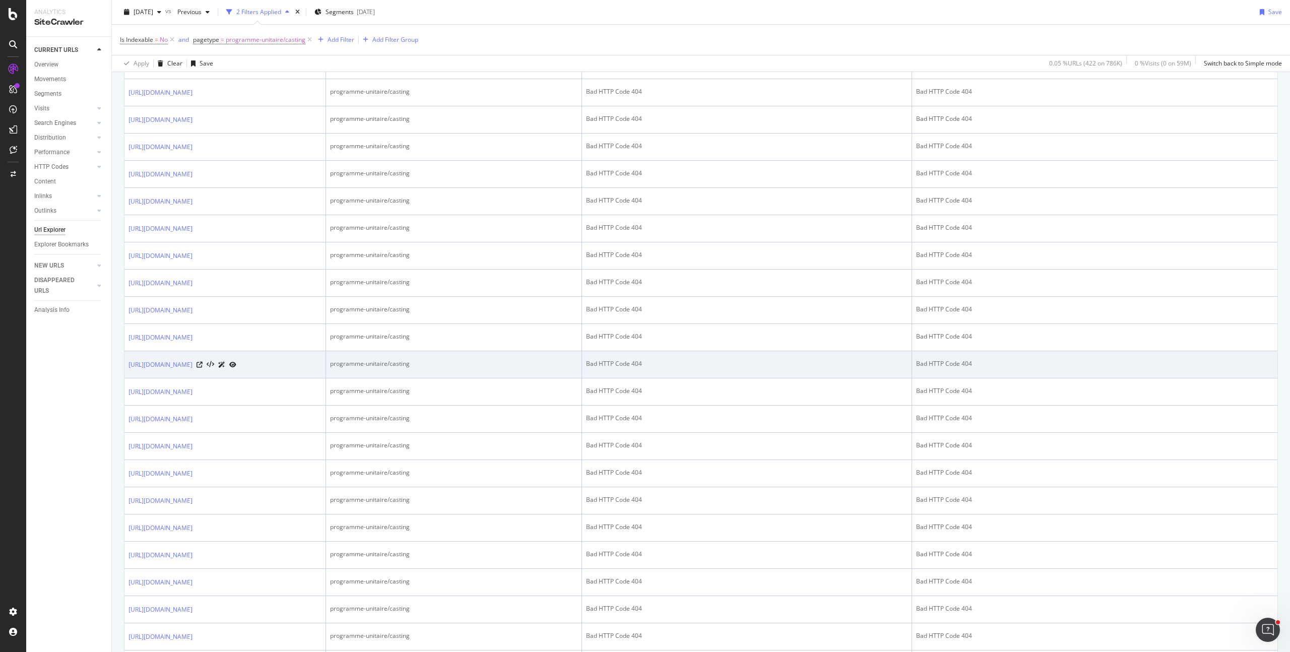
scroll to position [456, 0]
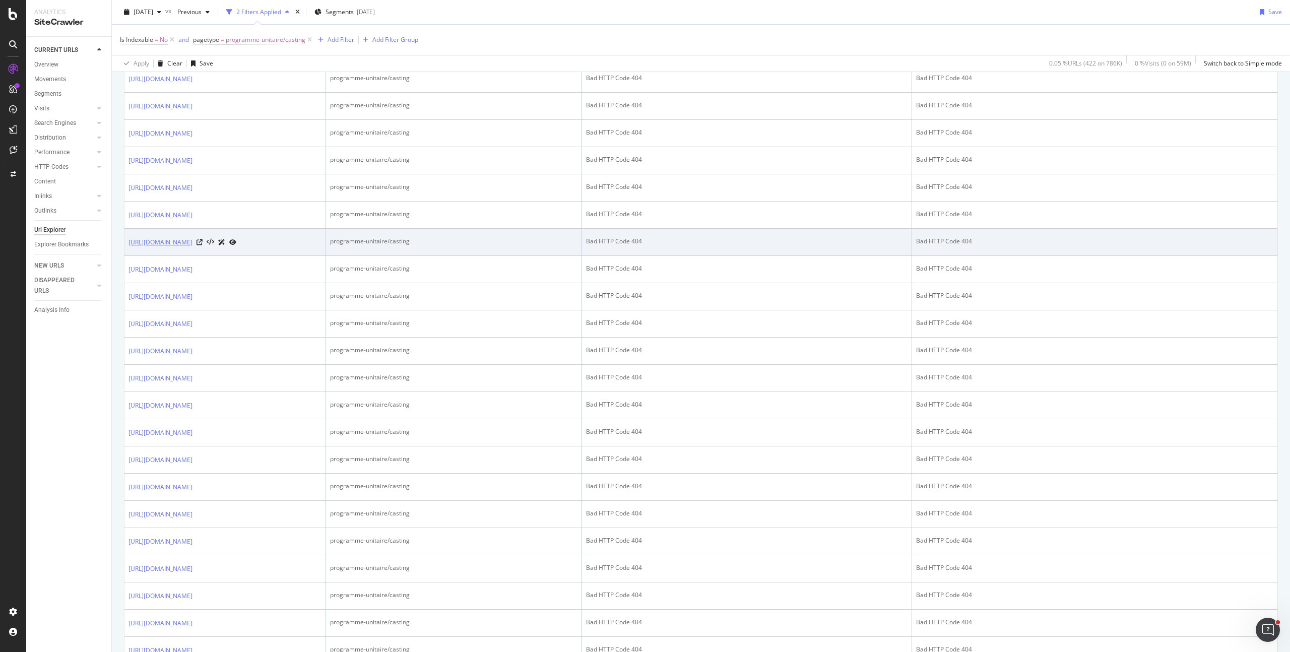
click at [193, 247] on link "https://www.programme-tv.net/programme/series-tv/30153886-maya-et-yaya/casting/" at bounding box center [161, 242] width 64 height 10
click at [203, 245] on icon at bounding box center [200, 242] width 6 height 6
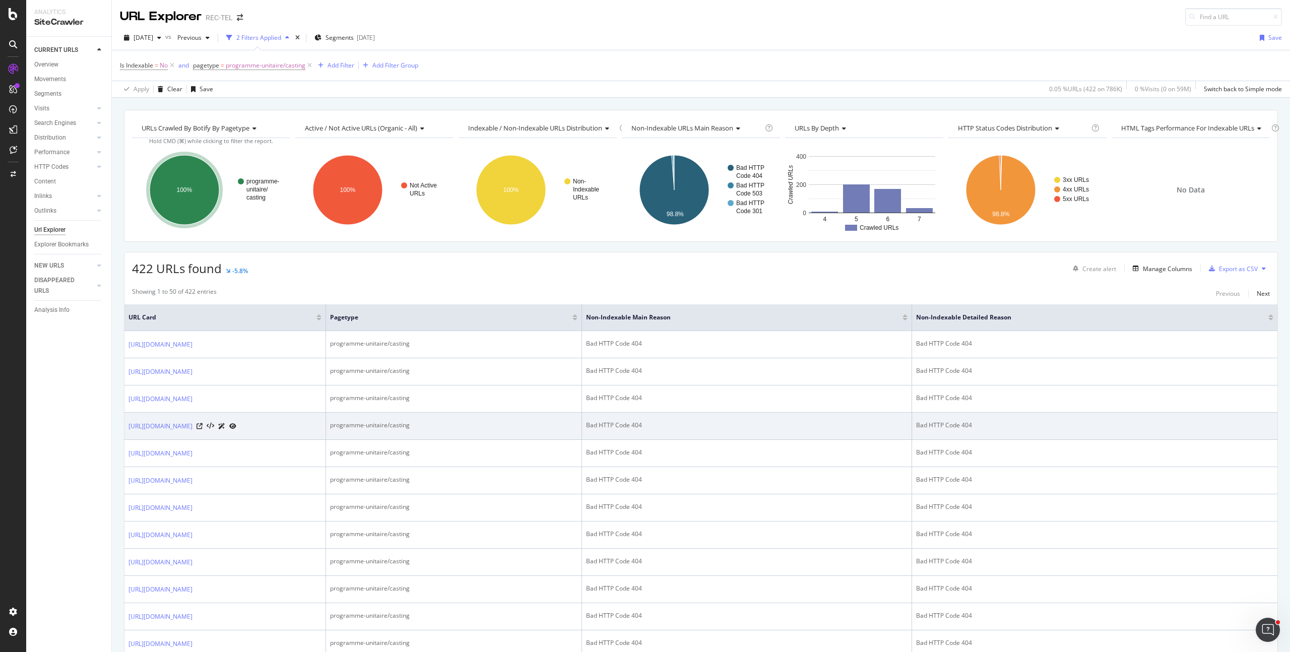
scroll to position [13, 0]
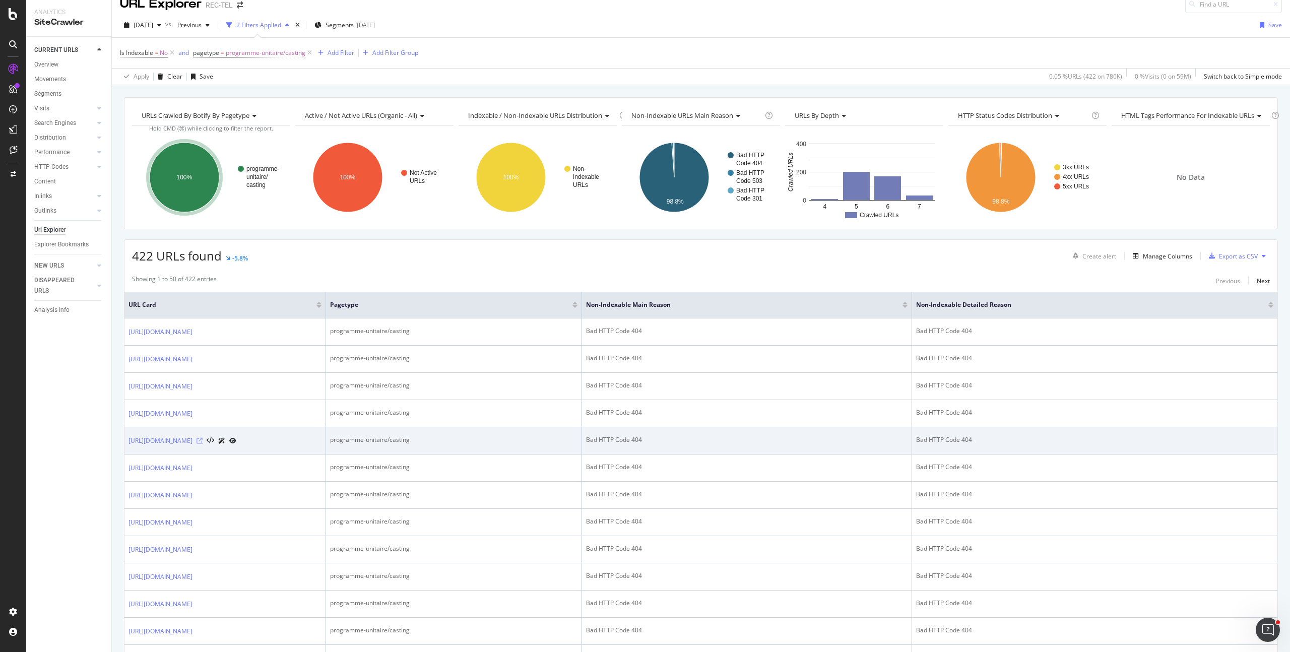
click at [203, 444] on icon at bounding box center [200, 441] width 6 height 6
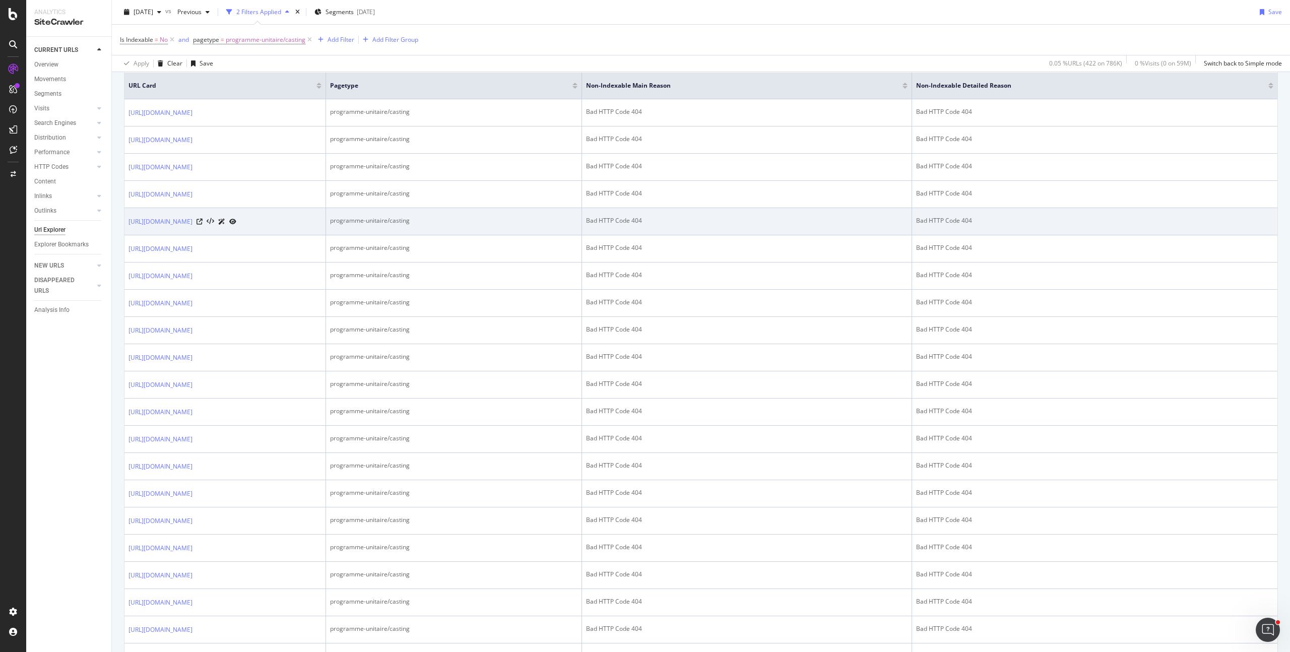
scroll to position [718, 0]
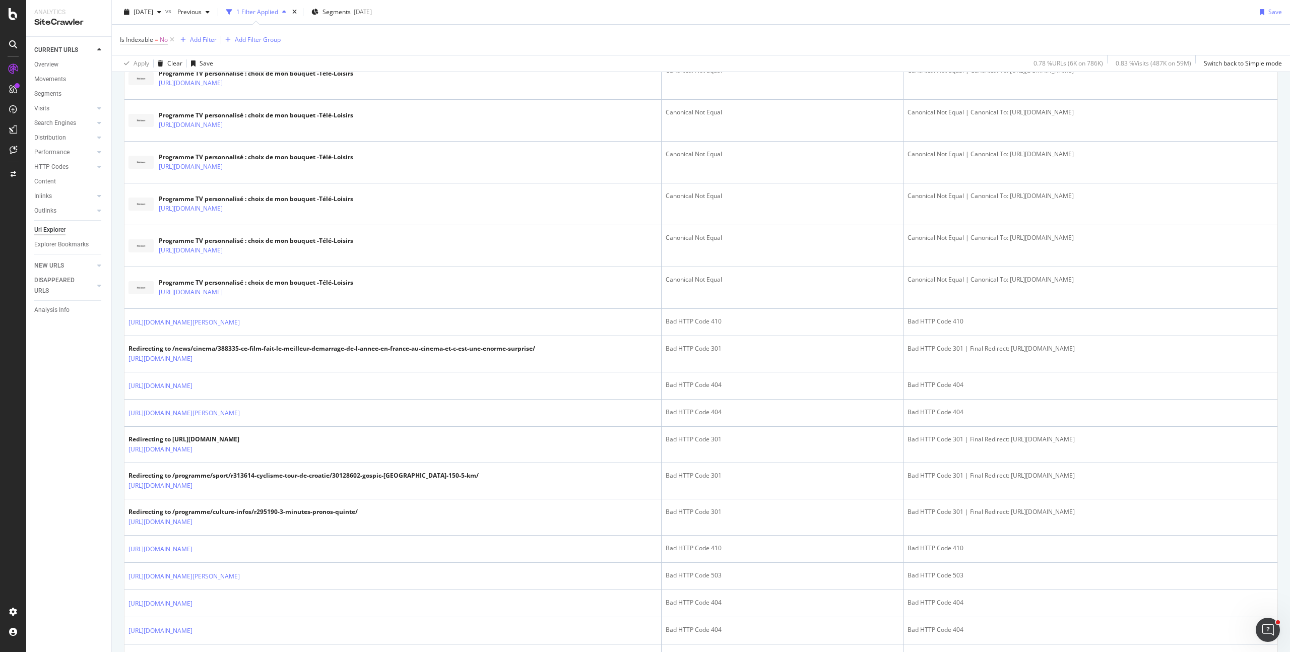
scroll to position [1222, 0]
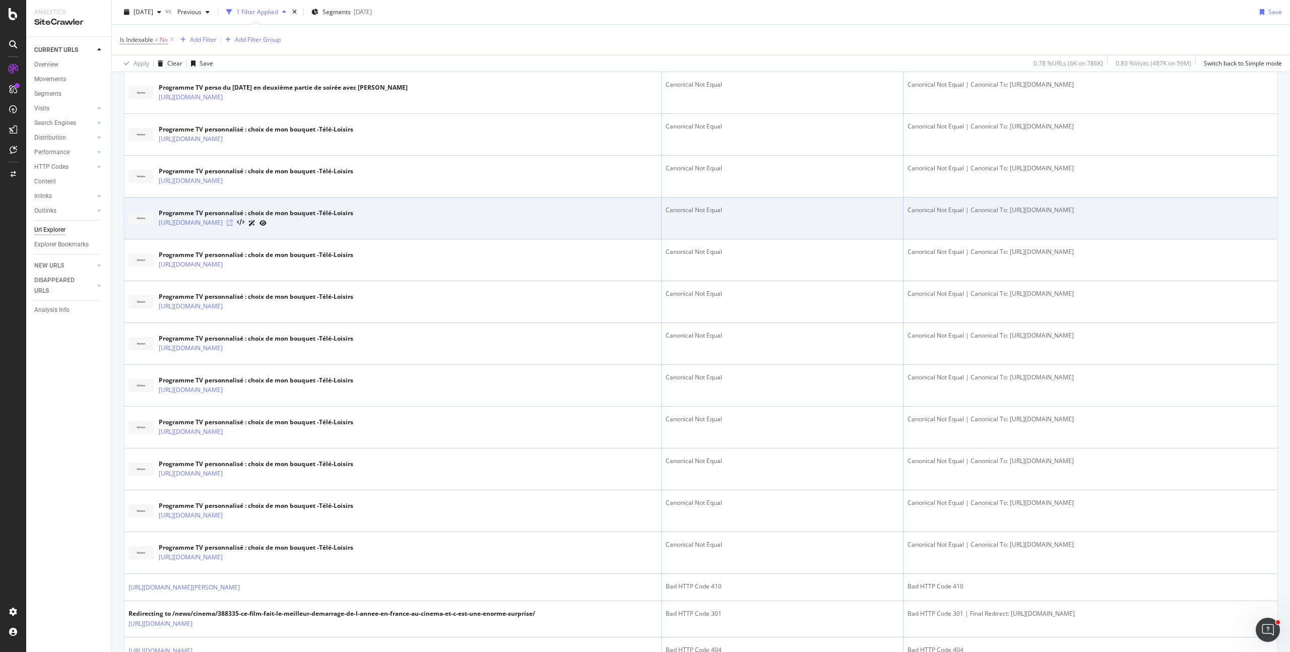
click at [233, 224] on icon at bounding box center [230, 223] width 6 height 6
click at [296, 230] on div "Programme TV personnalisé : choix de mon bouquet -Télé-Loisirs https://www.prog…" at bounding box center [393, 218] width 529 height 25
click at [223, 226] on link "https://www.programme-tv.net/programme/perso/2025-10-03/" at bounding box center [191, 223] width 64 height 10
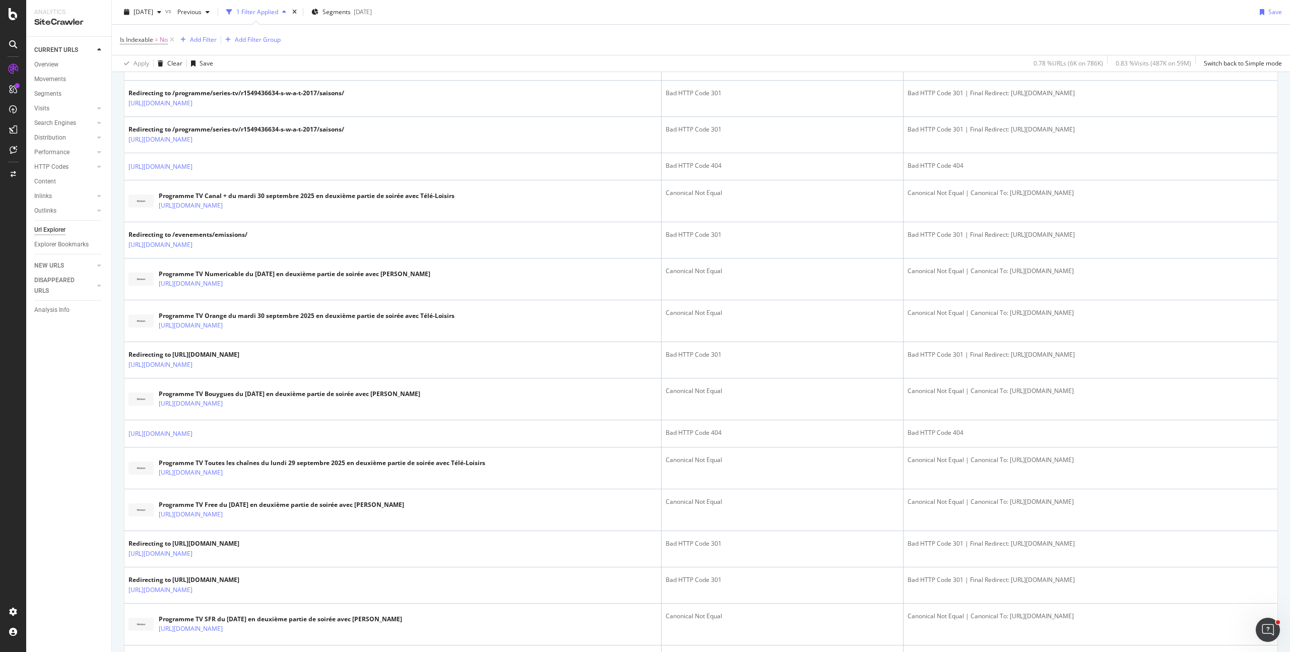
scroll to position [0, 0]
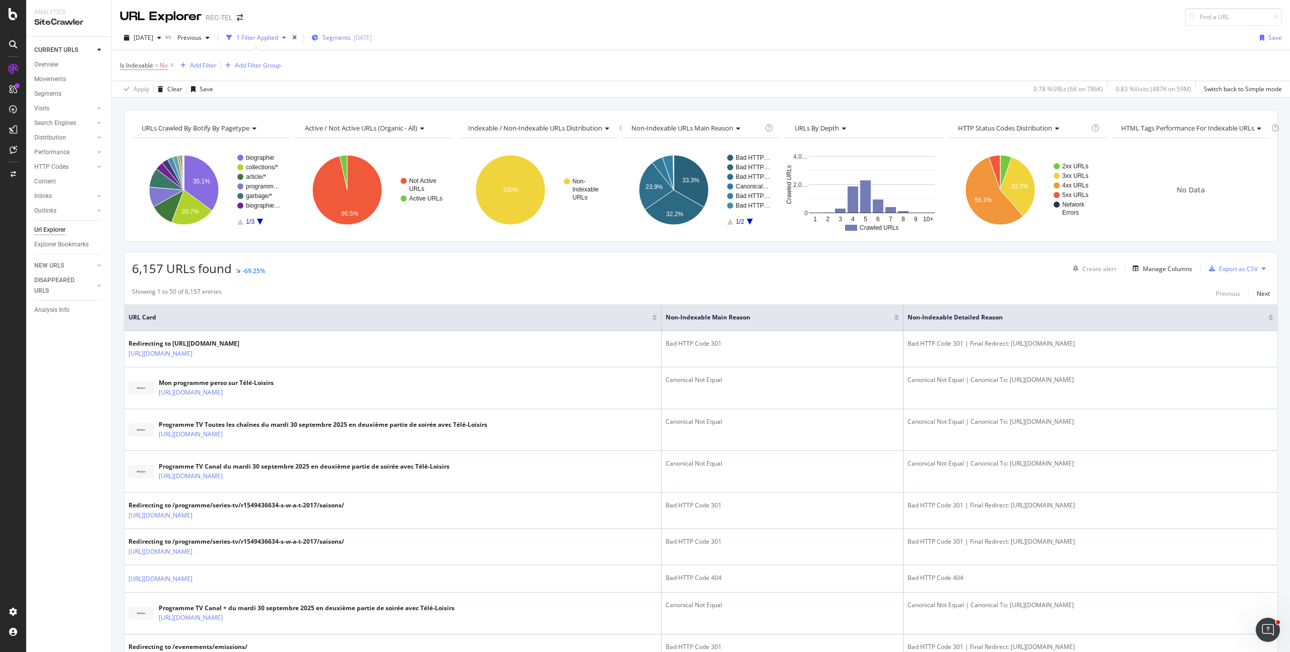
click at [372, 35] on div "Segments 2025-08-29" at bounding box center [341, 37] width 60 height 9
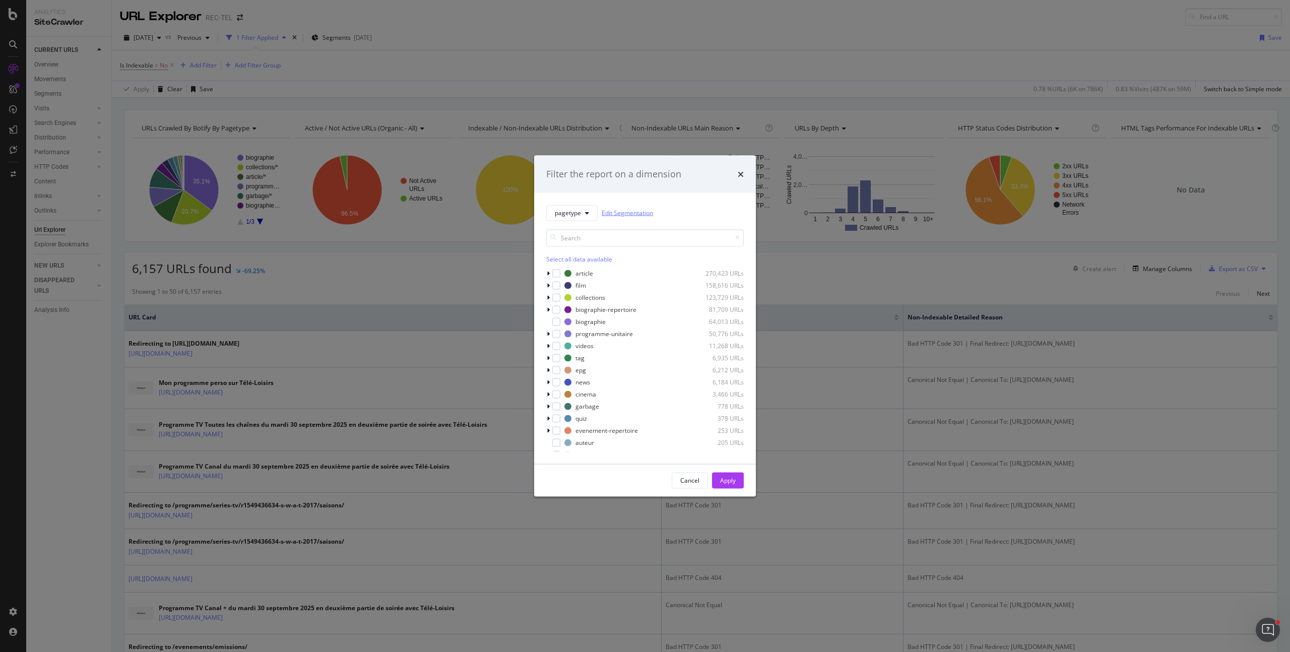
click at [635, 208] on link "Edit Segmentation" at bounding box center [627, 213] width 51 height 11
click at [470, 328] on div "Filter the report on a dimension pagetype Edit Segmentation Select all data ava…" at bounding box center [645, 326] width 1290 height 652
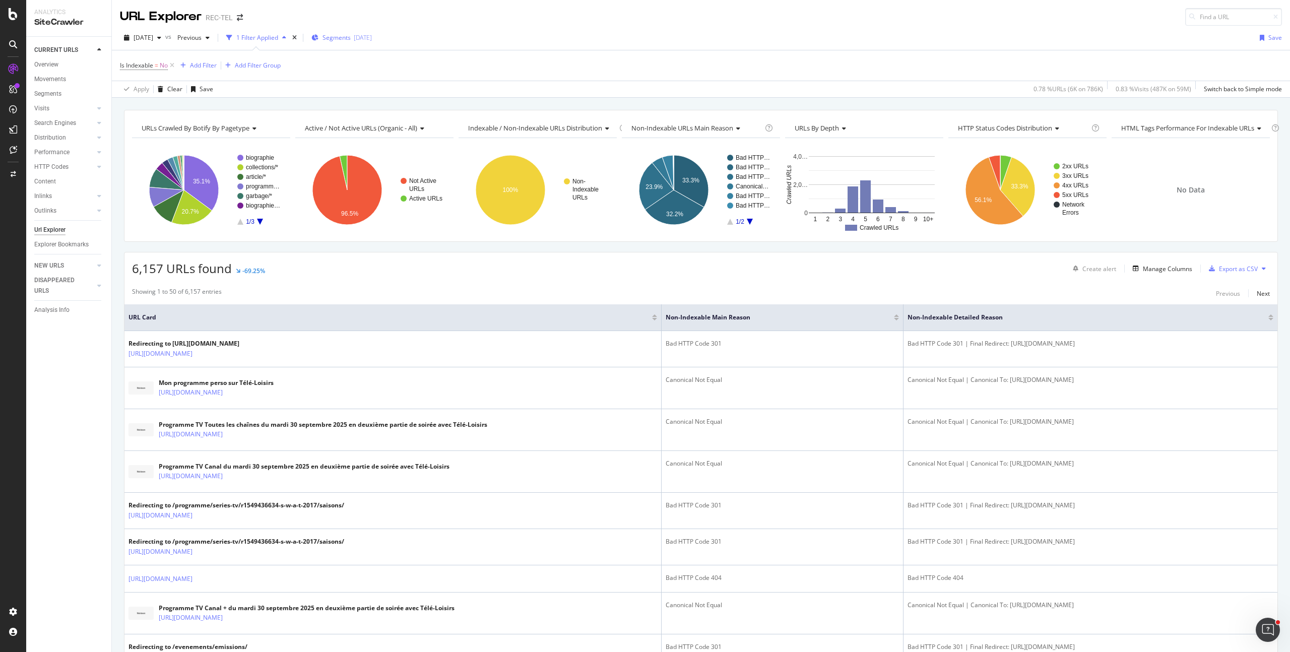
click at [351, 38] on span "Segments" at bounding box center [337, 37] width 28 height 9
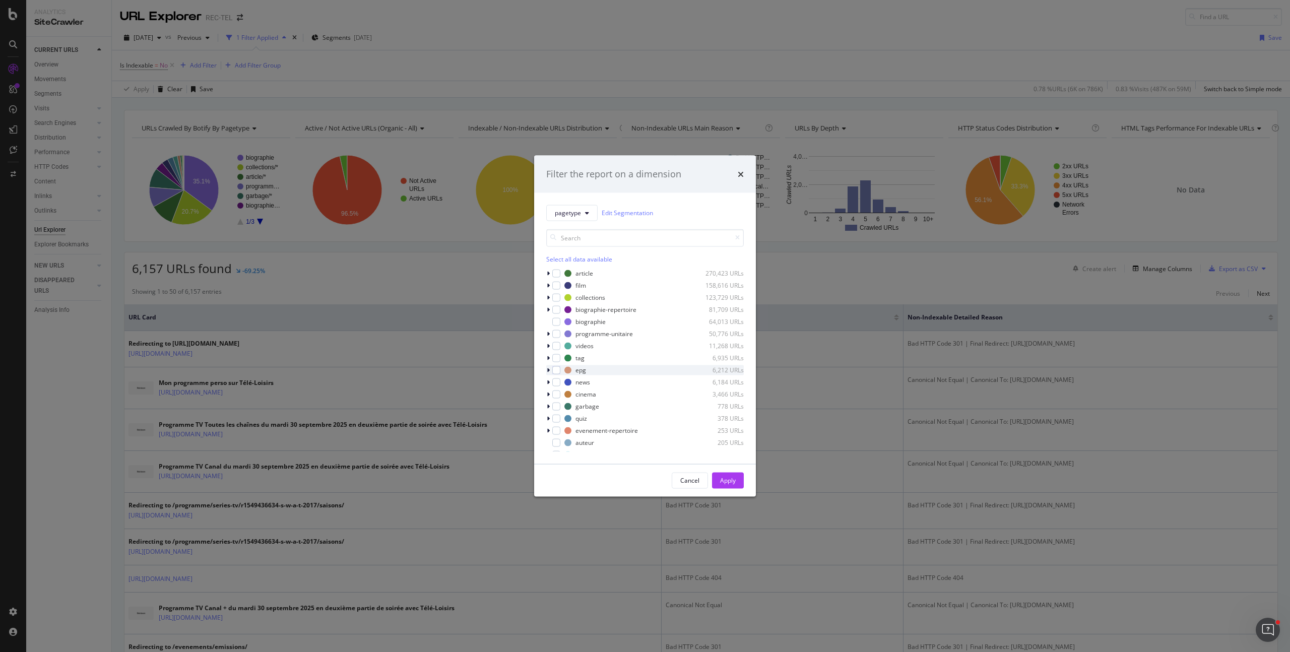
click at [548, 370] on icon "modal" at bounding box center [548, 370] width 3 height 6
click at [801, 60] on div "Filter the report on a dimension pagetype Edit Segmentation Select all data ava…" at bounding box center [645, 326] width 1290 height 652
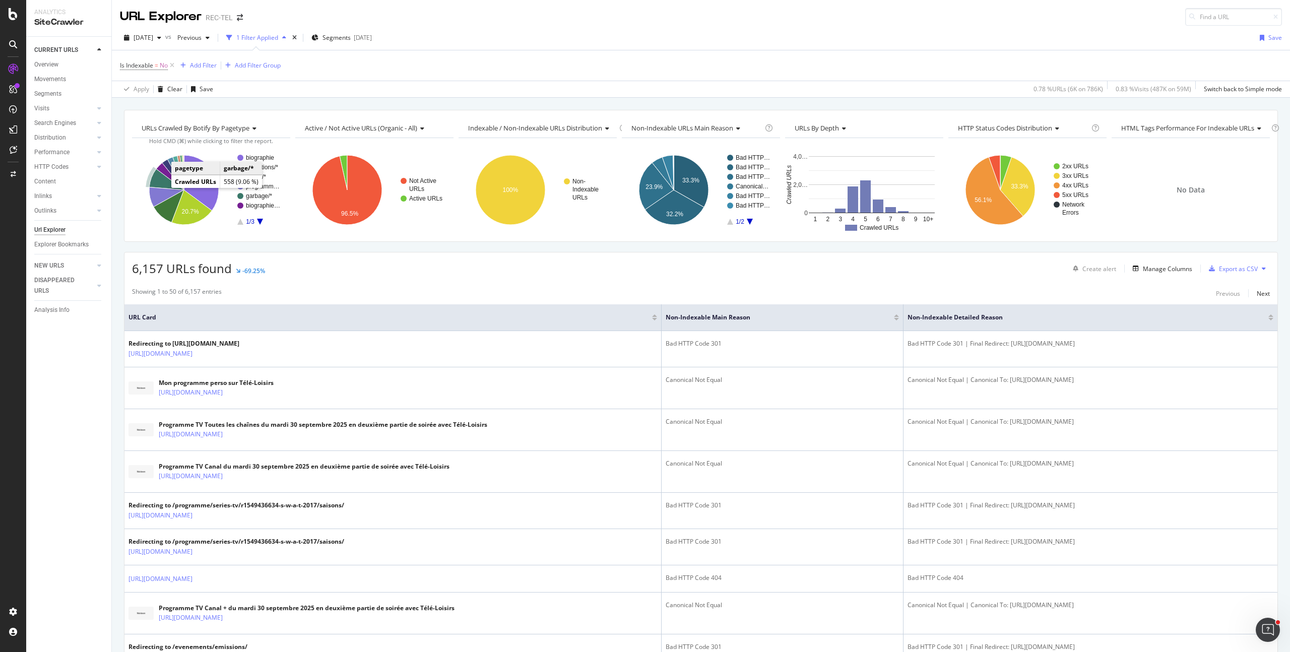
click at [161, 182] on icon "A chart." at bounding box center [166, 179] width 35 height 21
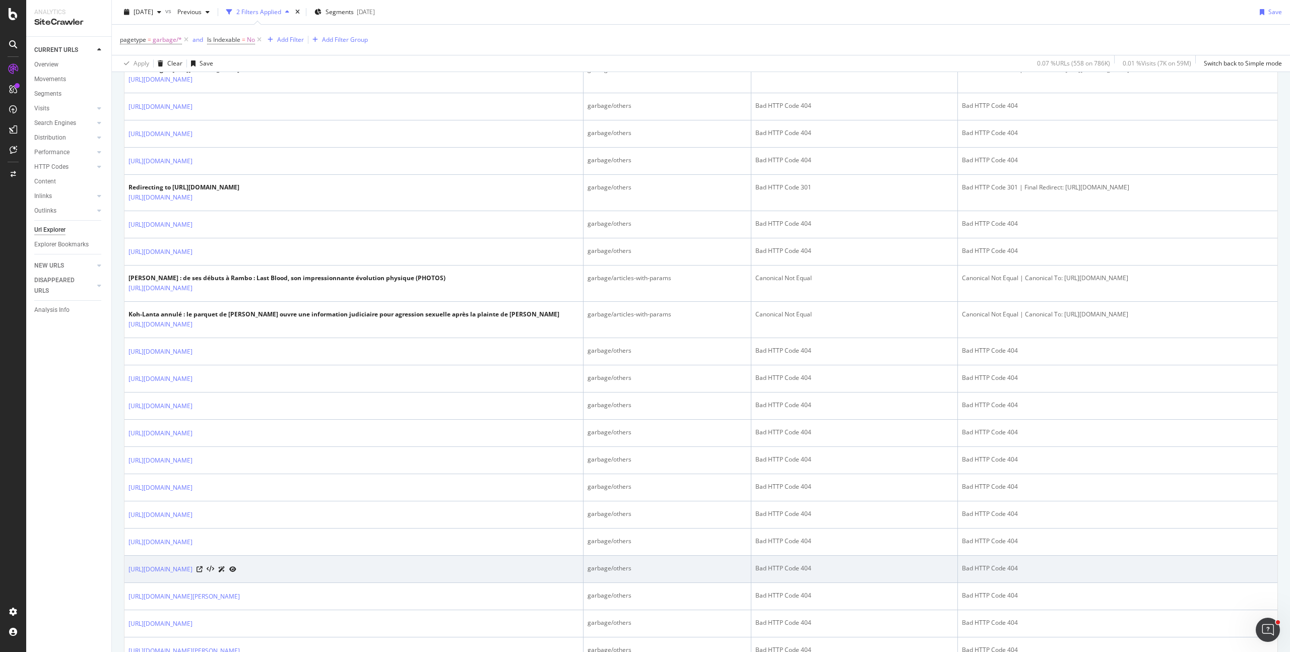
scroll to position [691, 0]
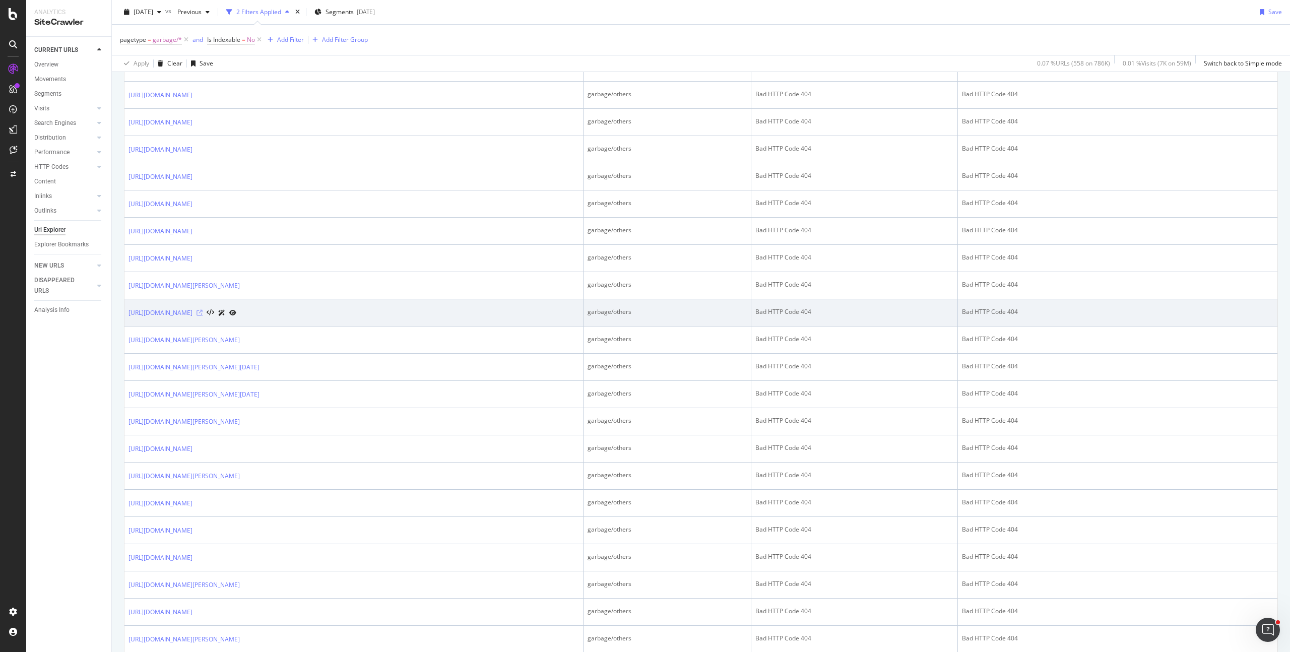
click at [203, 316] on icon at bounding box center [200, 313] width 6 height 6
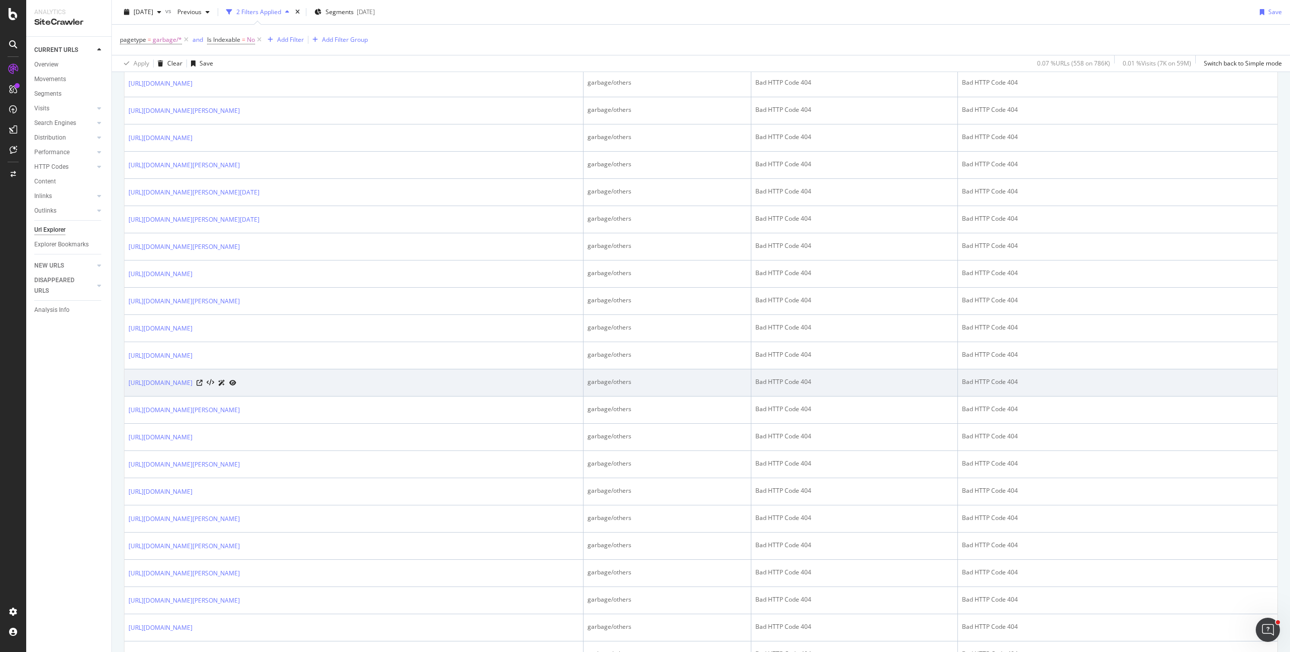
scroll to position [1073, 0]
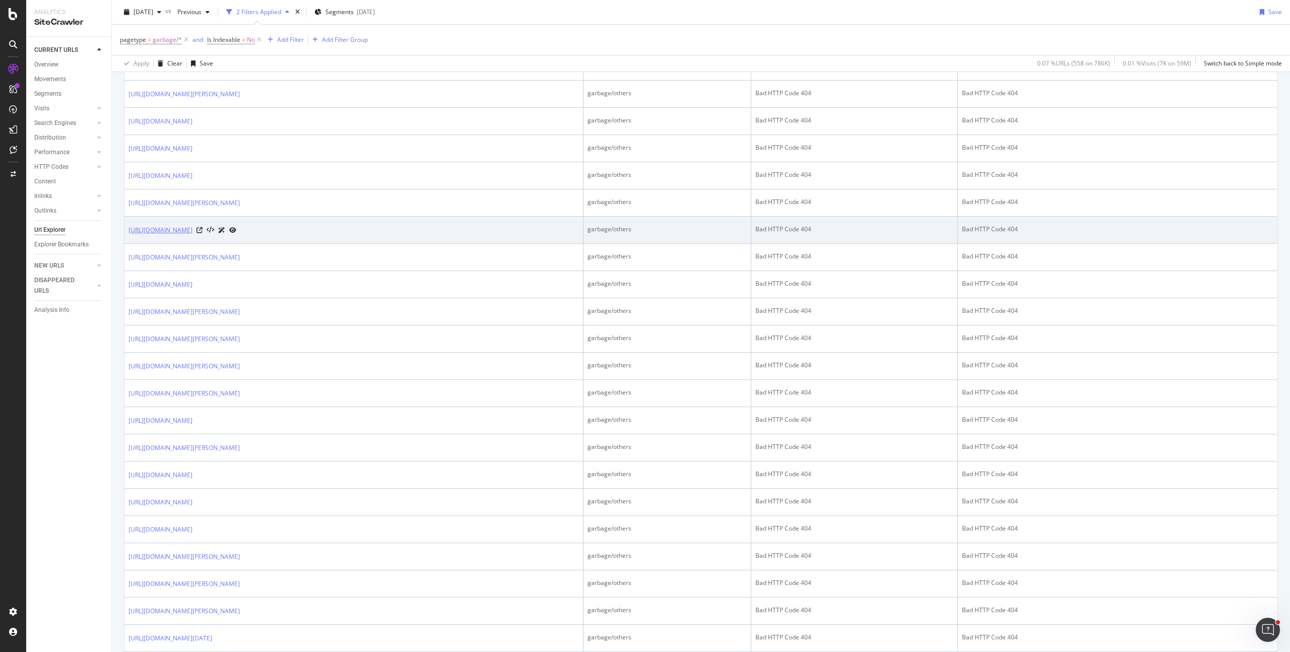
click at [193, 235] on link "[URL][DOMAIN_NAME]" at bounding box center [161, 230] width 64 height 10
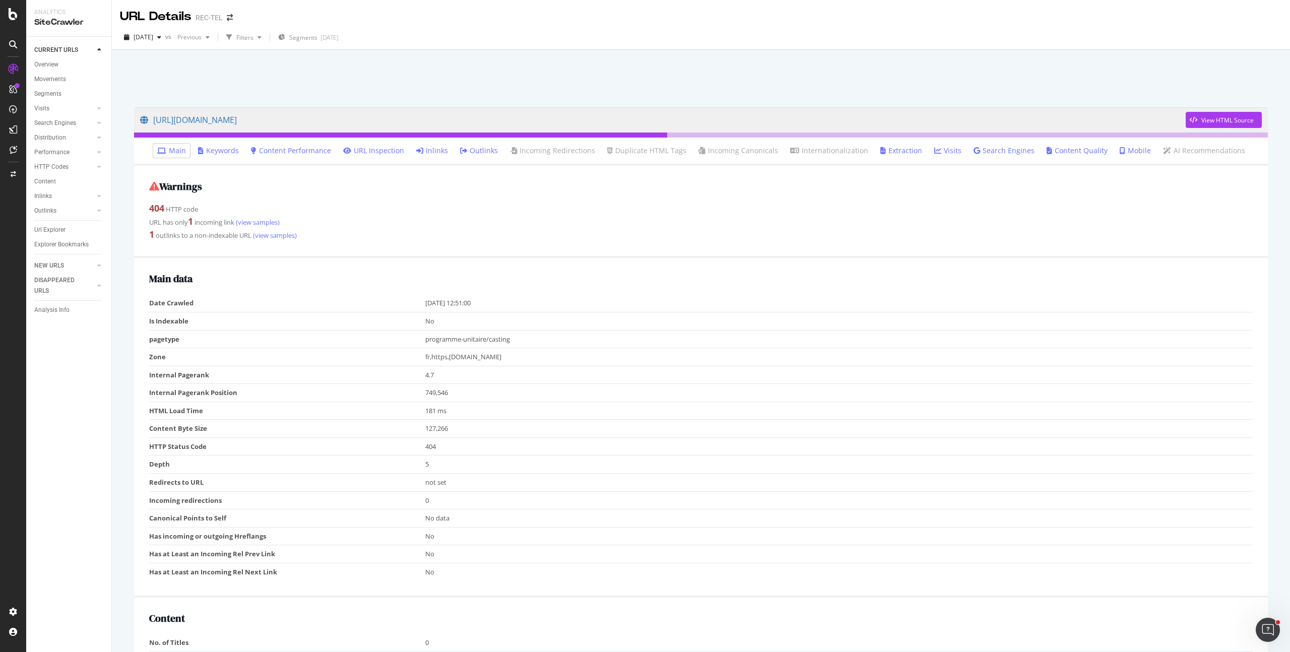
click at [444, 155] on link "Inlinks" at bounding box center [432, 151] width 32 height 10
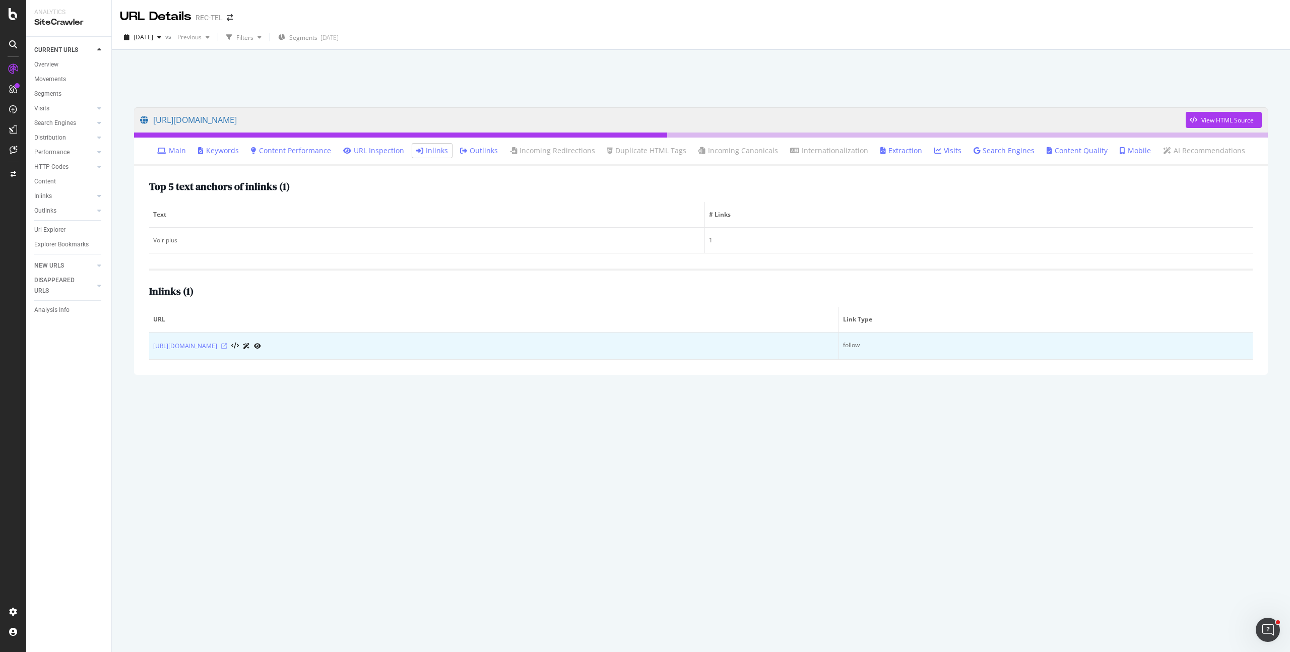
click at [227, 344] on icon at bounding box center [224, 346] width 6 height 6
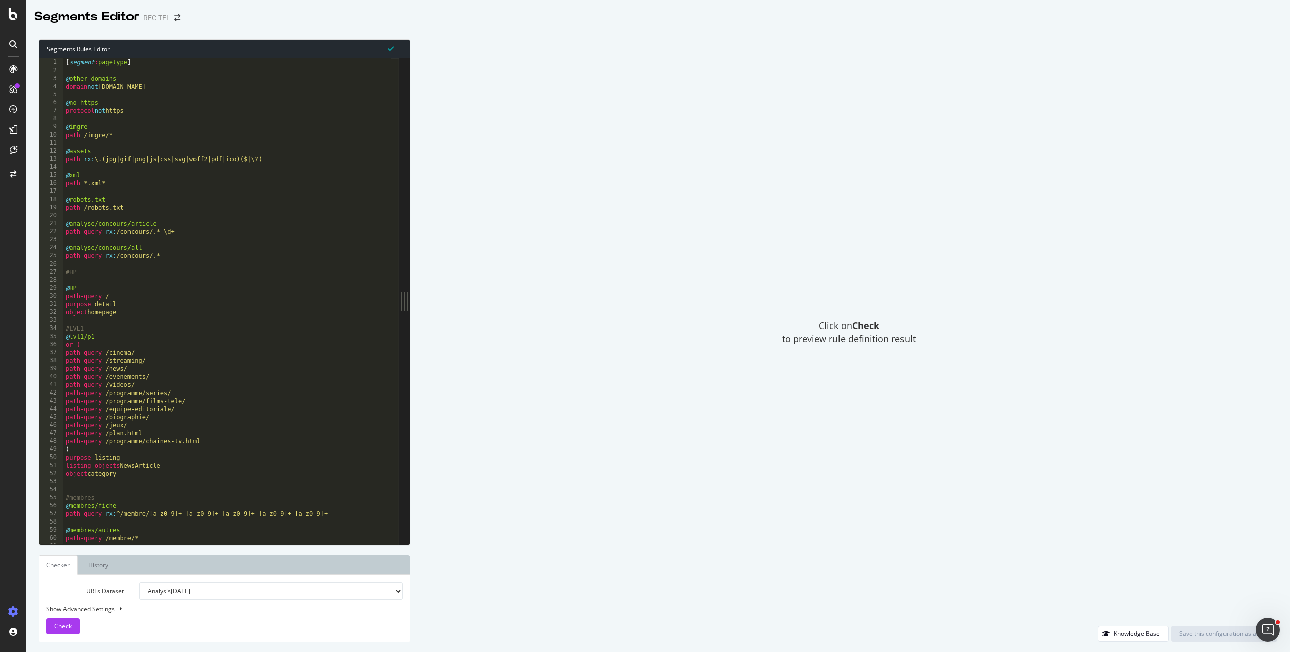
type textarea "#HP"
click at [179, 275] on div "[ segment : pagetype ] @ other-domains domain not www.programme-tv.net @ no-htt…" at bounding box center [315, 305] width 502 height 494
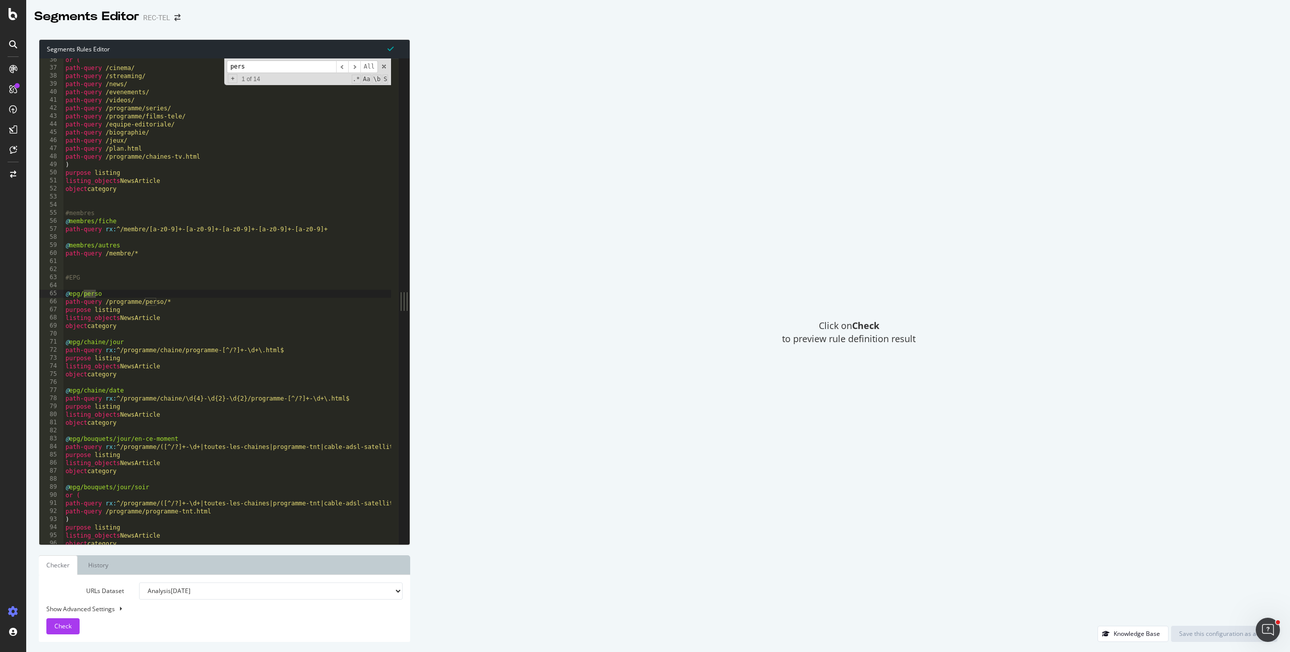
type input "perso"
type textarea "@epg/perso"
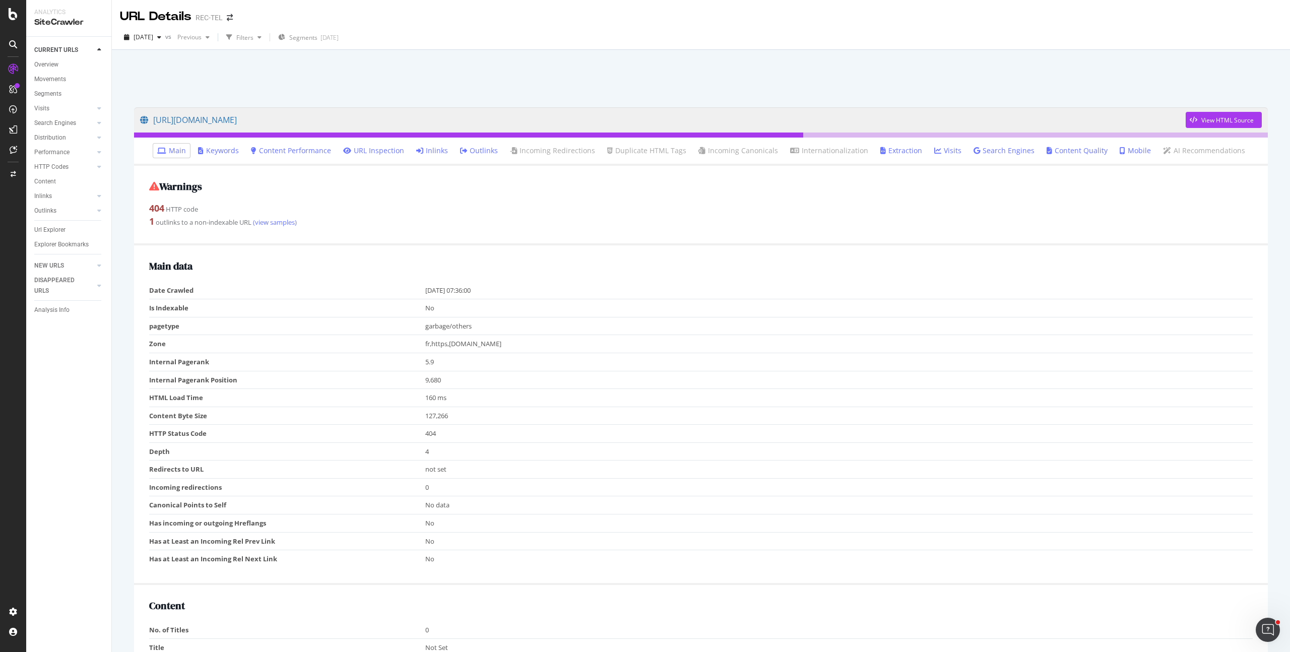
click at [429, 149] on link "Inlinks" at bounding box center [432, 151] width 32 height 10
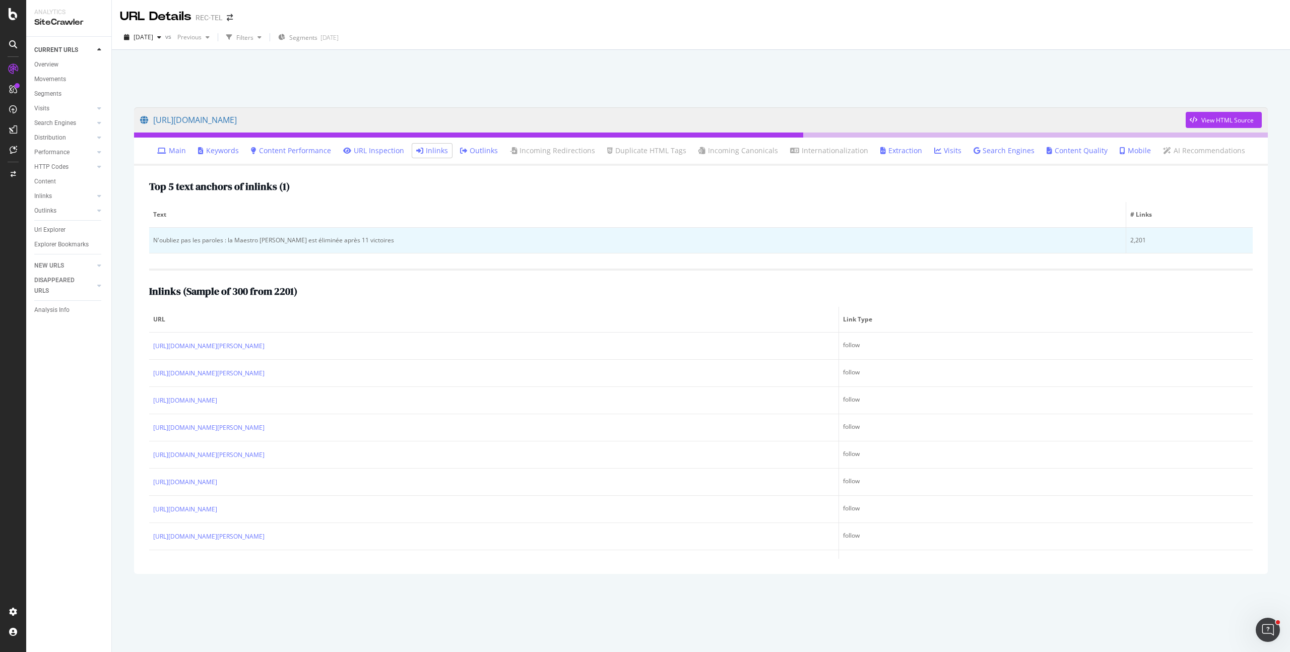
click at [314, 240] on div "N'oubliez pas les paroles : la Maestro [PERSON_NAME] est éliminée après 11 vict…" at bounding box center [637, 240] width 969 height 9
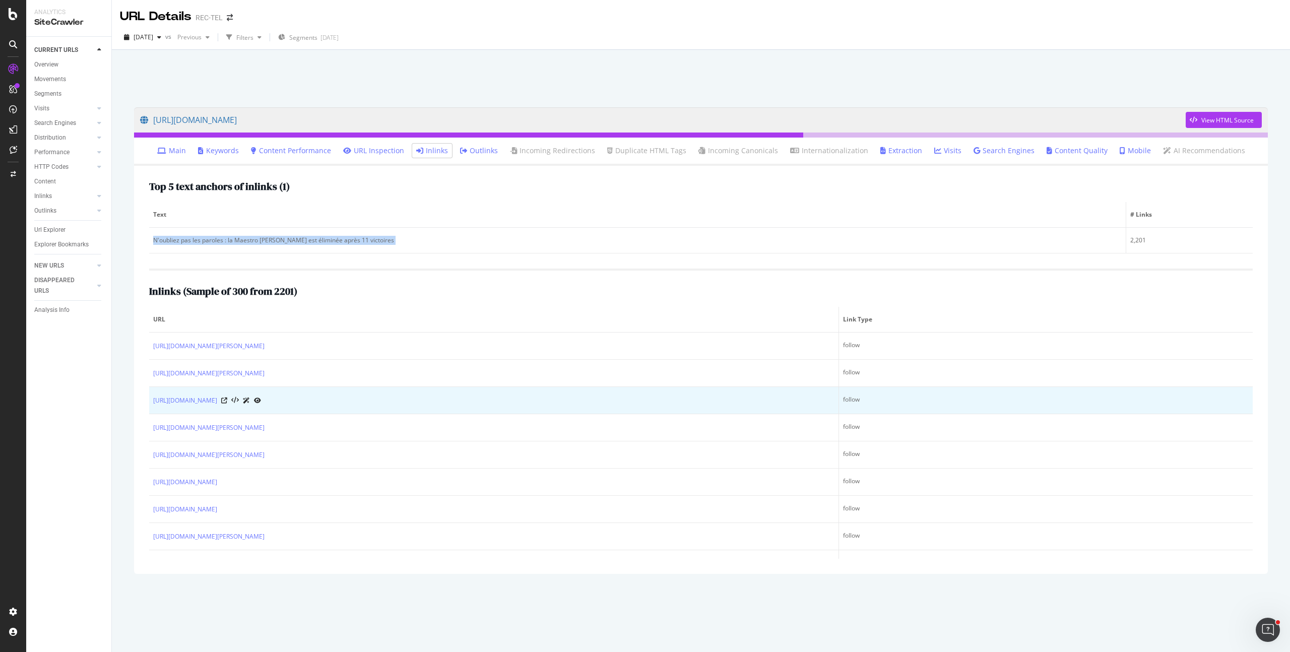
copy div "N'oubliez pas les paroles : la Maestro [PERSON_NAME] est éliminée après 11 vict…"
click at [227, 399] on icon at bounding box center [224, 401] width 6 height 6
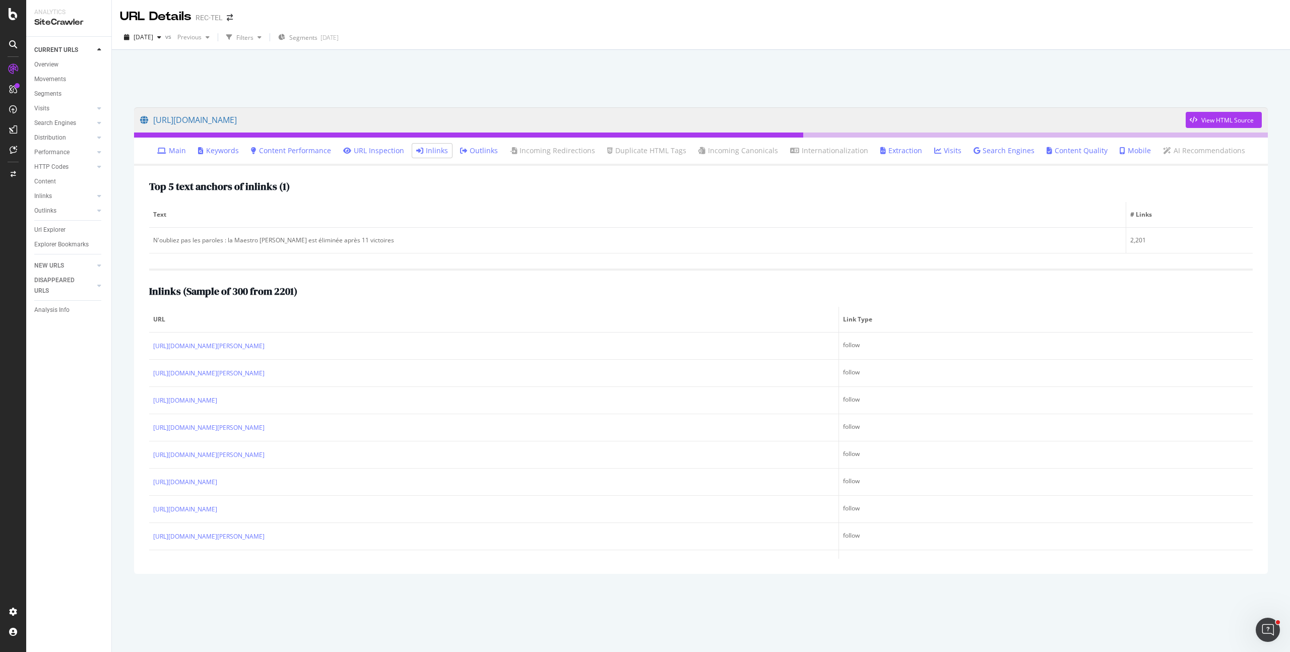
click at [525, 296] on div "Inlinks ( Sample of 300 from 2201 )" at bounding box center [701, 291] width 1104 height 11
click at [44, 65] on div "Overview" at bounding box center [46, 64] width 24 height 11
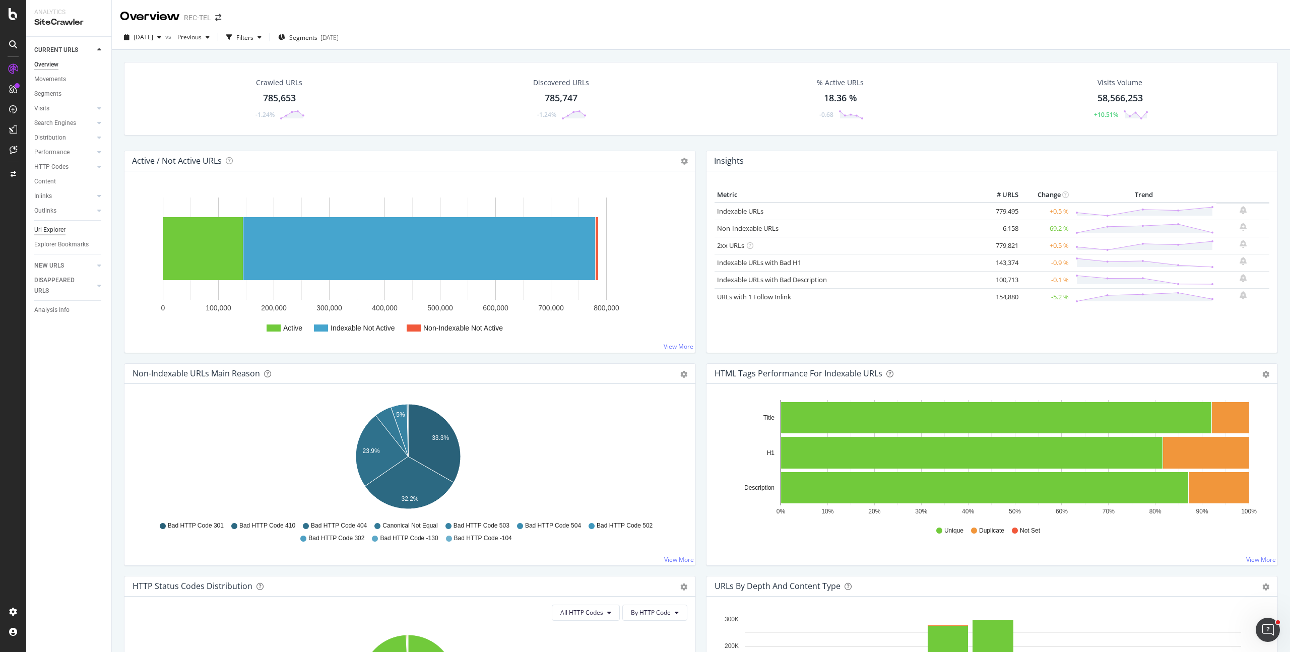
click at [47, 229] on div "Url Explorer" at bounding box center [49, 230] width 31 height 11
